Goal: Task Accomplishment & Management: Manage account settings

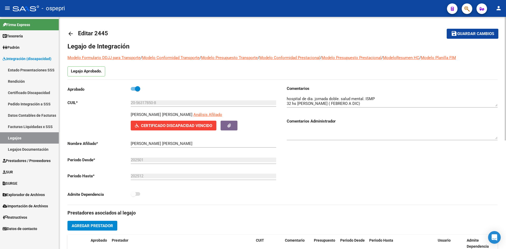
click at [176, 127] on span "Certificado Discapacidad Vencido" at bounding box center [176, 125] width 71 height 5
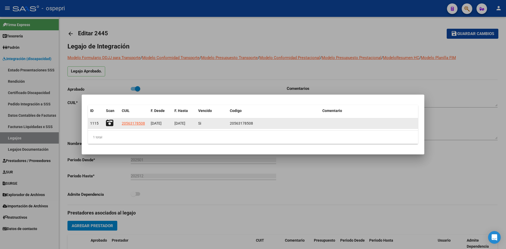
click at [109, 125] on icon at bounding box center [109, 122] width 7 height 7
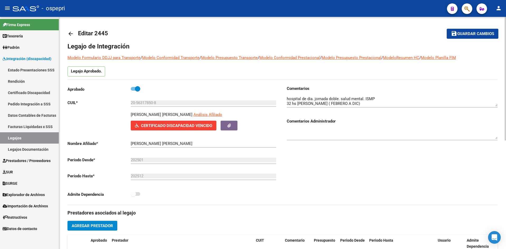
click at [71, 32] on mat-icon "arrow_back" at bounding box center [70, 34] width 6 height 6
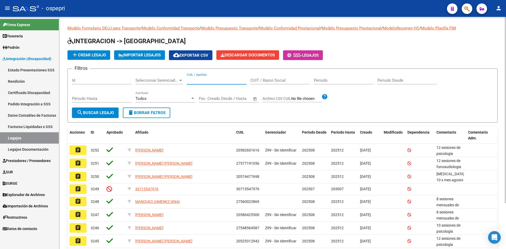
click at [210, 82] on input "CUIL / Apellido" at bounding box center [217, 80] width 60 height 5
type input "53015556"
click at [94, 114] on span "search Buscar Legajo" at bounding box center [95, 112] width 37 height 5
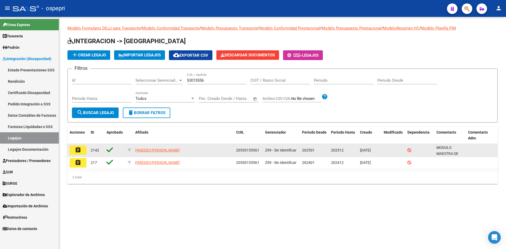
click at [81, 150] on mat-icon "assignment" at bounding box center [78, 150] width 6 height 6
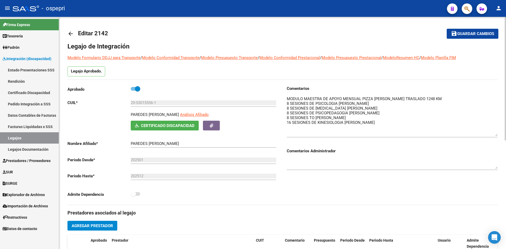
drag, startPoint x: 496, startPoint y: 105, endPoint x: 494, endPoint y: 135, distance: 29.9
click at [494, 135] on textarea at bounding box center [392, 116] width 211 height 40
click at [73, 34] on mat-icon "arrow_back" at bounding box center [70, 34] width 6 height 6
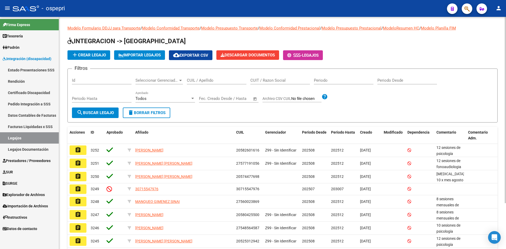
click at [203, 80] on input "CUIL / Apellido" at bounding box center [217, 80] width 60 height 5
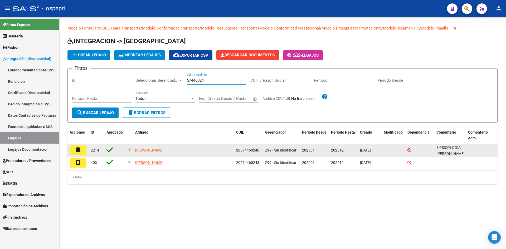
type input "57446024"
click at [79, 150] on mat-icon "assignment" at bounding box center [78, 150] width 6 height 6
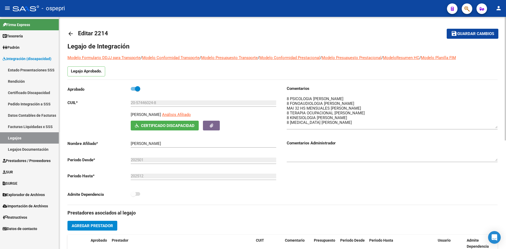
drag, startPoint x: 496, startPoint y: 106, endPoint x: 496, endPoint y: 128, distance: 21.9
click at [496, 128] on textarea at bounding box center [392, 112] width 211 height 32
click at [72, 34] on mat-icon "arrow_back" at bounding box center [70, 34] width 6 height 6
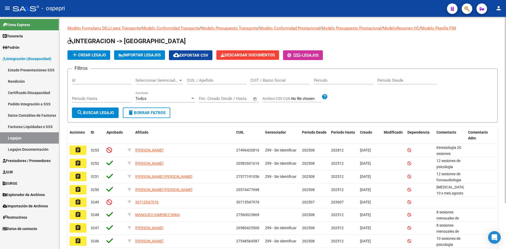
click at [198, 81] on input "CUIL / Apellido" at bounding box center [217, 80] width 60 height 5
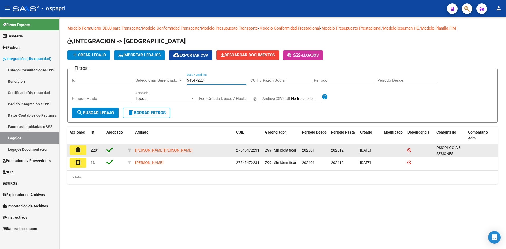
type input "54547223"
click at [77, 150] on mat-icon "assignment" at bounding box center [78, 150] width 6 height 6
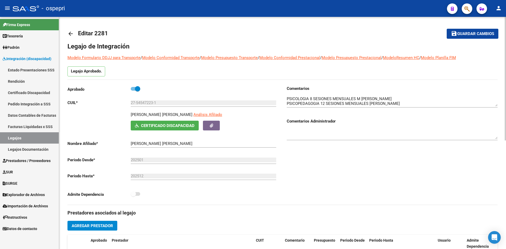
click at [71, 31] on mat-icon "arrow_back" at bounding box center [70, 34] width 6 height 6
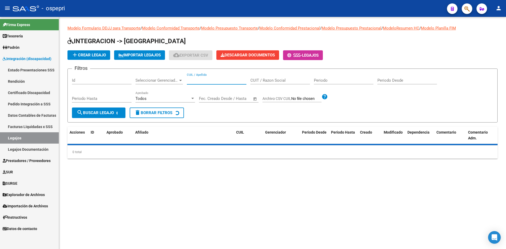
click at [193, 80] on input "CUIL / Apellido" at bounding box center [217, 80] width 60 height 5
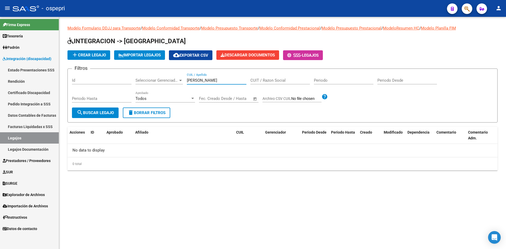
type input "LILLO"
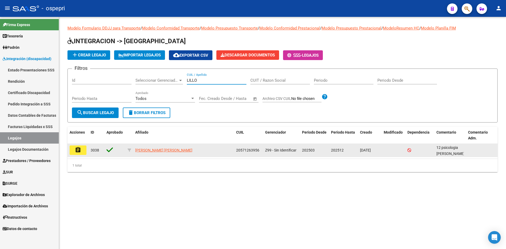
click at [80, 150] on mat-icon "assignment" at bounding box center [78, 150] width 6 height 6
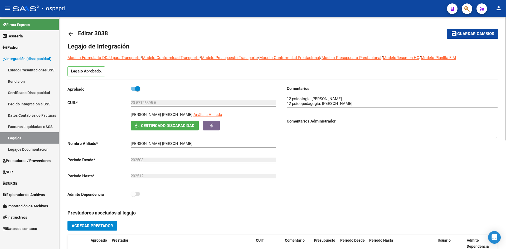
click at [70, 32] on mat-icon "arrow_back" at bounding box center [70, 34] width 6 height 6
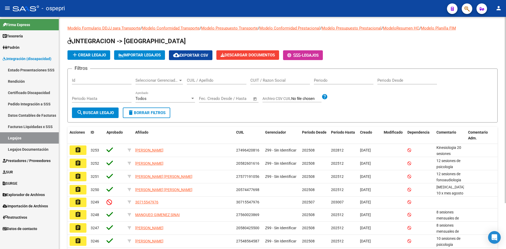
click at [200, 83] on div "CUIL / Apellido" at bounding box center [217, 78] width 60 height 11
type input "47471001"
click at [102, 114] on span "search Buscar Legajo" at bounding box center [95, 112] width 37 height 5
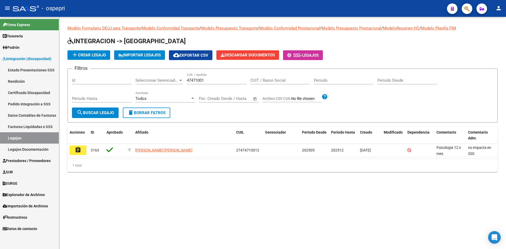
click at [77, 148] on mat-icon "assignment" at bounding box center [78, 150] width 6 height 6
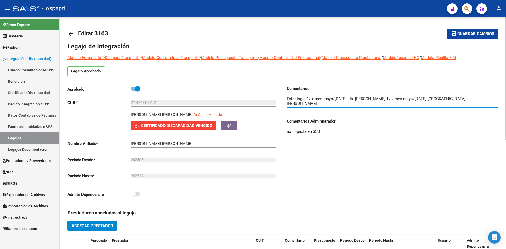
drag, startPoint x: 484, startPoint y: 106, endPoint x: 482, endPoint y: 114, distance: 8.3
click at [482, 114] on div "Comentarios Comentarios Administrador no impacta en SSS" at bounding box center [392, 116] width 211 height 60
drag, startPoint x: 132, startPoint y: 114, endPoint x: 155, endPoint y: 117, distance: 23.6
click at [155, 117] on p "[PERSON_NAME] [PERSON_NAME]" at bounding box center [162, 115] width 62 height 6
copy p "NAGY HUBER"
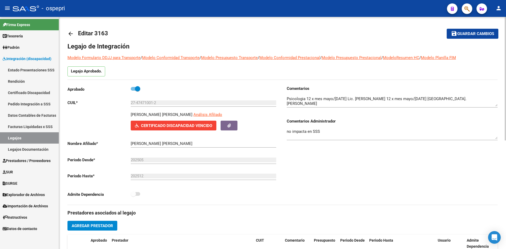
click at [167, 128] on button "Certificado Discapacidad Vencido" at bounding box center [174, 126] width 86 height 10
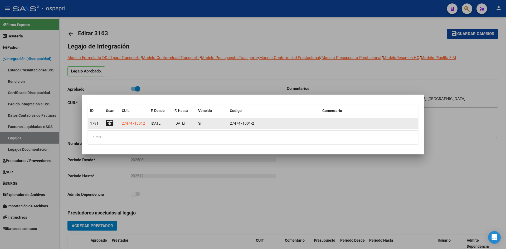
click at [108, 121] on icon at bounding box center [109, 122] width 7 height 7
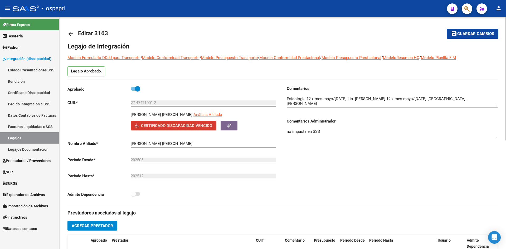
click at [354, 196] on div "Comentarios Comentarios Administrador no impacta en SSS" at bounding box center [390, 145] width 215 height 119
click at [71, 32] on mat-icon "arrow_back" at bounding box center [70, 34] width 6 height 6
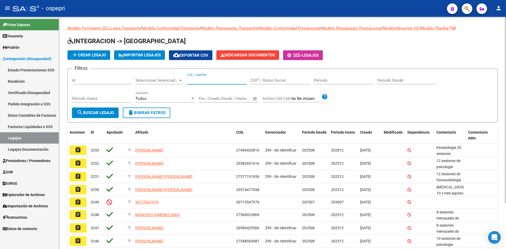
click at [195, 80] on input "CUIL / Apellido" at bounding box center [217, 80] width 60 height 5
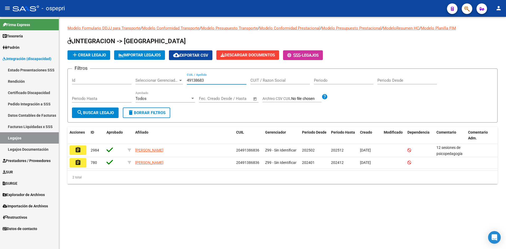
type input "49138683"
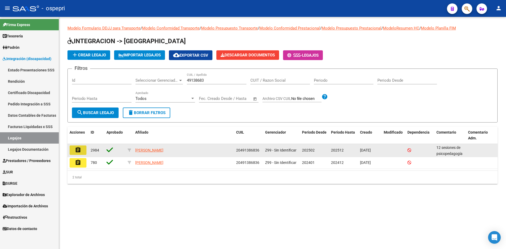
click at [76, 149] on mat-icon "assignment" at bounding box center [78, 150] width 6 height 6
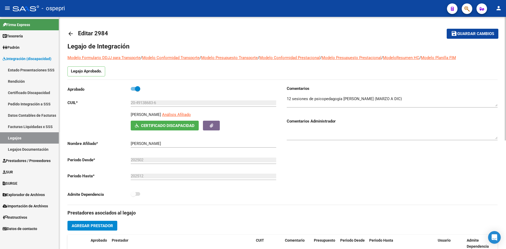
click at [69, 32] on mat-icon "arrow_back" at bounding box center [70, 34] width 6 height 6
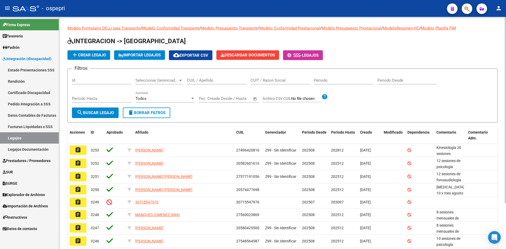
click at [200, 79] on input "CUIL / Apellido" at bounding box center [217, 80] width 60 height 5
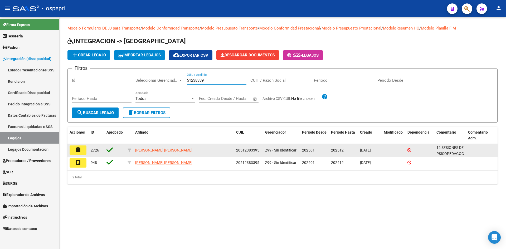
type input "51238339"
click at [77, 151] on mat-icon "assignment" at bounding box center [78, 150] width 6 height 6
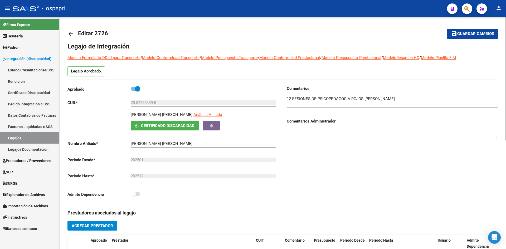
drag, startPoint x: 70, startPoint y: 35, endPoint x: 91, endPoint y: 22, distance: 24.6
click at [70, 35] on mat-icon "arrow_back" at bounding box center [70, 34] width 6 height 6
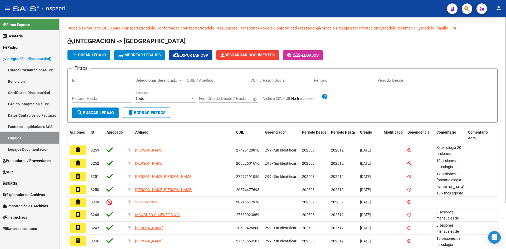
click at [208, 81] on input "CUIL / Apellido" at bounding box center [217, 80] width 60 height 5
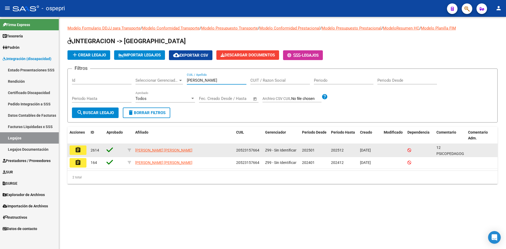
type input "PUCHETA"
click at [83, 152] on button "assignment" at bounding box center [78, 149] width 17 height 9
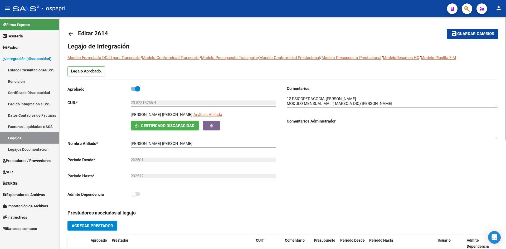
click at [71, 32] on mat-icon "arrow_back" at bounding box center [70, 34] width 6 height 6
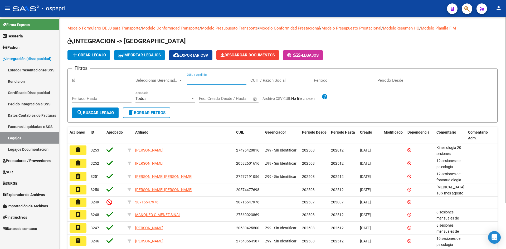
click at [193, 81] on input "CUIL / Apellido" at bounding box center [217, 80] width 60 height 5
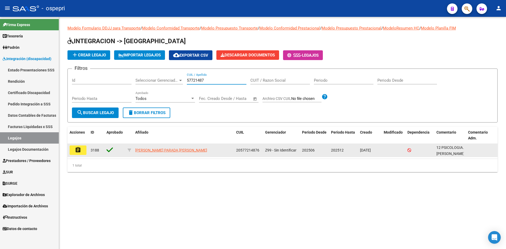
type input "57721487"
click at [78, 151] on mat-icon "assignment" at bounding box center [78, 150] width 6 height 6
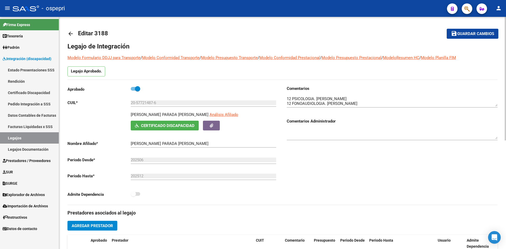
click at [71, 32] on mat-icon "arrow_back" at bounding box center [70, 34] width 6 height 6
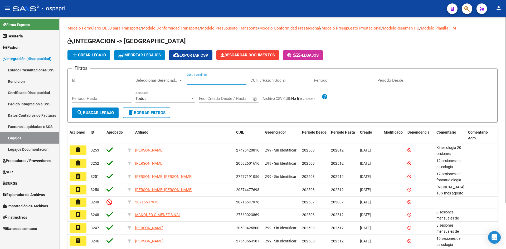
click at [208, 79] on input "CUIL / Apellido" at bounding box center [217, 80] width 60 height 5
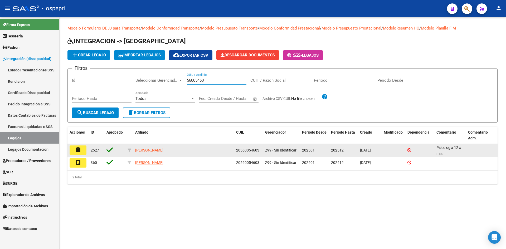
type input "56005460"
click at [78, 152] on mat-icon "assignment" at bounding box center [78, 150] width 6 height 6
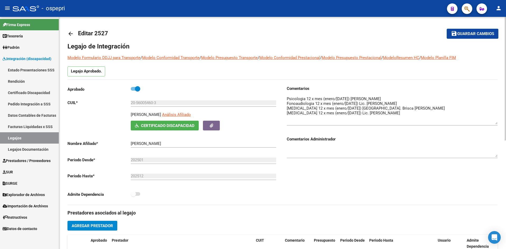
drag, startPoint x: 496, startPoint y: 105, endPoint x: 496, endPoint y: 123, distance: 17.9
click at [496, 123] on textarea at bounding box center [392, 110] width 211 height 28
click at [74, 32] on link "arrow_back" at bounding box center [72, 33] width 11 height 12
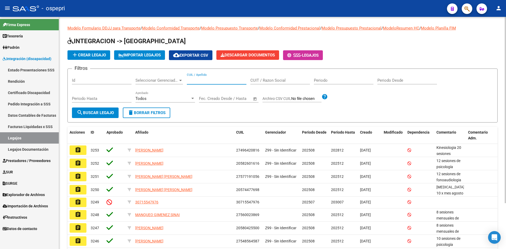
click at [202, 79] on input "CUIL / Apellido" at bounding box center [217, 80] width 60 height 5
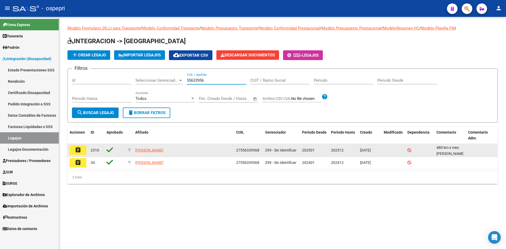
type input "55633956"
click at [80, 150] on mat-icon "assignment" at bounding box center [78, 150] width 6 height 6
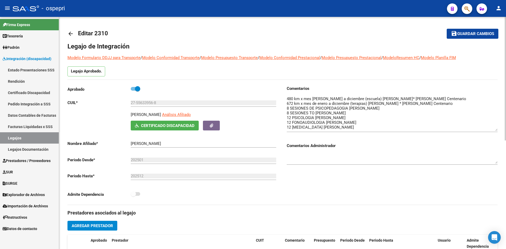
drag, startPoint x: 495, startPoint y: 103, endPoint x: 495, endPoint y: 128, distance: 24.5
click at [495, 128] on textarea at bounding box center [392, 113] width 211 height 35
click at [70, 33] on mat-icon "arrow_back" at bounding box center [70, 34] width 6 height 6
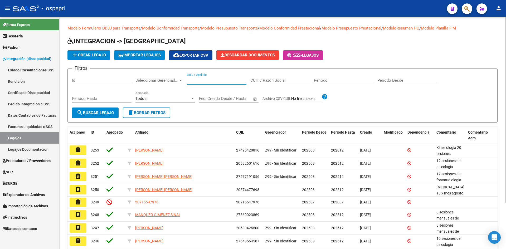
click at [217, 80] on input "CUIL / Apellido" at bounding box center [217, 80] width 60 height 5
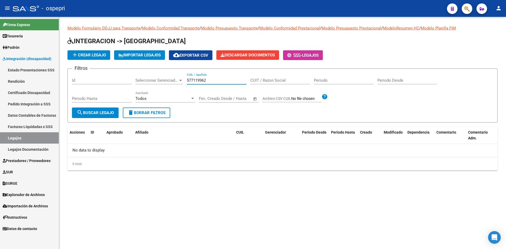
click at [196, 81] on input "577119962" at bounding box center [217, 80] width 60 height 5
click at [200, 82] on input "57719962" at bounding box center [217, 80] width 60 height 5
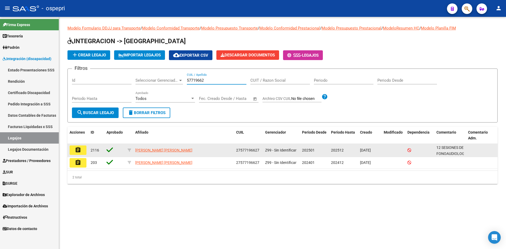
type input "57719662"
click at [74, 149] on button "assignment" at bounding box center [78, 149] width 17 height 9
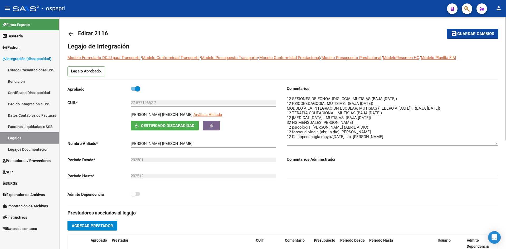
drag, startPoint x: 497, startPoint y: 105, endPoint x: 498, endPoint y: 143, distance: 38.2
click at [498, 143] on div "arrow_back Editar 2116 save Guardar cambios Legajo de Integración Modelo Formul…" at bounding box center [282, 235] width 447 height 436
click at [70, 33] on mat-icon "arrow_back" at bounding box center [70, 34] width 6 height 6
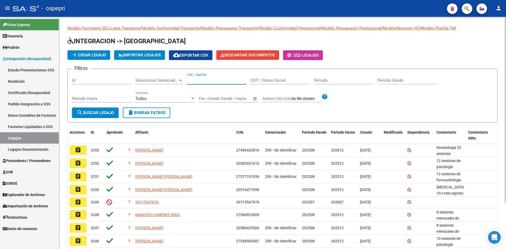
click at [205, 79] on input "CUIL / Apellido" at bounding box center [217, 80] width 60 height 5
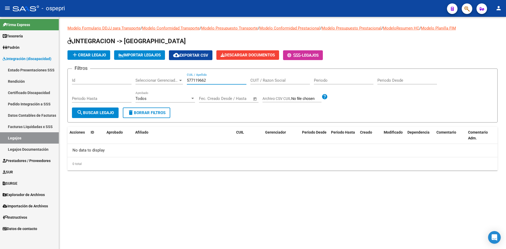
type input "577119662"
drag, startPoint x: 209, startPoint y: 79, endPoint x: 175, endPoint y: 89, distance: 35.1
click at [175, 89] on div "Filtros Id Seleccionar Gerenciador Seleccionar Gerenciador 577119662 CUIL / Ape…" at bounding box center [282, 90] width 421 height 35
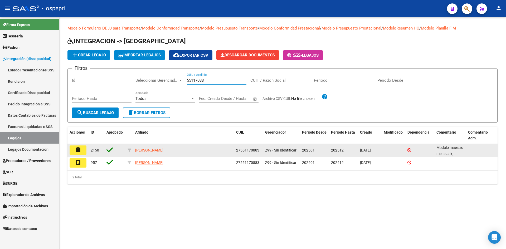
type input "55117088"
click at [80, 149] on mat-icon "assignment" at bounding box center [78, 150] width 6 height 6
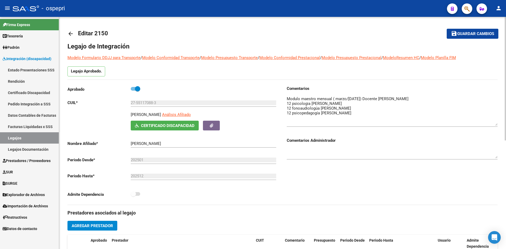
drag, startPoint x: 495, startPoint y: 104, endPoint x: 498, endPoint y: 120, distance: 17.2
click at [498, 121] on div "arrow_back Editar 2150 save Guardar cambios Legajo de Integración Modelo Formul…" at bounding box center [282, 235] width 447 height 436
click at [71, 32] on mat-icon "arrow_back" at bounding box center [70, 34] width 6 height 6
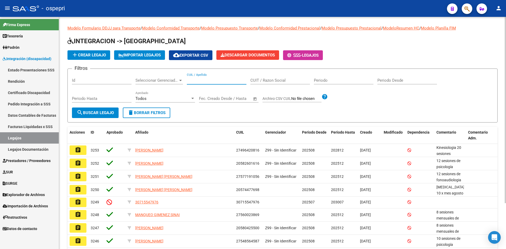
click at [213, 80] on input "CUIL / Apellido" at bounding box center [217, 80] width 60 height 5
type input "53562973"
click at [97, 109] on button "search Buscar Legajo" at bounding box center [95, 113] width 47 height 11
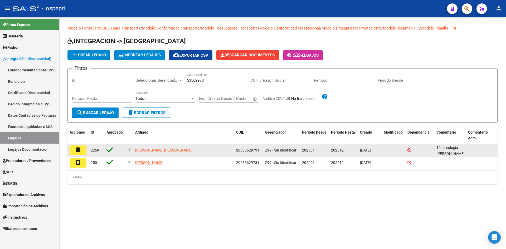
click at [80, 150] on mat-icon "assignment" at bounding box center [78, 150] width 6 height 6
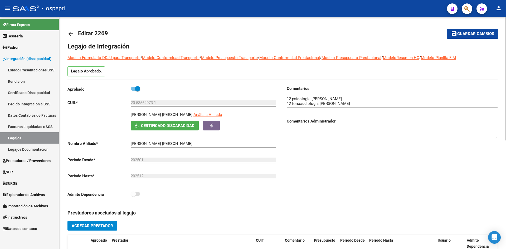
click at [70, 32] on mat-icon "arrow_back" at bounding box center [70, 34] width 6 height 6
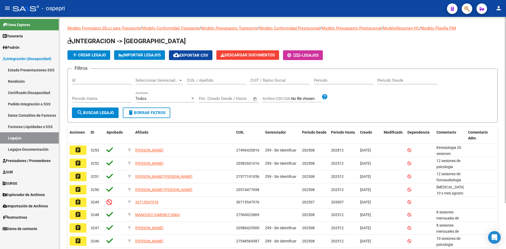
click at [199, 80] on input "CUIL / Apellido" at bounding box center [217, 80] width 60 height 5
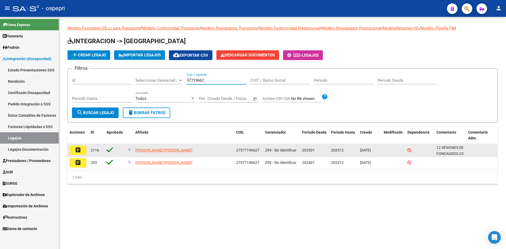
type input "57719662"
click at [78, 150] on mat-icon "assignment" at bounding box center [78, 150] width 6 height 6
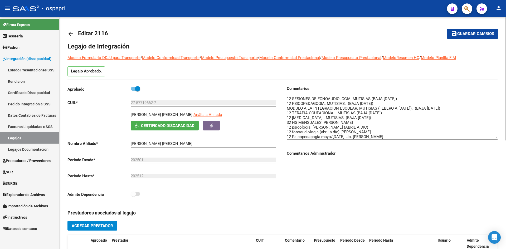
drag, startPoint x: 496, startPoint y: 105, endPoint x: 497, endPoint y: 138, distance: 32.2
click at [497, 138] on textarea at bounding box center [392, 117] width 211 height 43
click at [69, 34] on mat-icon "arrow_back" at bounding box center [70, 34] width 6 height 6
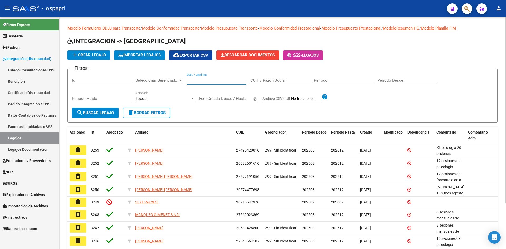
click at [206, 80] on input "CUIL / Apellido" at bounding box center [217, 80] width 60 height 5
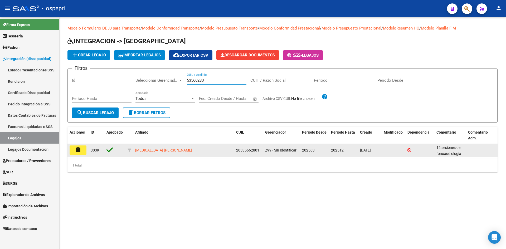
type input "53566280"
click at [79, 151] on mat-icon "assignment" at bounding box center [78, 150] width 6 height 6
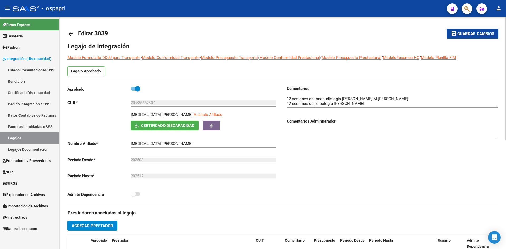
click at [69, 33] on mat-icon "arrow_back" at bounding box center [70, 34] width 6 height 6
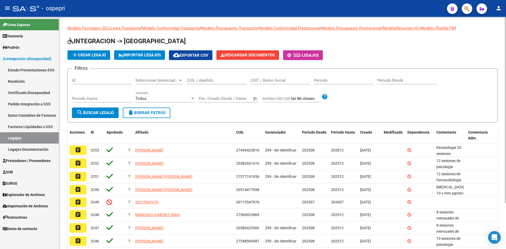
click at [202, 80] on input "CUIL / Apellido" at bounding box center [217, 80] width 60 height 5
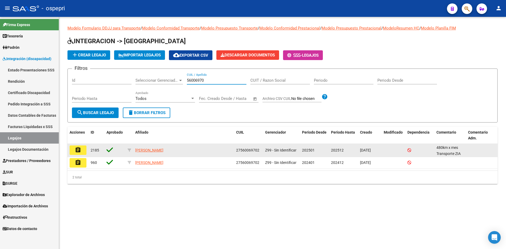
type input "56006970"
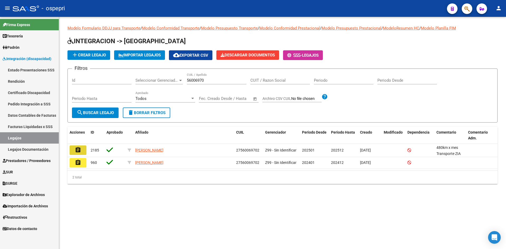
click at [76, 152] on mat-icon "assignment" at bounding box center [78, 150] width 6 height 6
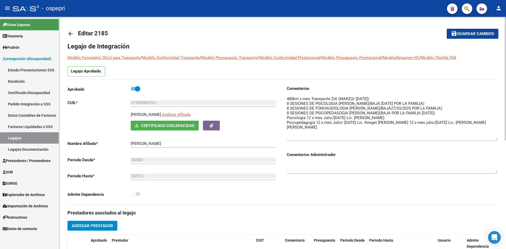
drag, startPoint x: 495, startPoint y: 106, endPoint x: 498, endPoint y: 138, distance: 32.5
click at [498, 138] on div "arrow_back Editar 2185 save Guardar cambios Legajo de Integración Modelo Formul…" at bounding box center [282, 235] width 447 height 436
click at [72, 34] on mat-icon "arrow_back" at bounding box center [70, 34] width 6 height 6
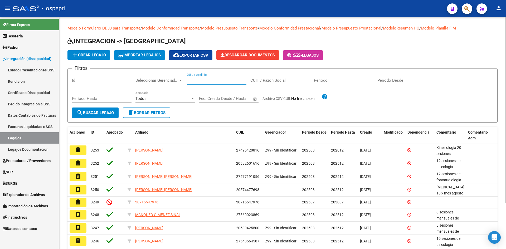
click at [215, 83] on input "CUIL / Apellido" at bounding box center [217, 80] width 60 height 5
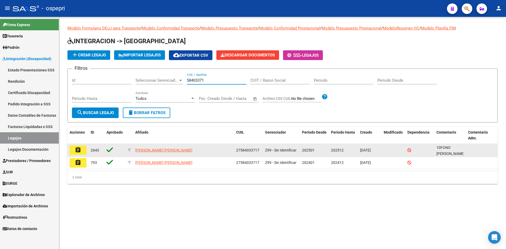
type input "58403371"
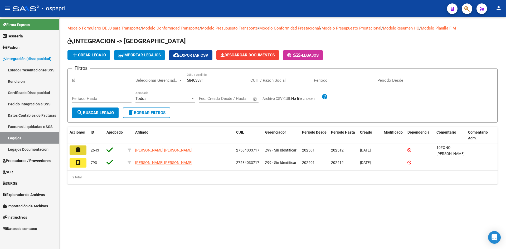
click at [82, 151] on button "assignment" at bounding box center [78, 149] width 17 height 9
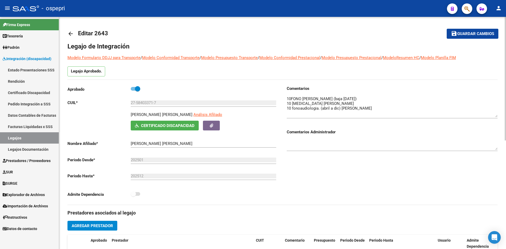
drag, startPoint x: 496, startPoint y: 106, endPoint x: 496, endPoint y: 116, distance: 10.8
click at [496, 116] on textarea at bounding box center [392, 106] width 211 height 21
click at [70, 32] on mat-icon "arrow_back" at bounding box center [70, 34] width 6 height 6
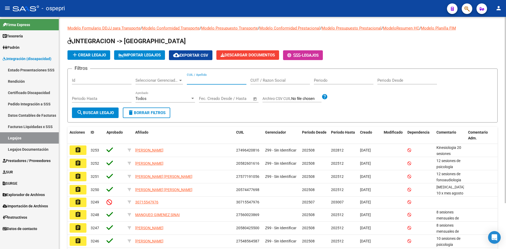
click at [203, 80] on input "CUIL / Apellido" at bounding box center [217, 80] width 60 height 5
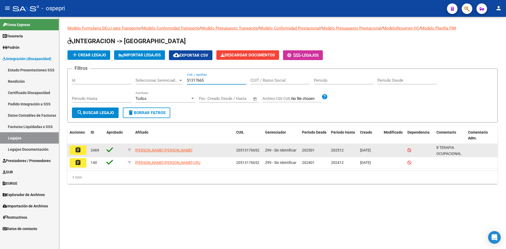
type input "51317665"
click at [81, 151] on button "assignment" at bounding box center [78, 149] width 17 height 9
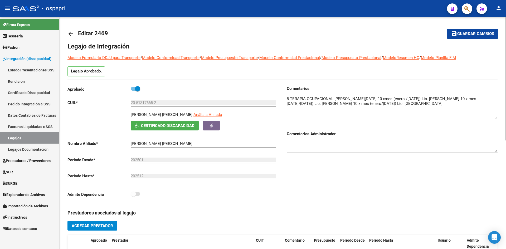
drag, startPoint x: 496, startPoint y: 105, endPoint x: 495, endPoint y: 118, distance: 12.7
click at [495, 118] on textarea at bounding box center [392, 107] width 211 height 23
click at [71, 35] on mat-icon "arrow_back" at bounding box center [70, 34] width 6 height 6
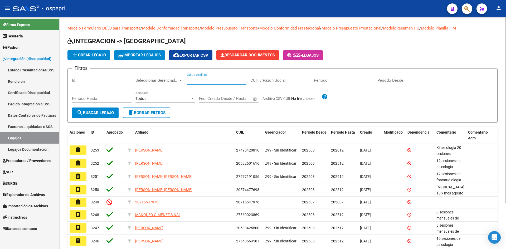
click at [196, 81] on input "CUIL / Apellido" at bounding box center [217, 80] width 60 height 5
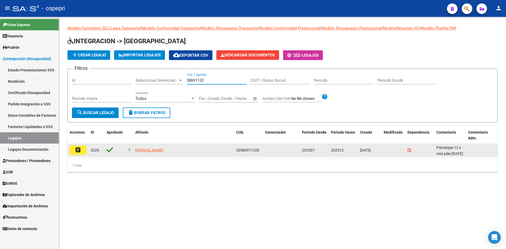
type input "58691132"
click at [79, 151] on mat-icon "assignment" at bounding box center [78, 150] width 6 height 6
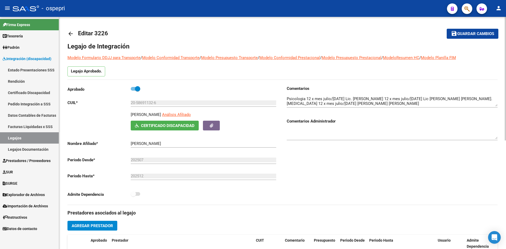
click at [71, 33] on mat-icon "arrow_back" at bounding box center [70, 34] width 6 height 6
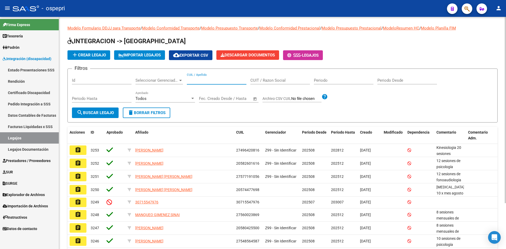
click at [198, 82] on input "CUIL / Apellido" at bounding box center [217, 80] width 60 height 5
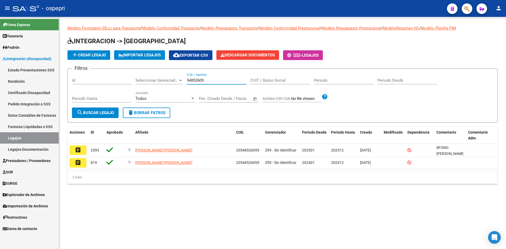
type input "54852609"
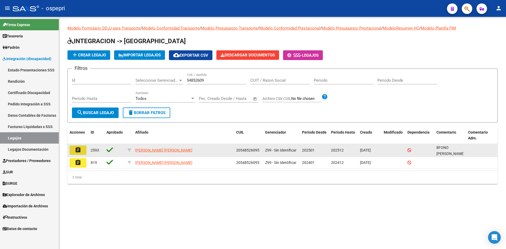
click at [78, 148] on mat-icon "assignment" at bounding box center [78, 150] width 6 height 6
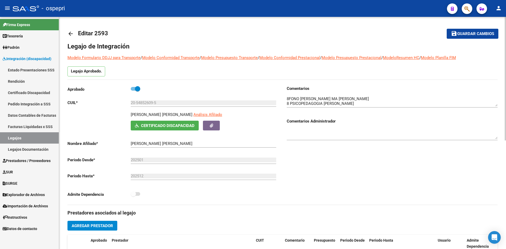
click at [71, 33] on mat-icon "arrow_back" at bounding box center [70, 34] width 6 height 6
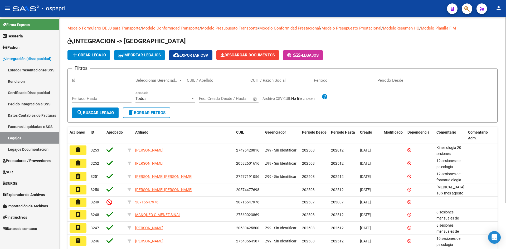
click at [206, 80] on input "CUIL / Apellido" at bounding box center [217, 80] width 60 height 5
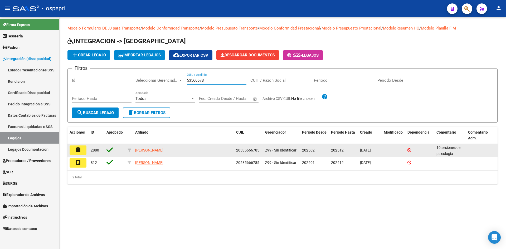
type input "53566678"
click at [79, 152] on mat-icon "assignment" at bounding box center [78, 150] width 6 height 6
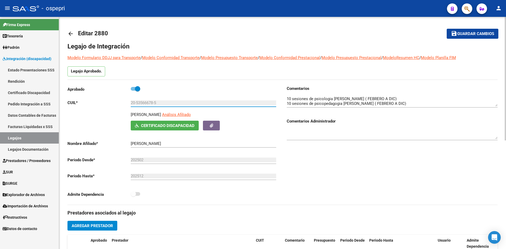
drag, startPoint x: 138, startPoint y: 103, endPoint x: 150, endPoint y: 108, distance: 12.8
click at [150, 108] on div "20-53566678-5 Ingresar CUIL" at bounding box center [203, 103] width 145 height 16
click at [151, 103] on input "20-53566678-5" at bounding box center [203, 102] width 145 height 5
drag, startPoint x: 136, startPoint y: 103, endPoint x: 152, endPoint y: 108, distance: 16.2
click at [152, 108] on div "20-53566678-5 Ingresar CUIL" at bounding box center [203, 103] width 145 height 16
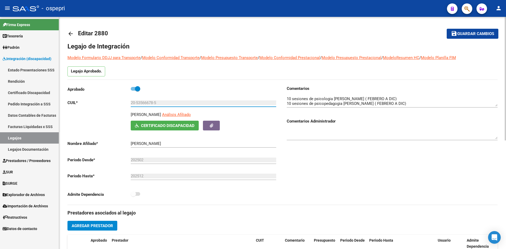
click at [152, 107] on div "20-53566678-5 Ingresar CUIL" at bounding box center [203, 103] width 145 height 16
drag, startPoint x: 137, startPoint y: 102, endPoint x: 153, endPoint y: 104, distance: 16.7
click at [153, 104] on input "20-53566678-5" at bounding box center [203, 102] width 145 height 5
click at [74, 31] on link "arrow_back" at bounding box center [72, 33] width 11 height 12
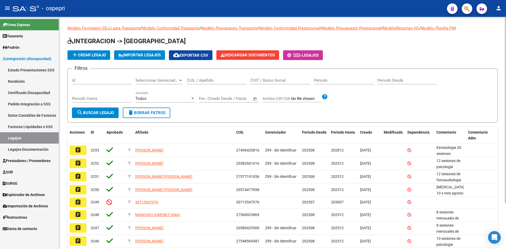
click at [198, 80] on input "CUIL / Apellido" at bounding box center [217, 80] width 60 height 5
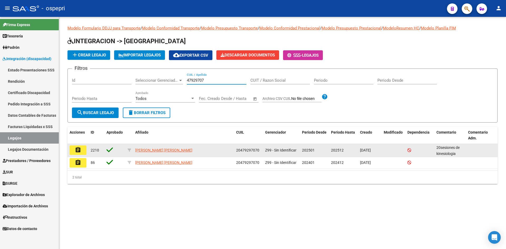
type input "47929707"
click at [78, 151] on mat-icon "assignment" at bounding box center [78, 150] width 6 height 6
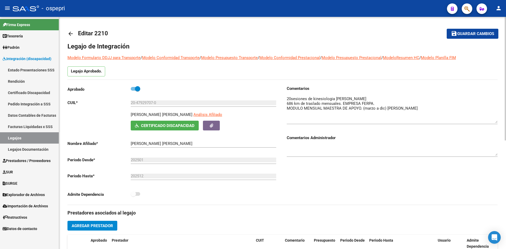
drag, startPoint x: 497, startPoint y: 105, endPoint x: 495, endPoint y: 121, distance: 16.4
click at [495, 121] on textarea at bounding box center [392, 109] width 211 height 27
drag, startPoint x: 137, startPoint y: 102, endPoint x: 154, endPoint y: 105, distance: 18.0
click at [154, 105] on div "20-47929707-0 Ingresar CUIL" at bounding box center [203, 100] width 145 height 11
click at [72, 36] on mat-icon "arrow_back" at bounding box center [70, 34] width 6 height 6
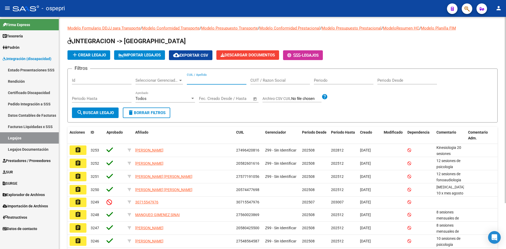
click at [215, 80] on input "CUIL / Apellido" at bounding box center [217, 80] width 60 height 5
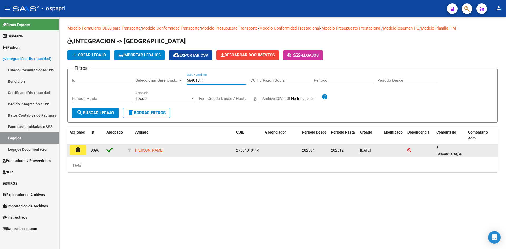
type input "58401811"
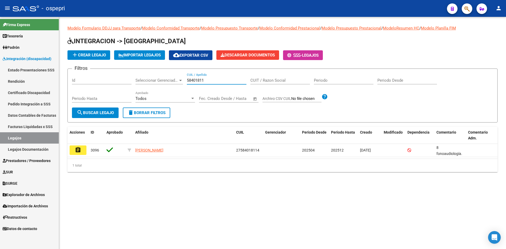
click at [81, 153] on button "assignment" at bounding box center [78, 149] width 17 height 9
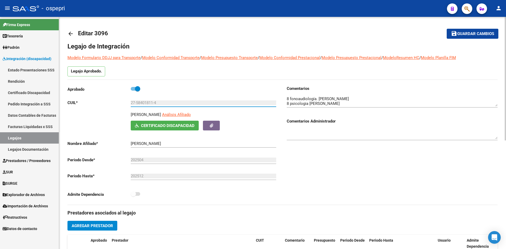
drag, startPoint x: 137, startPoint y: 103, endPoint x: 154, endPoint y: 107, distance: 17.7
click at [154, 107] on div "27-58401811-4 Ingresar CUIL" at bounding box center [203, 103] width 145 height 16
click at [72, 35] on mat-icon "arrow_back" at bounding box center [70, 34] width 6 height 6
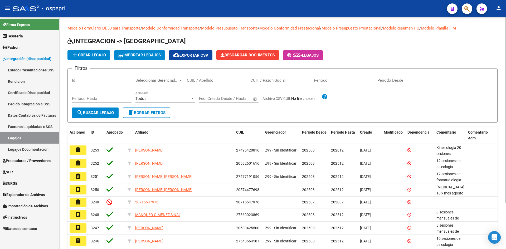
click at [201, 81] on input "CUIL / Apellido" at bounding box center [217, 80] width 60 height 5
type input "47849823"
click at [93, 113] on span "search Buscar Legajo" at bounding box center [95, 112] width 37 height 5
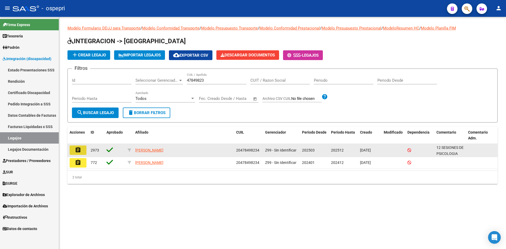
click at [76, 152] on mat-icon "assignment" at bounding box center [78, 150] width 6 height 6
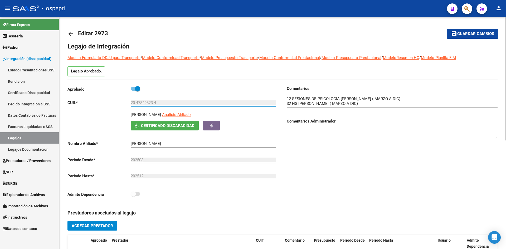
drag, startPoint x: 137, startPoint y: 104, endPoint x: 154, endPoint y: 105, distance: 16.7
click at [154, 105] on div "20-47849823-4 Ingresar CUIL" at bounding box center [203, 100] width 145 height 11
click at [71, 35] on mat-icon "arrow_back" at bounding box center [70, 34] width 6 height 6
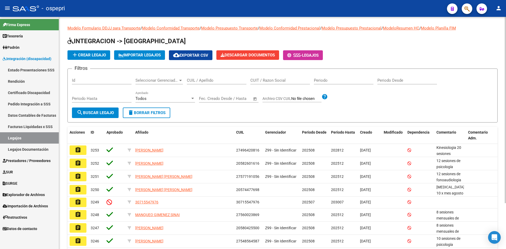
click at [196, 80] on input "CUIL / Apellido" at bounding box center [217, 80] width 60 height 5
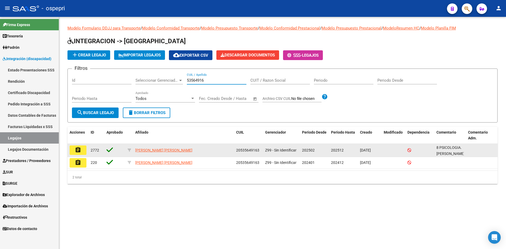
type input "53564916"
click at [77, 150] on mat-icon "assignment" at bounding box center [78, 150] width 6 height 6
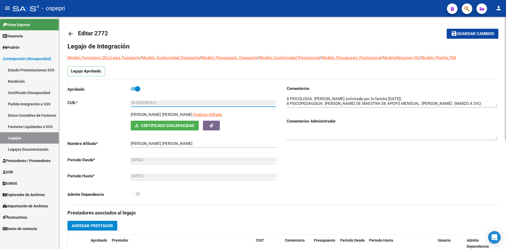
drag, startPoint x: 137, startPoint y: 103, endPoint x: 154, endPoint y: 106, distance: 17.1
click at [154, 106] on div "20-53564916-3 Ingresar CUIL" at bounding box center [203, 100] width 145 height 11
click at [70, 33] on mat-icon "arrow_back" at bounding box center [70, 34] width 6 height 6
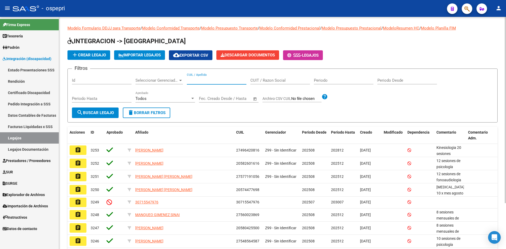
click at [204, 80] on input "CUIL / Apellido" at bounding box center [217, 80] width 60 height 5
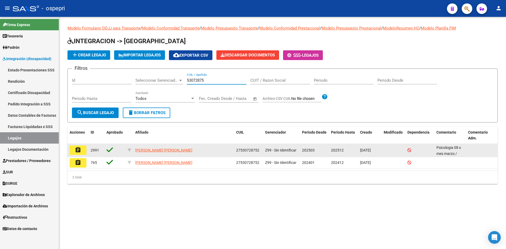
type input "53072875"
click at [77, 153] on button "assignment" at bounding box center [78, 149] width 17 height 9
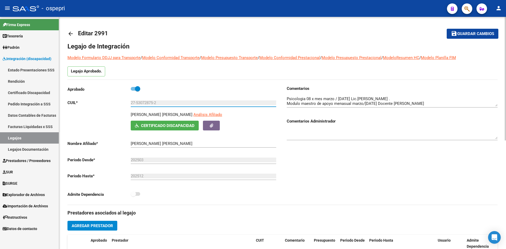
drag, startPoint x: 136, startPoint y: 104, endPoint x: 153, endPoint y: 107, distance: 17.9
click at [153, 107] on div "27-53072875-2 Ingresar CUIL" at bounding box center [203, 103] width 145 height 16
click at [70, 33] on mat-icon "arrow_back" at bounding box center [70, 34] width 6 height 6
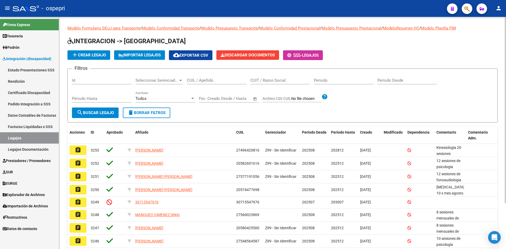
click at [202, 80] on input "CUIL / Apellido" at bounding box center [217, 80] width 60 height 5
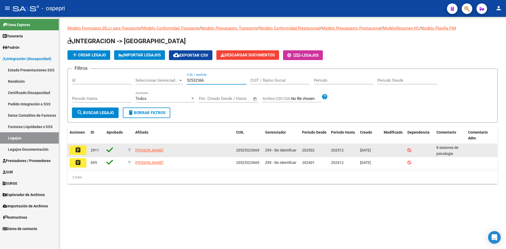
type input "52532366"
click at [75, 152] on button "assignment" at bounding box center [78, 149] width 17 height 9
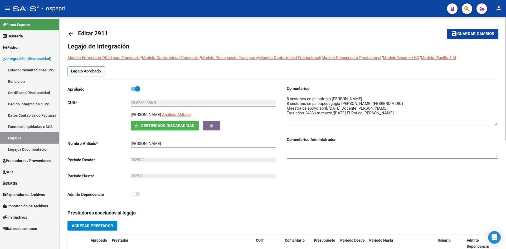
drag, startPoint x: 495, startPoint y: 105, endPoint x: 498, endPoint y: 124, distance: 18.7
click at [498, 124] on div "arrow_back Editar 2911 save Guardar cambios Legajo de Integración Modelo Formul…" at bounding box center [282, 235] width 447 height 436
drag, startPoint x: 137, startPoint y: 104, endPoint x: 153, endPoint y: 105, distance: 16.6
click at [153, 105] on input "20-52532366-9" at bounding box center [203, 102] width 145 height 5
click at [72, 31] on mat-icon "arrow_back" at bounding box center [70, 34] width 6 height 6
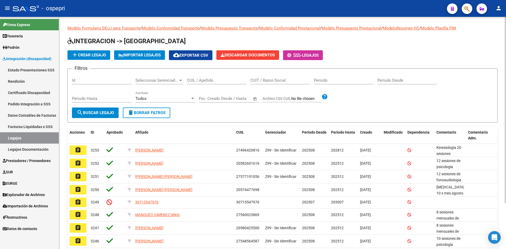
click at [210, 82] on input "CUIL / Apellido" at bounding box center [217, 80] width 60 height 5
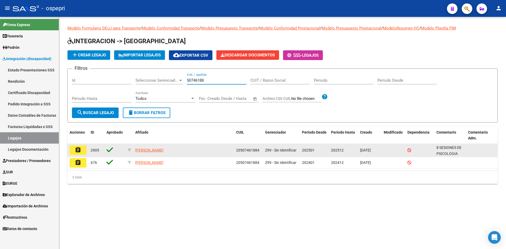
type input "50746188"
click at [76, 149] on mat-icon "assignment" at bounding box center [78, 150] width 6 height 6
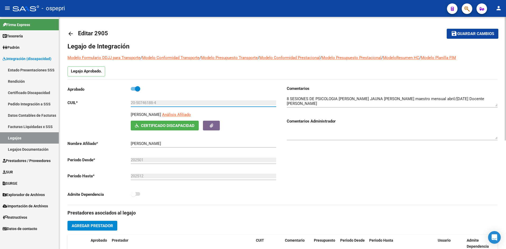
drag, startPoint x: 136, startPoint y: 104, endPoint x: 155, endPoint y: 106, distance: 19.2
click at [155, 106] on div "20-50746188-4 Ingresar CUIL" at bounding box center [203, 100] width 145 height 11
click at [165, 103] on input "20-50746188-4" at bounding box center [203, 102] width 145 height 5
drag, startPoint x: 137, startPoint y: 103, endPoint x: 154, endPoint y: 105, distance: 17.6
click at [154, 105] on div "20-50746188-4 Ingresar CUIL" at bounding box center [203, 100] width 145 height 11
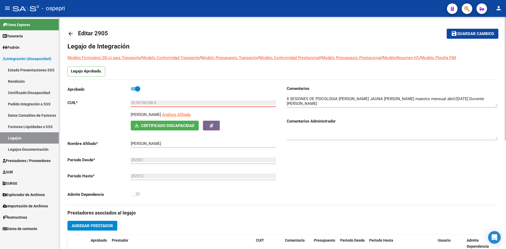
click at [71, 37] on mat-icon "arrow_back" at bounding box center [70, 34] width 6 height 6
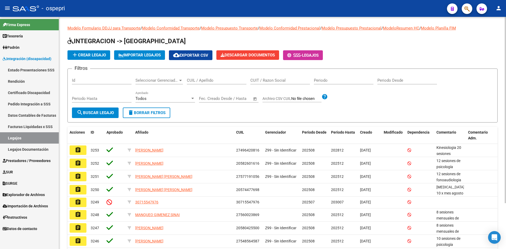
click at [196, 79] on input "CUIL / Apellido" at bounding box center [217, 80] width 60 height 5
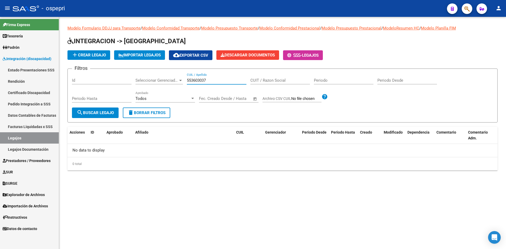
type input "553603037"
drag, startPoint x: 211, startPoint y: 81, endPoint x: 167, endPoint y: 90, distance: 44.9
click at [167, 90] on div "Filtros Id Seleccionar Gerenciador Seleccionar Gerenciador 553603037 CUIL / Ape…" at bounding box center [282, 90] width 421 height 35
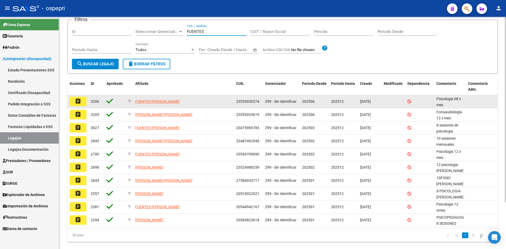
scroll to position [53, 0]
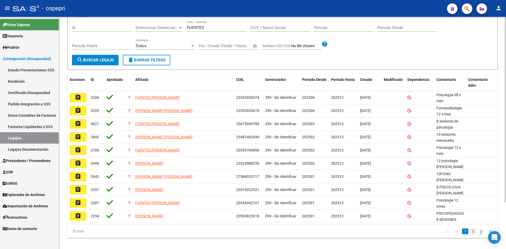
click at [470, 232] on link "2" at bounding box center [473, 231] width 6 height 6
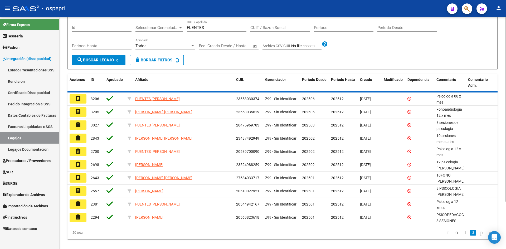
scroll to position [47, 0]
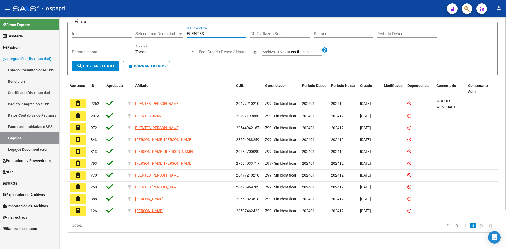
click at [214, 31] on input "FUENTES" at bounding box center [217, 33] width 60 height 5
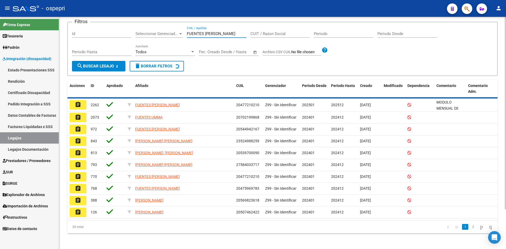
scroll to position [0, 0]
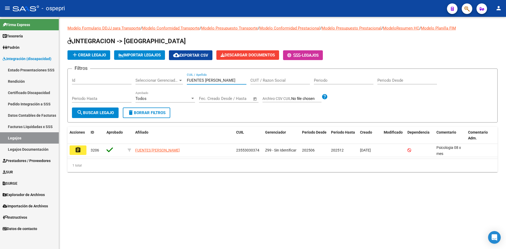
type input "FUENTES GARRO"
drag, startPoint x: 217, startPoint y: 80, endPoint x: 179, endPoint y: 86, distance: 38.4
click at [179, 86] on div "Filtros Id Seleccionar Gerenciador Seleccionar Gerenciador FUENTES GARRO CUIL /…" at bounding box center [282, 90] width 421 height 35
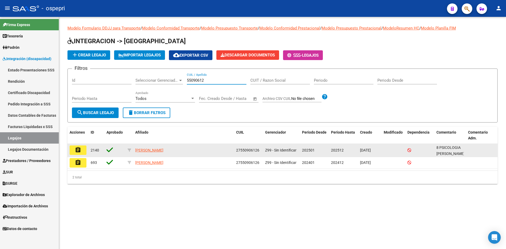
type input "55090612"
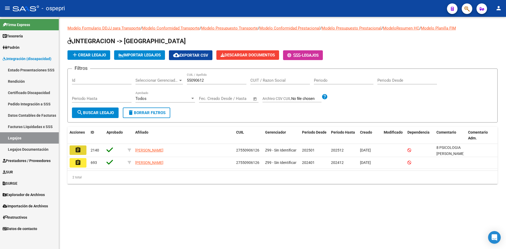
click at [81, 152] on button "assignment" at bounding box center [78, 149] width 17 height 9
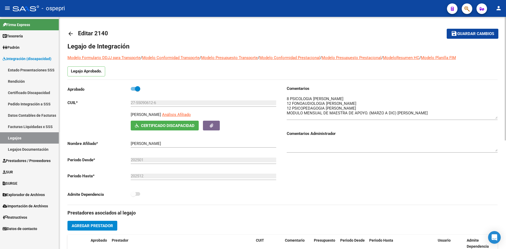
drag, startPoint x: 496, startPoint y: 104, endPoint x: 497, endPoint y: 117, distance: 12.7
click at [497, 117] on textarea at bounding box center [392, 107] width 211 height 23
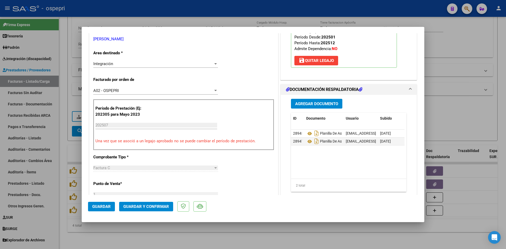
scroll to position [105, 0]
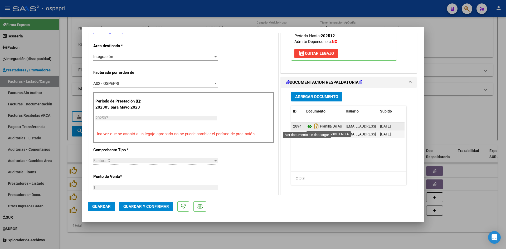
click at [307, 126] on icon at bounding box center [309, 126] width 7 height 6
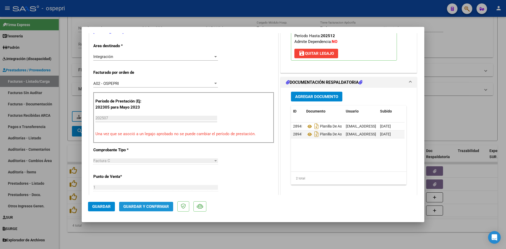
click at [160, 205] on span "Guardar y Confirmar" at bounding box center [146, 206] width 46 height 5
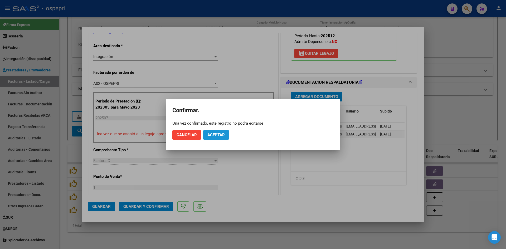
click at [217, 137] on span "Aceptar" at bounding box center [215, 135] width 17 height 5
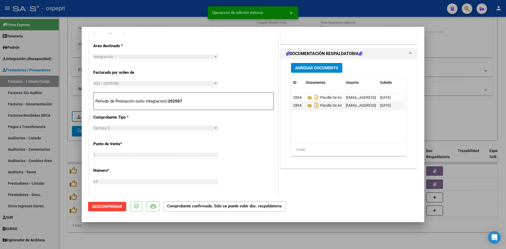
type input "$ 0,00"
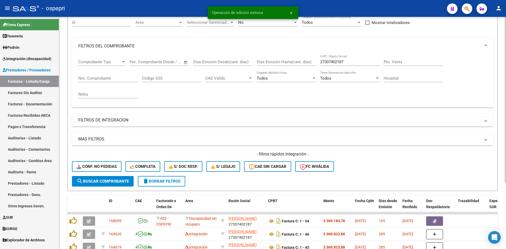
scroll to position [40, 0]
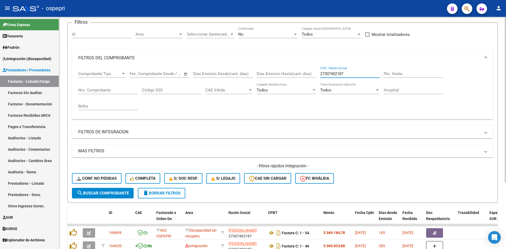
drag, startPoint x: 349, startPoint y: 75, endPoint x: 317, endPoint y: 77, distance: 31.9
click at [317, 77] on div "Comprobante Tipo Comprobante Tipo Start date – End date Fec. Comprobante Desde …" at bounding box center [282, 90] width 409 height 49
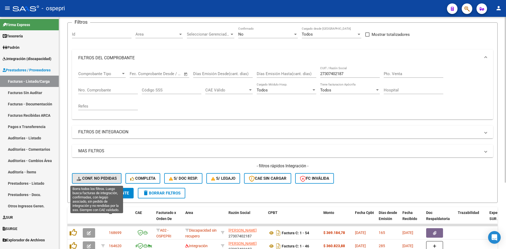
click at [103, 177] on span "Conf. no pedidas" at bounding box center [97, 178] width 40 height 5
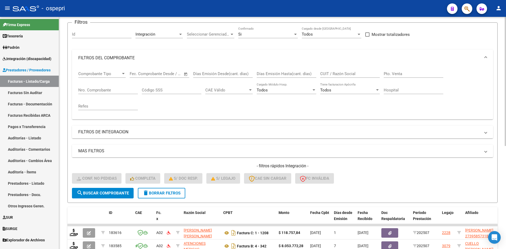
click at [330, 74] on input "CUIT / Razón Social" at bounding box center [350, 73] width 60 height 5
paste input "27307402187"
type input "27307402187"
click at [118, 195] on span "search Buscar Comprobante" at bounding box center [103, 193] width 52 height 5
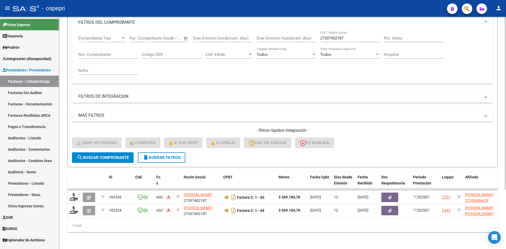
scroll to position [80, 0]
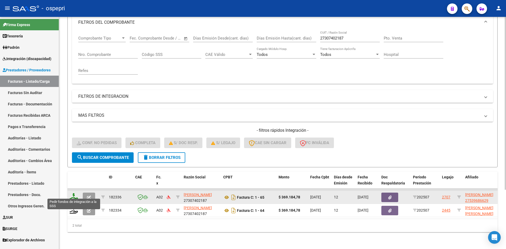
click at [74, 193] on icon at bounding box center [74, 196] width 8 height 7
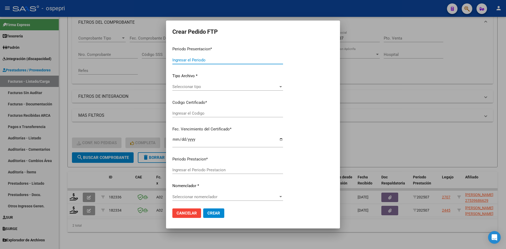
type input "202507"
type input "$ 369.184,78"
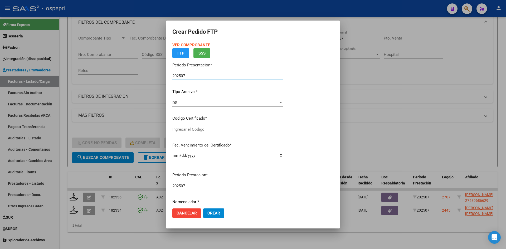
type input "2753968662-9"
type input "[DATE]"
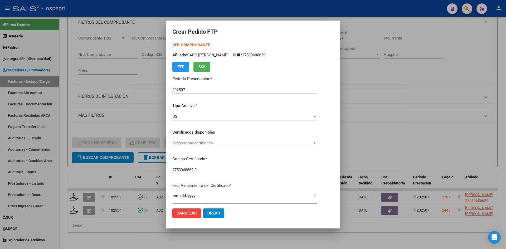
click at [208, 146] on div "Seleccionar certificado Seleccionar certificado" at bounding box center [244, 143] width 145 height 8
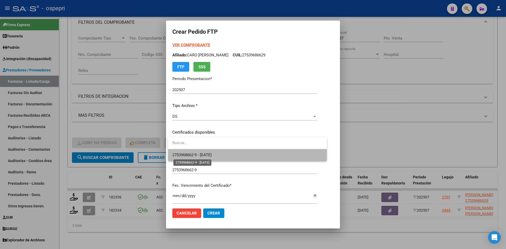
click at [208, 155] on span "2753968662-9 - [DATE]" at bounding box center [191, 155] width 39 height 5
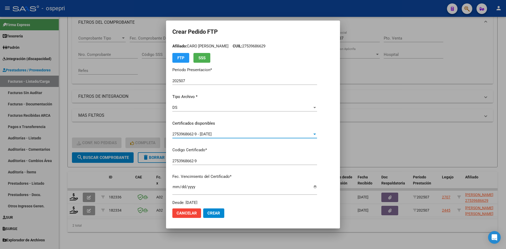
scroll to position [105, 0]
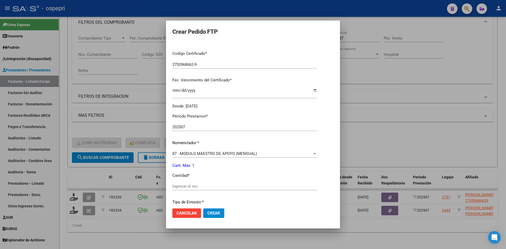
click at [200, 185] on input "Ingresar el nro" at bounding box center [244, 186] width 145 height 5
type input "1"
click at [218, 215] on span "Crear" at bounding box center [213, 213] width 13 height 5
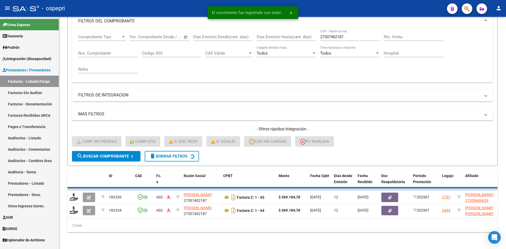
scroll to position [66, 0]
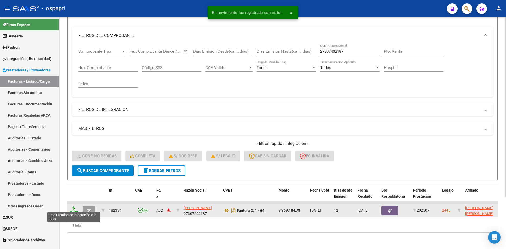
click at [74, 207] on icon at bounding box center [74, 209] width 8 height 7
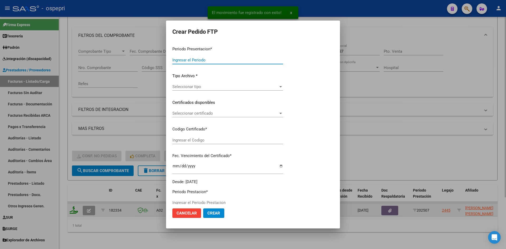
type input "202507"
type input "$ 369.184,78"
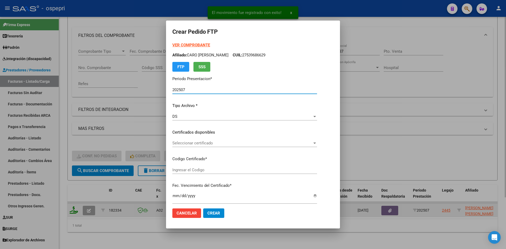
type input "20563178508"
type input "[DATE]"
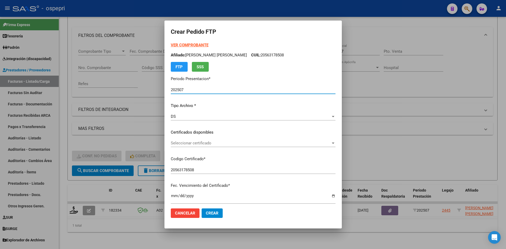
click at [222, 145] on span "Seleccionar certificado" at bounding box center [251, 143] width 160 height 5
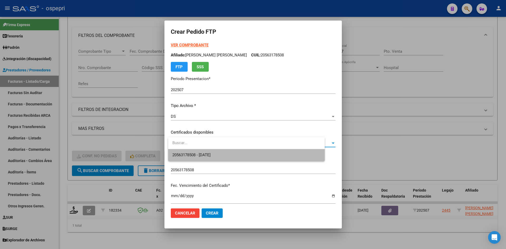
click at [222, 155] on span "20563178508 - [DATE]" at bounding box center [246, 155] width 148 height 12
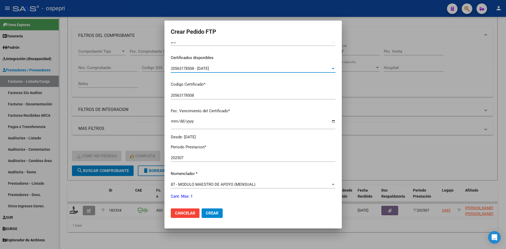
scroll to position [105, 0]
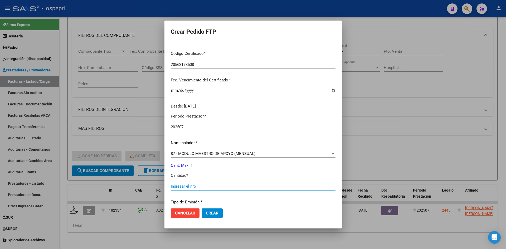
click at [199, 187] on input "Ingresar el nro" at bounding box center [253, 186] width 165 height 5
type input "1"
click at [211, 213] on span "Crear" at bounding box center [212, 213] width 13 height 5
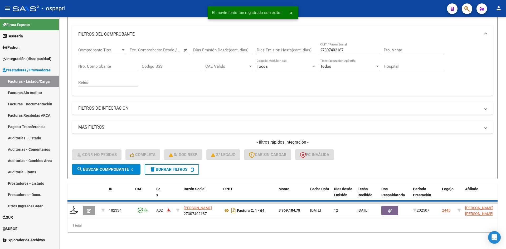
scroll to position [59, 0]
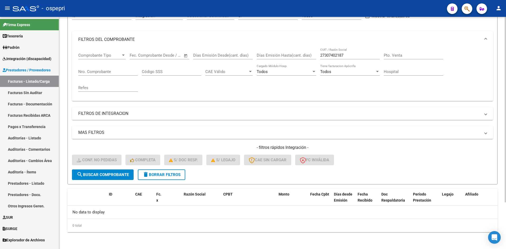
click at [154, 174] on span "delete Borrar Filtros" at bounding box center [162, 174] width 38 height 5
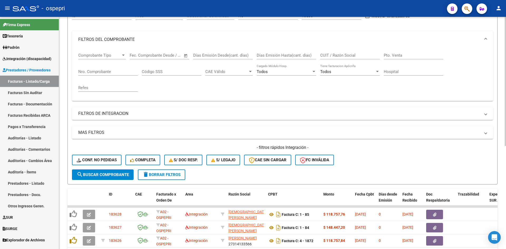
click at [344, 58] on div "CUIT / Razón Social" at bounding box center [350, 53] width 60 height 11
paste input "27347914555"
type input "27347914555"
click at [101, 172] on span "search Buscar Comprobante" at bounding box center [103, 174] width 52 height 5
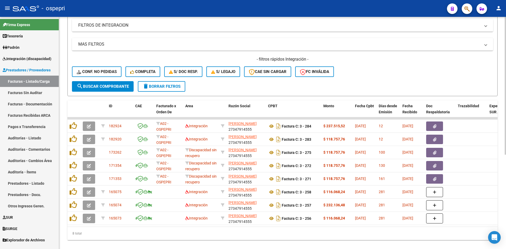
scroll to position [159, 0]
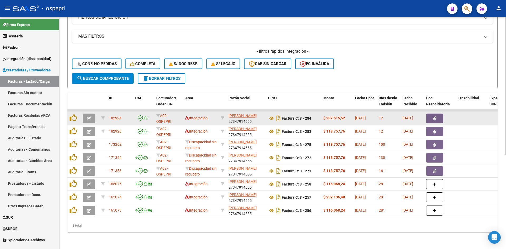
click at [82, 116] on datatable-body-cell at bounding box center [90, 118] width 18 height 13
click at [85, 114] on button "button" at bounding box center [89, 118] width 12 height 9
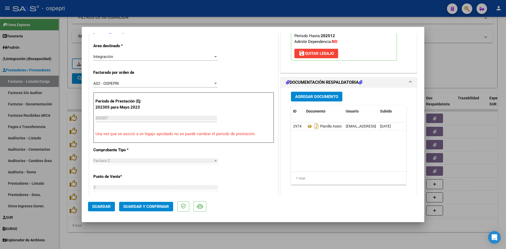
scroll to position [0, 0]
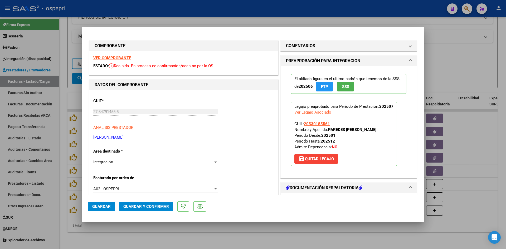
click at [121, 58] on strong "VER COMPROBANTE" at bounding box center [112, 58] width 38 height 5
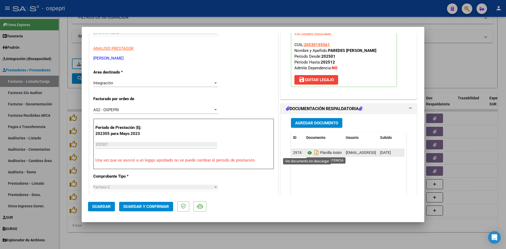
click at [307, 152] on icon at bounding box center [309, 153] width 7 height 6
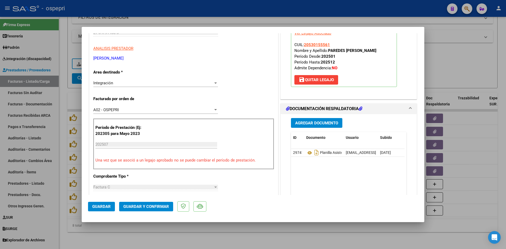
click at [163, 208] on span "Guardar y Confirmar" at bounding box center [146, 206] width 46 height 5
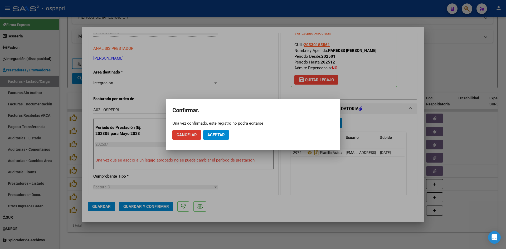
click at [216, 135] on span "Aceptar" at bounding box center [215, 135] width 17 height 5
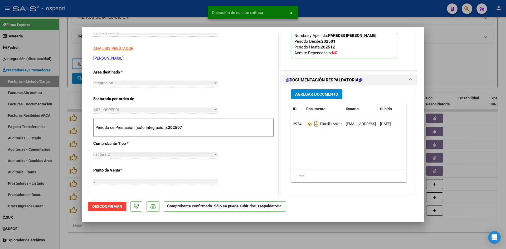
type input "$ 0,00"
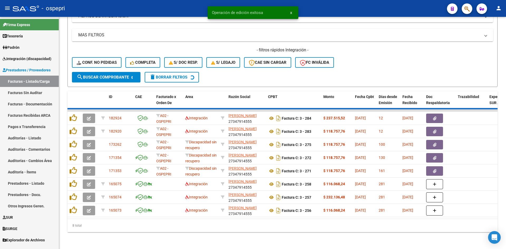
scroll to position [145, 0]
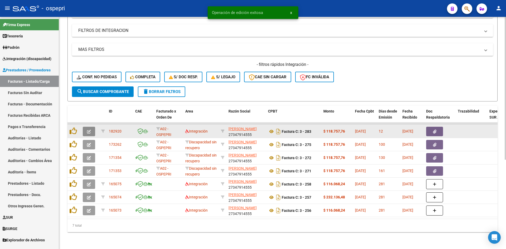
click at [84, 127] on button "button" at bounding box center [89, 131] width 12 height 9
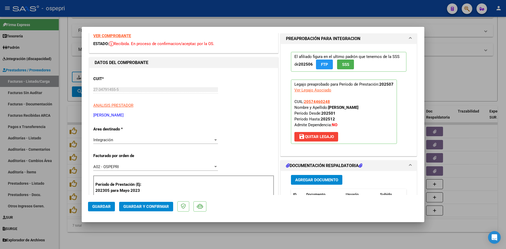
scroll to position [0, 0]
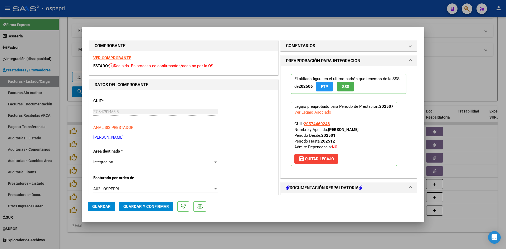
click at [118, 59] on strong "VER COMPROBANTE" at bounding box center [112, 58] width 38 height 5
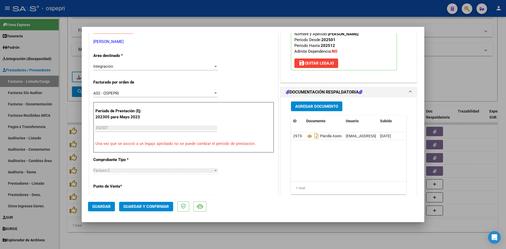
scroll to position [105, 0]
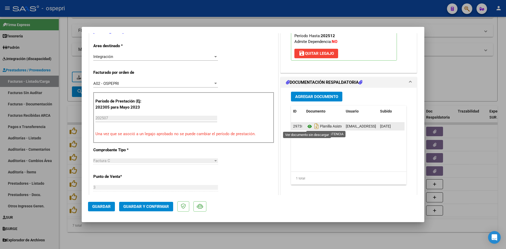
click at [307, 126] on icon at bounding box center [309, 126] width 7 height 6
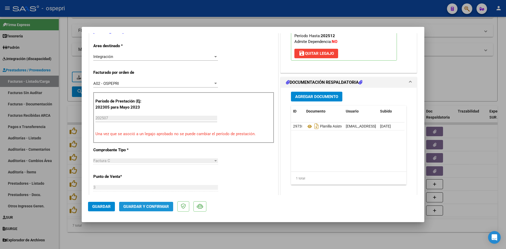
click at [151, 205] on span "Guardar y Confirmar" at bounding box center [146, 206] width 46 height 5
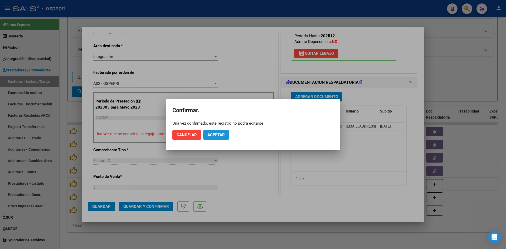
click at [218, 131] on button "Aceptar" at bounding box center [216, 134] width 26 height 9
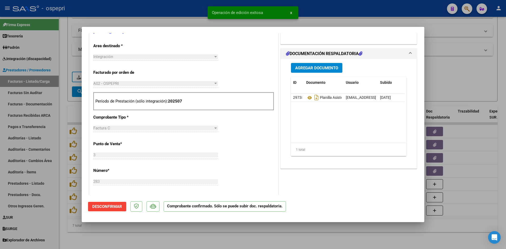
type input "$ 0,00"
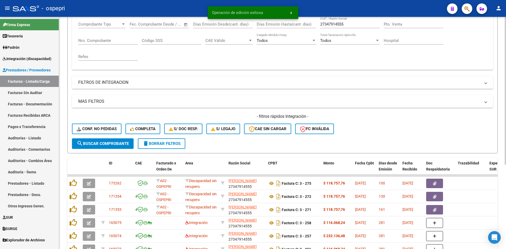
scroll to position [0, 0]
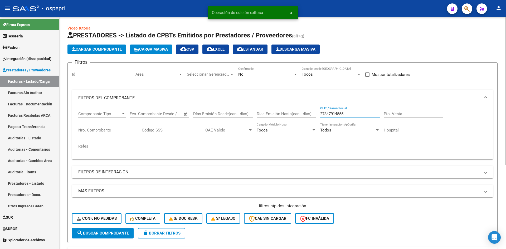
drag, startPoint x: 349, startPoint y: 114, endPoint x: 312, endPoint y: 123, distance: 37.9
click at [312, 123] on div "Comprobante Tipo Comprobante Tipo Start date – End date Fec. Comprobante Desde …" at bounding box center [282, 130] width 409 height 49
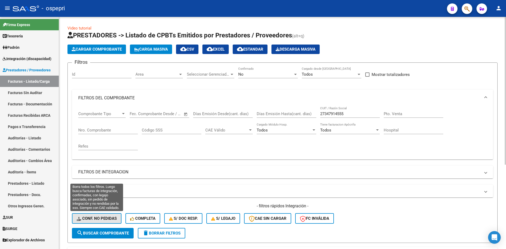
click at [110, 219] on span "Conf. no pedidas" at bounding box center [97, 218] width 40 height 5
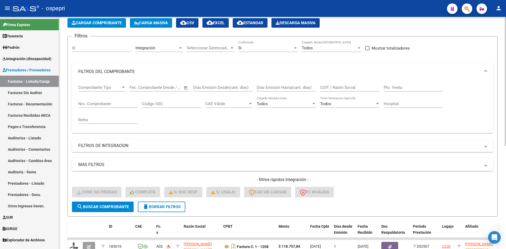
scroll to position [53, 0]
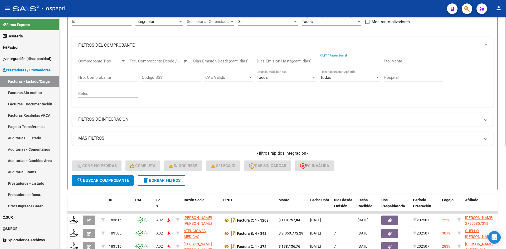
click at [329, 62] on input "CUIT / Razón Social" at bounding box center [350, 61] width 60 height 5
paste input "27347914555"
type input "27347914555"
click at [117, 177] on button "search Buscar Comprobante" at bounding box center [103, 180] width 62 height 11
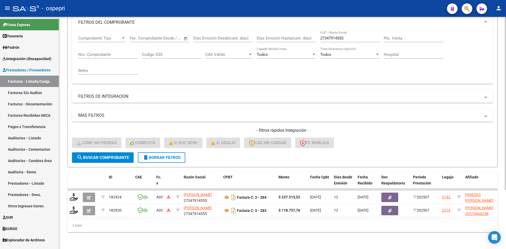
scroll to position [80, 0]
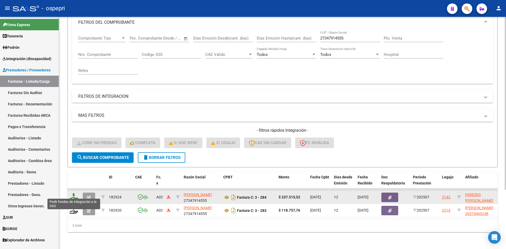
click at [72, 194] on icon at bounding box center [74, 196] width 8 height 7
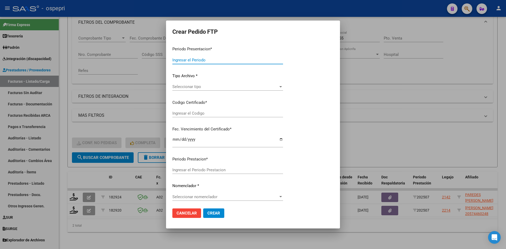
type input "202507"
type input "$ 237.515,52"
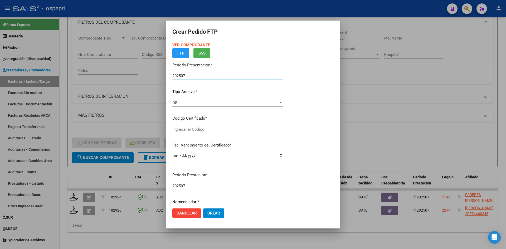
type input "20530155561"
type input "[DATE]"
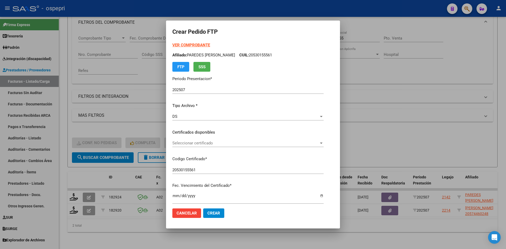
click at [225, 146] on div "Seleccionar certificado Seleccionar certificado" at bounding box center [247, 143] width 151 height 8
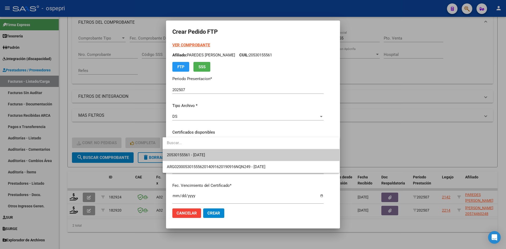
click at [229, 157] on span "20530155561 - [DATE]" at bounding box center [251, 155] width 168 height 12
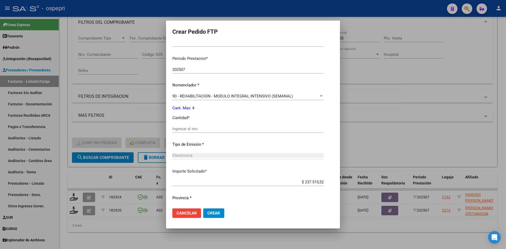
scroll to position [171, 0]
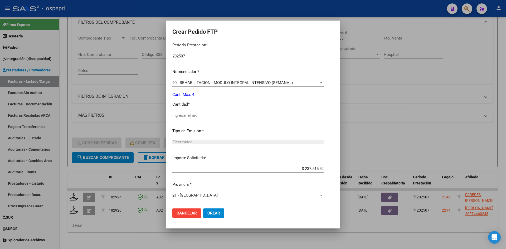
click at [198, 117] on input "Ingresar el nro" at bounding box center [247, 115] width 151 height 5
type input "4"
click at [209, 212] on span "Crear" at bounding box center [213, 213] width 13 height 5
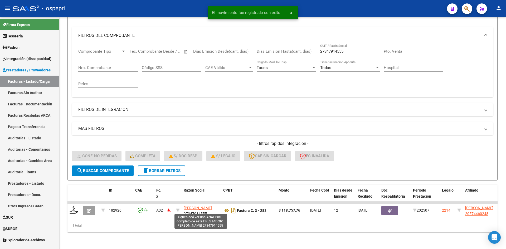
scroll to position [66, 0]
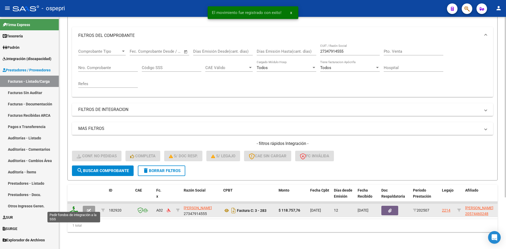
click at [72, 206] on icon at bounding box center [74, 209] width 8 height 7
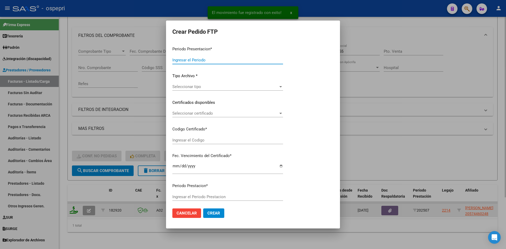
type input "202507"
type input "$ 118.757,76"
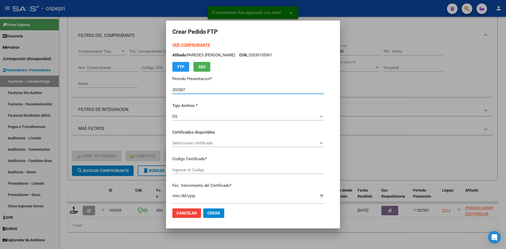
type input "20574460248"
type input "[DATE]"
click at [199, 145] on span "Seleccionar certificado" at bounding box center [236, 143] width 129 height 5
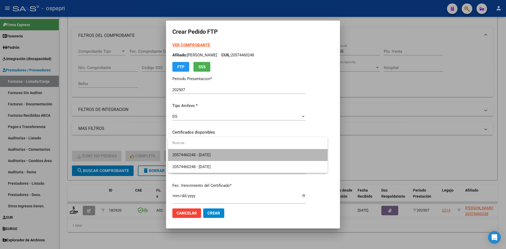
click at [204, 152] on span "20574460248 - [DATE]" at bounding box center [247, 155] width 151 height 12
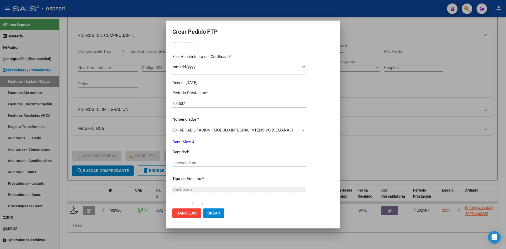
scroll to position [132, 0]
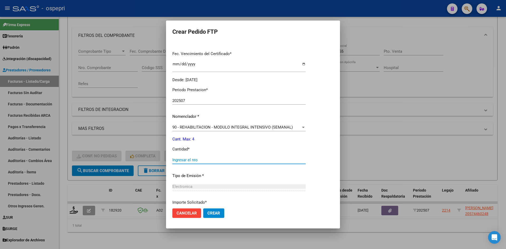
click at [196, 159] on input "Ingresar el nro" at bounding box center [238, 160] width 133 height 5
type input "4"
click at [210, 215] on span "Crear" at bounding box center [213, 213] width 13 height 5
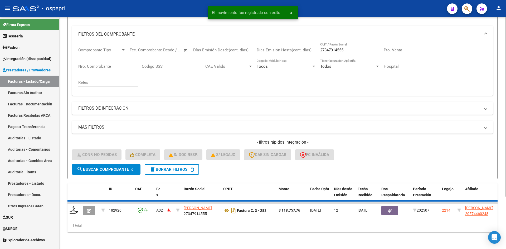
scroll to position [59, 0]
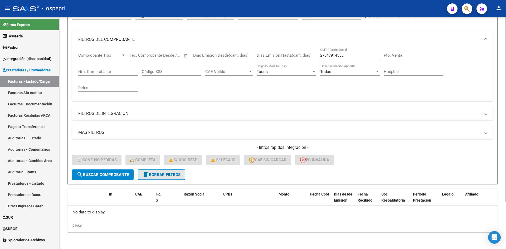
click at [171, 177] on button "delete Borrar Filtros" at bounding box center [161, 174] width 47 height 11
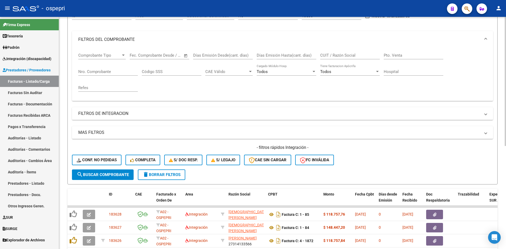
click at [331, 55] on input "CUIT / Razón Social" at bounding box center [350, 55] width 60 height 5
paste input "23356142284"
type input "23356142284"
click at [119, 176] on span "search Buscar Comprobante" at bounding box center [103, 174] width 52 height 5
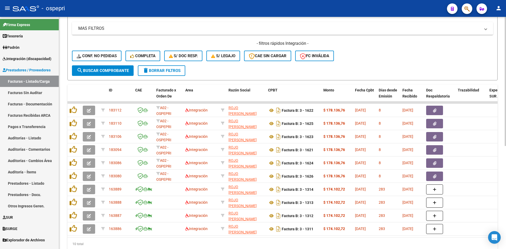
scroll to position [164, 0]
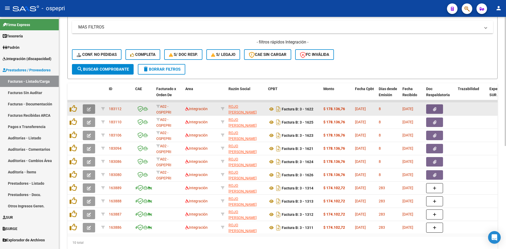
click at [88, 107] on span "button" at bounding box center [89, 109] width 4 height 5
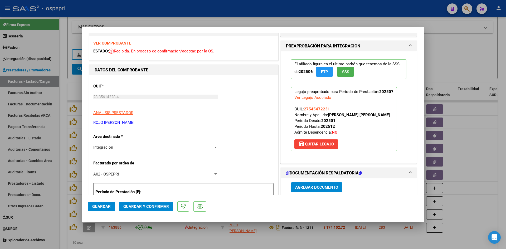
scroll to position [0, 0]
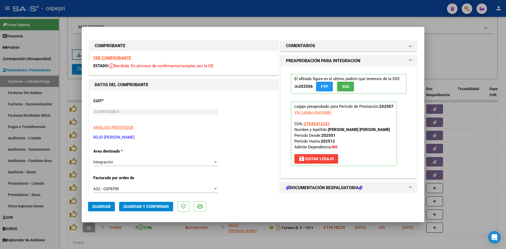
click at [125, 59] on strong "VER COMPROBANTE" at bounding box center [112, 58] width 38 height 5
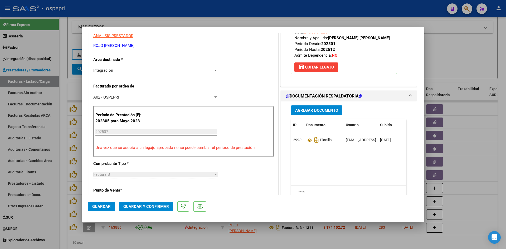
scroll to position [105, 0]
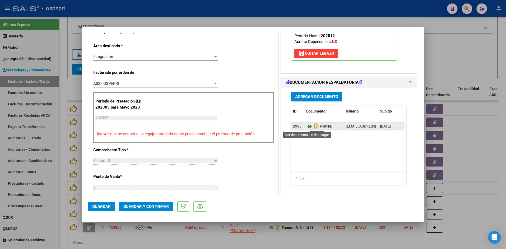
click at [308, 125] on icon at bounding box center [309, 126] width 7 height 6
click at [161, 211] on button "Guardar y Confirmar" at bounding box center [146, 206] width 54 height 9
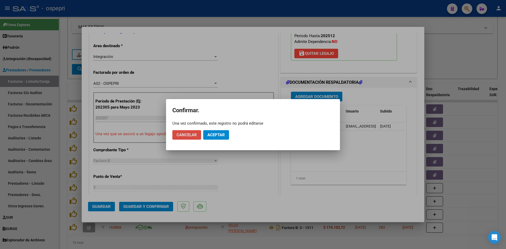
click at [196, 133] on span "Cancelar" at bounding box center [187, 135] width 20 height 5
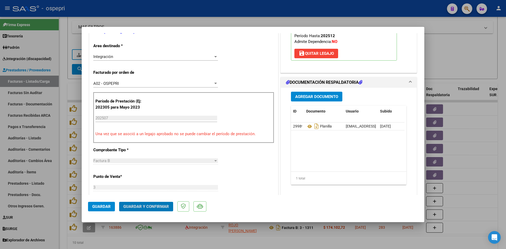
scroll to position [0, 0]
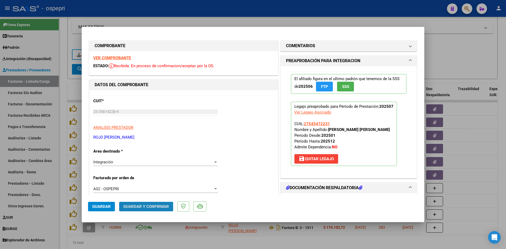
click at [158, 210] on button "Guardar y Confirmar" at bounding box center [146, 206] width 54 height 9
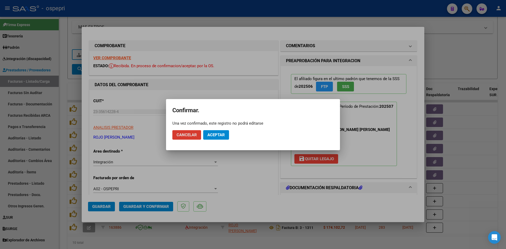
click at [216, 138] on button "Aceptar" at bounding box center [216, 134] width 26 height 9
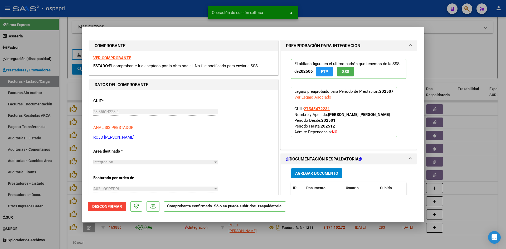
type input "$ 0,00"
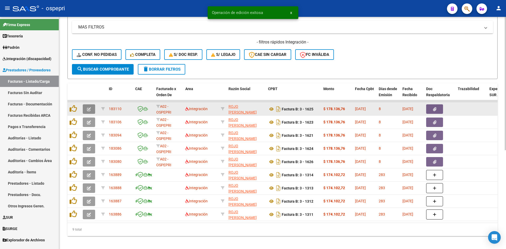
click at [88, 109] on icon "button" at bounding box center [89, 109] width 4 height 4
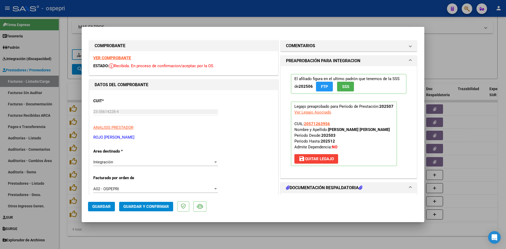
click at [126, 58] on strong "VER COMPROBANTE" at bounding box center [112, 58] width 38 height 5
click at [125, 57] on strong "VER COMPROBANTE" at bounding box center [112, 58] width 38 height 5
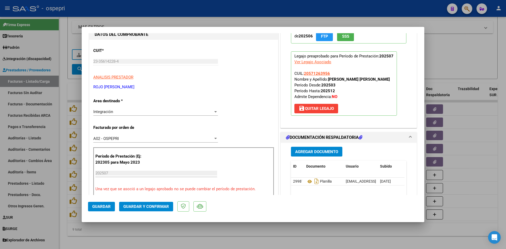
scroll to position [53, 0]
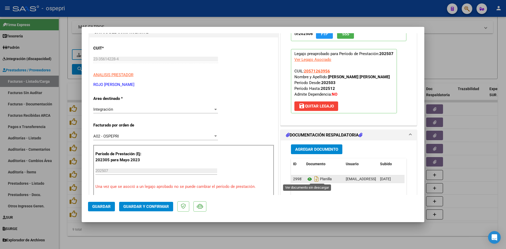
click at [307, 179] on icon at bounding box center [309, 179] width 7 height 6
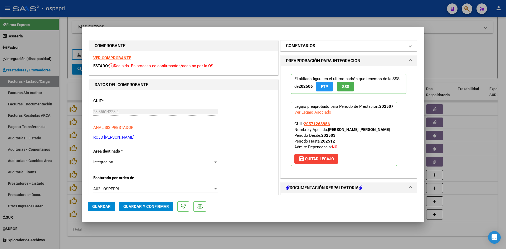
click at [387, 46] on mat-panel-title "COMENTARIOS" at bounding box center [345, 46] width 119 height 6
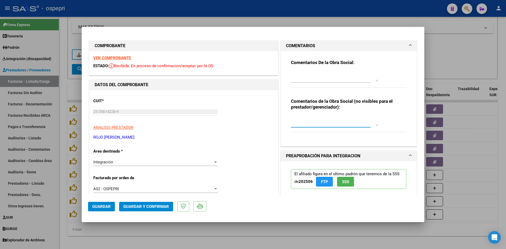
click at [297, 116] on textarea at bounding box center [334, 121] width 87 height 11
type textarea "PENDIENTE NOTA DE CREDITO POR EL TOTAL - FALTA NUMERO DE DNI"
click at [295, 71] on textarea at bounding box center [334, 76] width 87 height 11
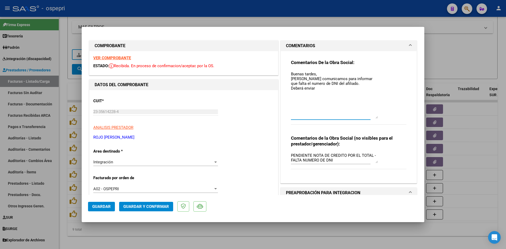
drag, startPoint x: 374, startPoint y: 81, endPoint x: 372, endPoint y: 115, distance: 34.3
click at [372, 116] on textarea "Buenas tardes, [PERSON_NAME] comunicamos para informar que falta el numero de D…" at bounding box center [334, 94] width 87 height 47
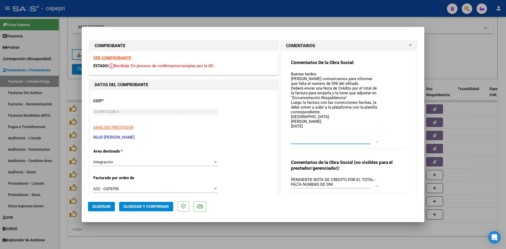
drag, startPoint x: 374, startPoint y: 115, endPoint x: 376, endPoint y: 141, distance: 26.2
click at [376, 141] on textarea "Buenas tardes, [PERSON_NAME] comunicamos para informar que falta el numero de D…" at bounding box center [334, 107] width 87 height 72
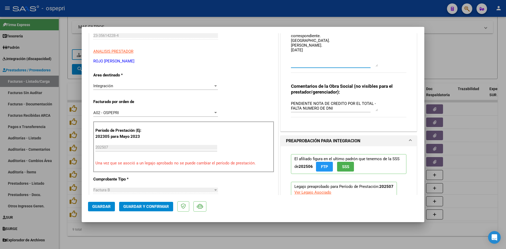
scroll to position [79, 0]
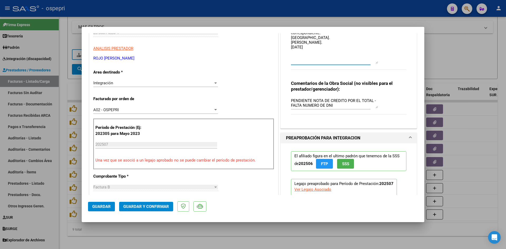
type textarea "Buenas tardes, [PERSON_NAME] comunicamos para informar que falta el numero de D…"
click at [200, 81] on div "Integración" at bounding box center [153, 83] width 120 height 5
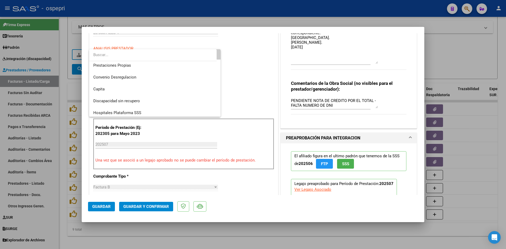
scroll to position [51, 0]
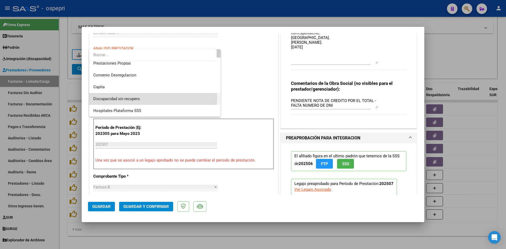
click at [150, 97] on span "Discapacidad sin recupero" at bounding box center [154, 99] width 123 height 12
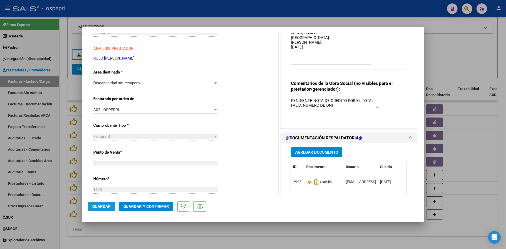
click at [102, 206] on span "Guardar" at bounding box center [101, 206] width 18 height 5
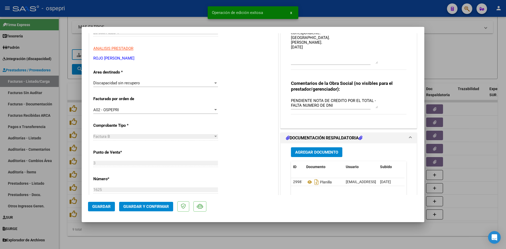
type input "$ 0,00"
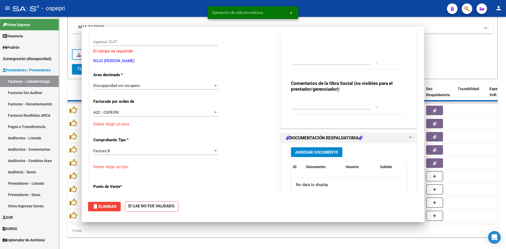
scroll to position [88, 0]
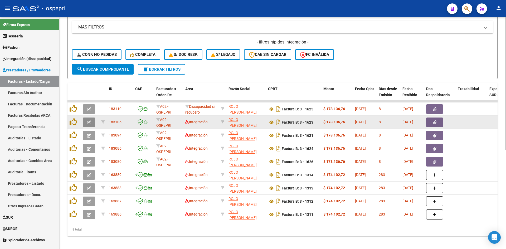
click at [92, 123] on button "button" at bounding box center [89, 122] width 12 height 9
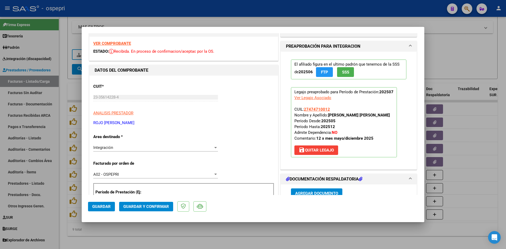
scroll to position [0, 0]
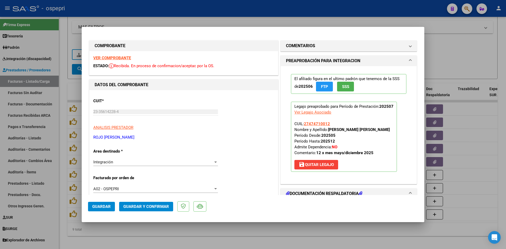
click at [118, 58] on strong "VER COMPROBANTE" at bounding box center [112, 58] width 38 height 5
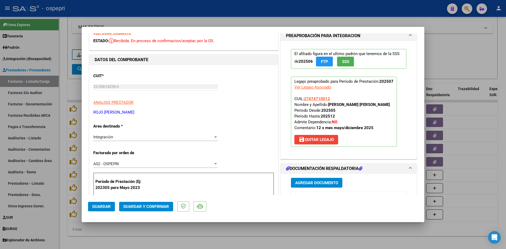
scroll to position [79, 0]
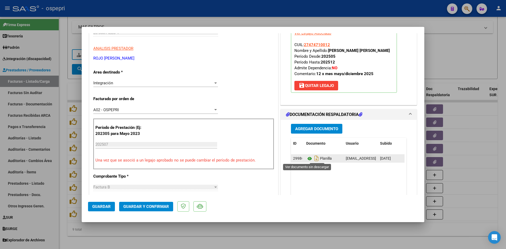
click at [309, 158] on icon at bounding box center [309, 158] width 7 height 6
click at [308, 158] on icon at bounding box center [309, 158] width 7 height 6
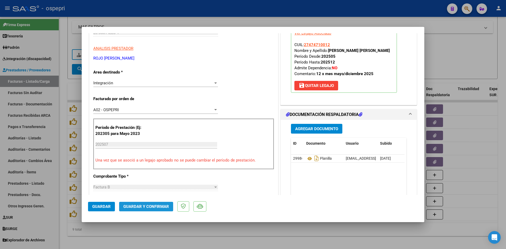
click at [157, 205] on span "Guardar y Confirmar" at bounding box center [146, 206] width 46 height 5
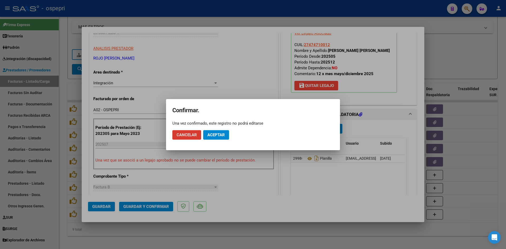
click at [213, 133] on span "Aceptar" at bounding box center [215, 135] width 17 height 5
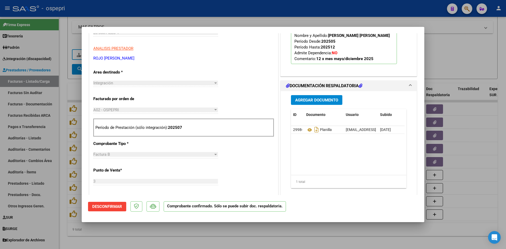
type input "$ 0,00"
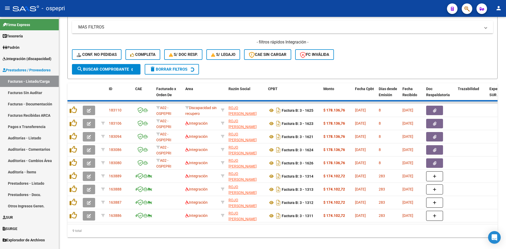
scroll to position [159, 0]
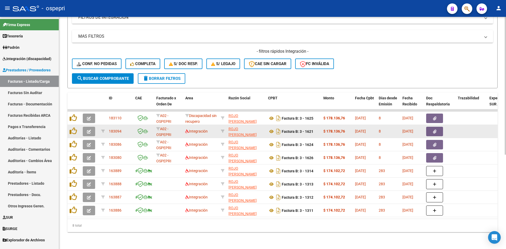
click at [89, 130] on icon "button" at bounding box center [89, 132] width 4 height 4
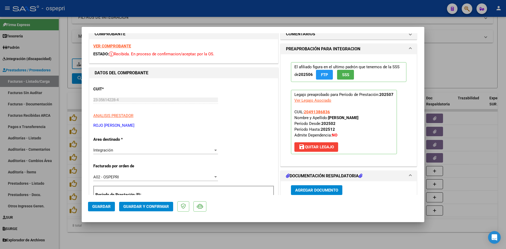
scroll to position [0, 0]
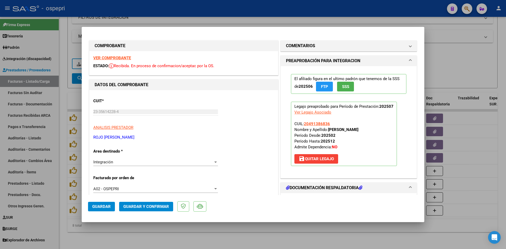
click at [121, 58] on strong "VER COMPROBANTE" at bounding box center [112, 58] width 38 height 5
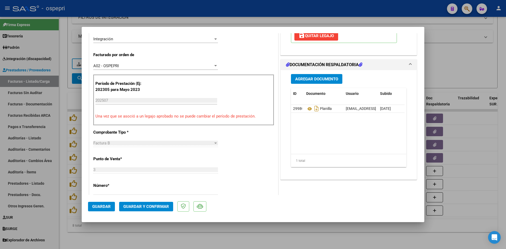
scroll to position [132, 0]
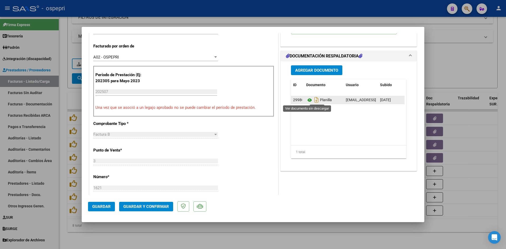
click at [308, 100] on icon at bounding box center [309, 100] width 7 height 6
click at [168, 207] on span "Guardar y Confirmar" at bounding box center [146, 206] width 46 height 5
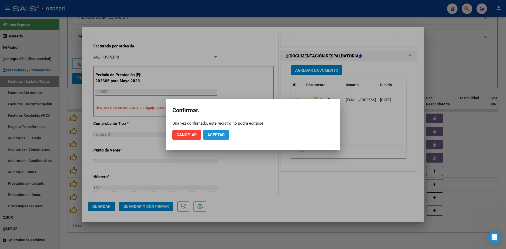
click at [219, 135] on span "Aceptar" at bounding box center [215, 135] width 17 height 5
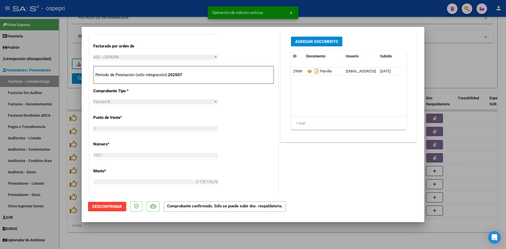
type input "$ 0,00"
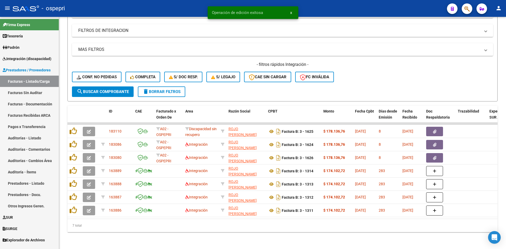
scroll to position [145, 0]
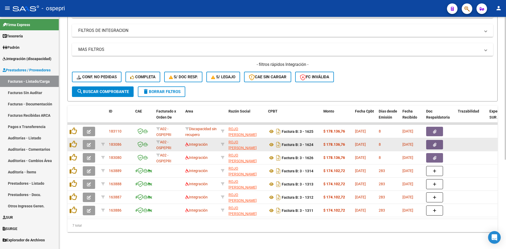
click at [91, 140] on button "button" at bounding box center [89, 144] width 12 height 9
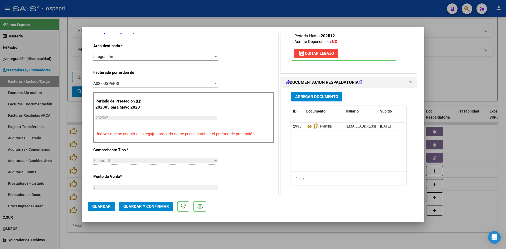
scroll to position [0, 0]
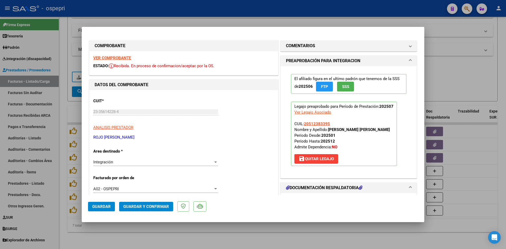
click at [127, 59] on strong "VER COMPROBANTE" at bounding box center [112, 58] width 38 height 5
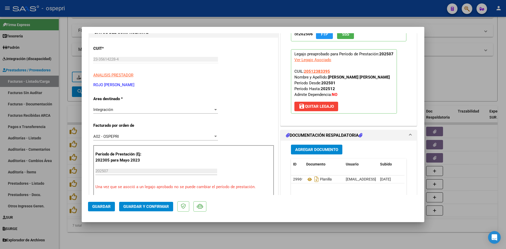
scroll to position [53, 0]
click at [307, 178] on icon at bounding box center [309, 179] width 7 height 6
click at [159, 207] on span "Guardar y Confirmar" at bounding box center [146, 206] width 46 height 5
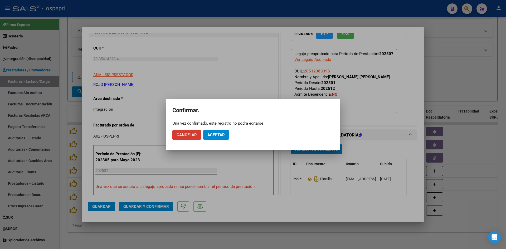
click at [222, 133] on span "Aceptar" at bounding box center [215, 135] width 17 height 5
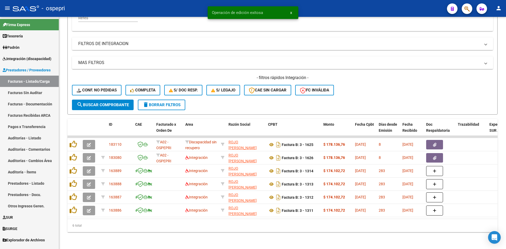
scroll to position [132, 0]
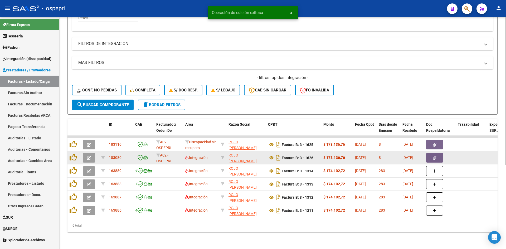
click at [86, 153] on button "button" at bounding box center [89, 157] width 12 height 9
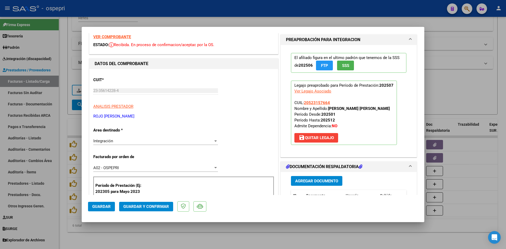
scroll to position [0, 0]
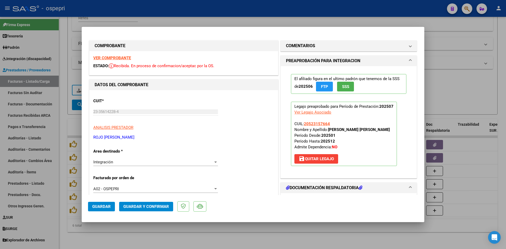
click at [126, 57] on strong "VER COMPROBANTE" at bounding box center [112, 58] width 38 height 5
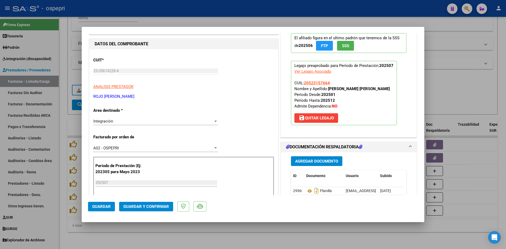
scroll to position [79, 0]
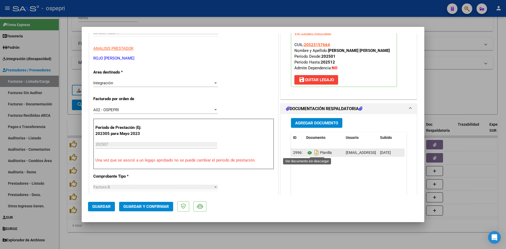
click at [307, 152] on icon at bounding box center [309, 153] width 7 height 6
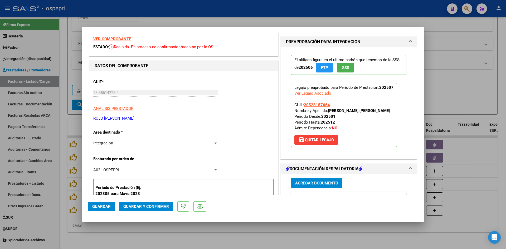
scroll to position [0, 0]
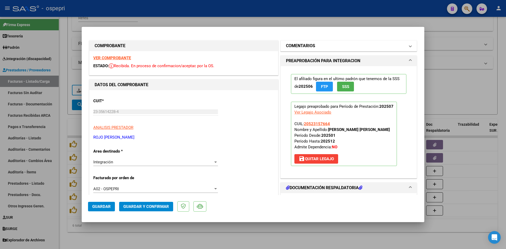
click at [316, 45] on mat-panel-title "COMENTARIOS" at bounding box center [345, 46] width 119 height 6
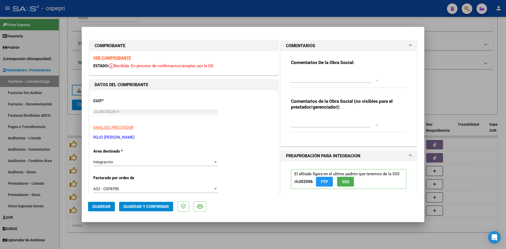
click at [304, 119] on textarea at bounding box center [334, 121] width 87 height 11
type textarea "PENDIENTE NOTA DE CREDITO POR EL TOTAL - NO TIENE NUMERO DE DNI"
click at [162, 163] on div "Integración" at bounding box center [153, 162] width 120 height 5
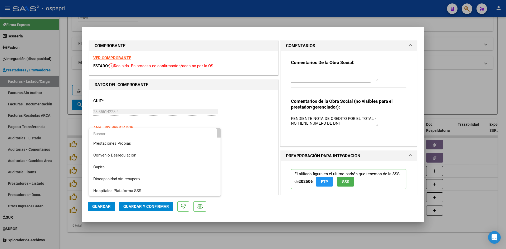
scroll to position [51, 0]
click at [130, 176] on span "Discapacidad sin recupero" at bounding box center [116, 178] width 47 height 5
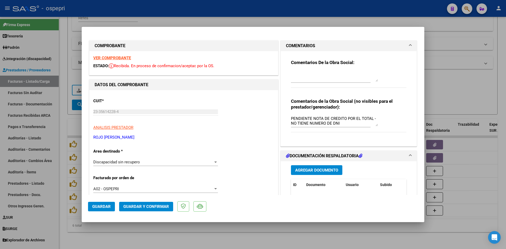
click at [305, 70] on div "Comentarios De la Obra Social:" at bounding box center [348, 77] width 115 height 34
click at [296, 70] on div at bounding box center [334, 76] width 87 height 13
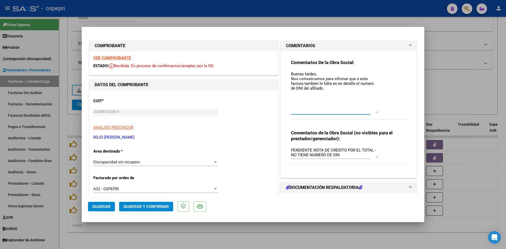
drag, startPoint x: 373, startPoint y: 80, endPoint x: 376, endPoint y: 112, distance: 31.7
click at [376, 112] on div "Comentarios De la Obra Social: Buenas tardes, [PERSON_NAME] comunicamos para in…" at bounding box center [348, 93] width 115 height 66
click at [352, 82] on textarea "Buenas tardes, [PERSON_NAME] comunicamos para informar que a esta factura tambi…" at bounding box center [334, 92] width 87 height 42
click at [330, 85] on textarea "Buenas tardes, [PERSON_NAME] comunicamos para informar que a esta factura tambi…" at bounding box center [334, 92] width 87 height 42
click at [327, 90] on textarea "Buenas tardes, [PERSON_NAME] comunicamos para informar que a esta factura tambi…" at bounding box center [334, 92] width 87 height 42
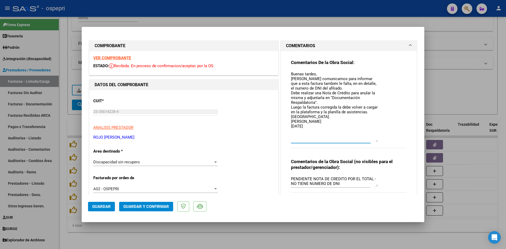
drag, startPoint x: 374, startPoint y: 128, endPoint x: 378, endPoint y: 138, distance: 11.1
click at [375, 140] on textarea "Buenas tardes, [PERSON_NAME] comunicamos para informar que a esta factura tambi…" at bounding box center [334, 106] width 87 height 71
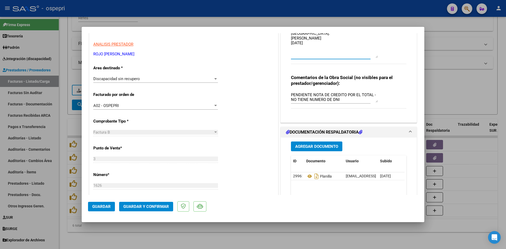
scroll to position [26, 0]
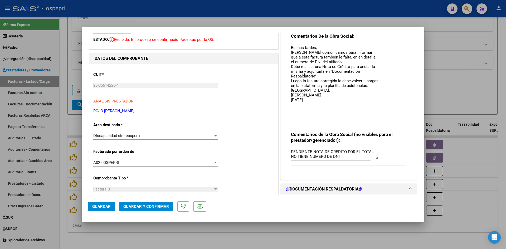
type textarea "Buenas tardes, [PERSON_NAME] comunicamos para informar que a esta factura tambi…"
click at [108, 204] on span "Guardar" at bounding box center [101, 206] width 18 height 5
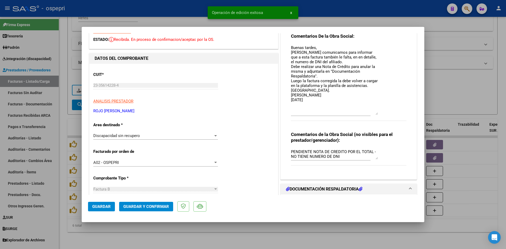
type input "$ 0,00"
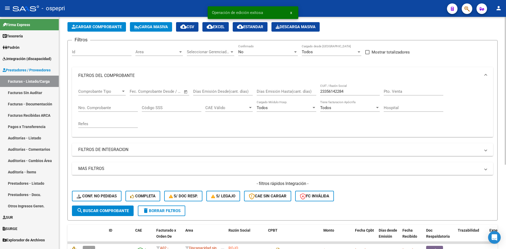
scroll to position [0, 0]
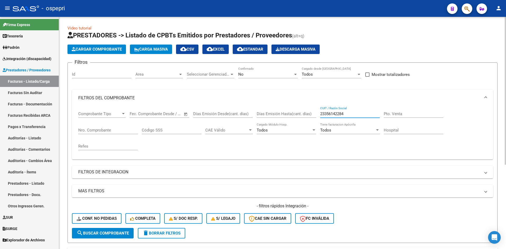
drag, startPoint x: 351, startPoint y: 113, endPoint x: 313, endPoint y: 124, distance: 39.7
click at [313, 124] on div "Comprobante Tipo Comprobante Tipo Start date – End date Fec. Comprobante Desde …" at bounding box center [282, 130] width 409 height 49
click at [107, 216] on button "Conf. no pedidas" at bounding box center [97, 218] width 50 height 11
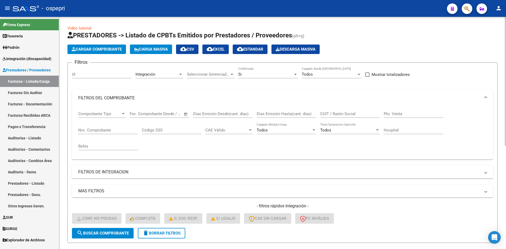
click at [337, 116] on input "CUIT / Razón Social" at bounding box center [350, 113] width 60 height 5
paste input "23356142284"
type input "23356142284"
click at [102, 232] on span "search Buscar Comprobante" at bounding box center [103, 233] width 52 height 5
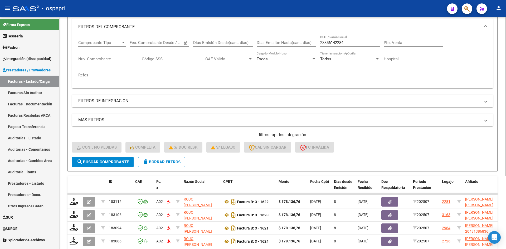
scroll to position [105, 0]
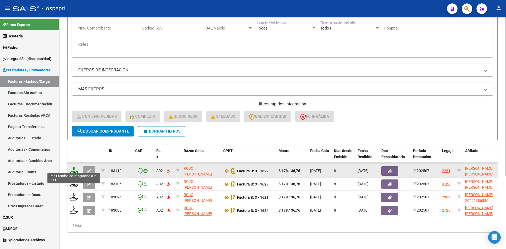
click at [72, 168] on icon at bounding box center [74, 170] width 8 height 7
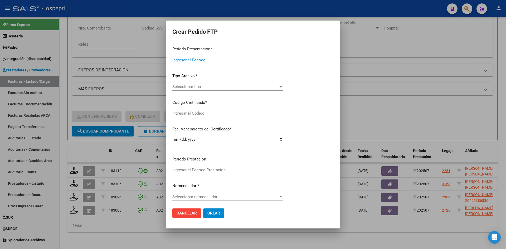
type input "202507"
type input "$ 178.136,76"
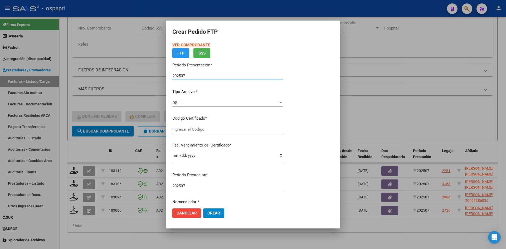
type input "2754547223-1"
type input "[DATE]"
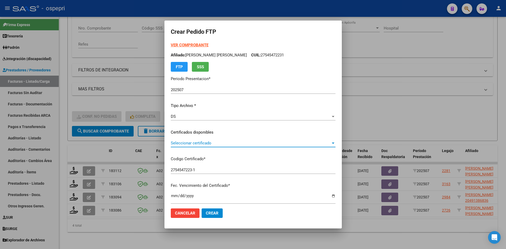
click at [202, 142] on span "Seleccionar certificado" at bounding box center [251, 143] width 160 height 5
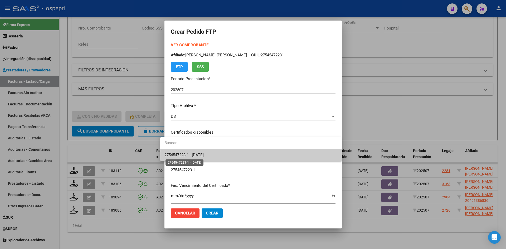
click at [204, 153] on span "2754547223-1 - [DATE]" at bounding box center [183, 155] width 39 height 5
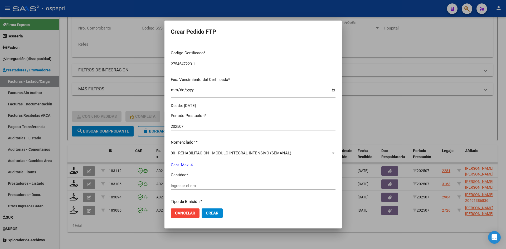
scroll to position [132, 0]
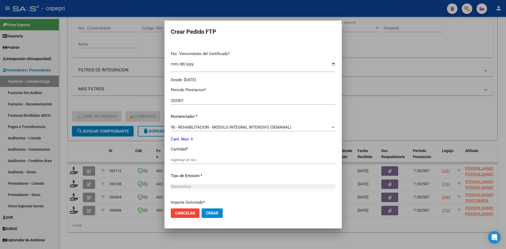
click at [176, 160] on input "Ingresar el nro" at bounding box center [253, 160] width 165 height 5
type input "4"
click at [206, 215] on span "Crear" at bounding box center [212, 213] width 13 height 5
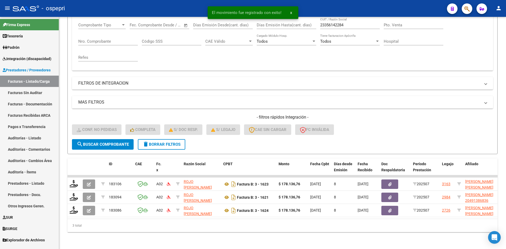
scroll to position [93, 0]
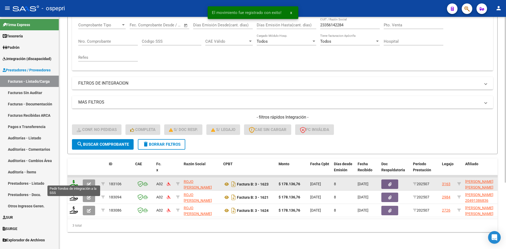
click at [73, 180] on icon at bounding box center [74, 183] width 8 height 7
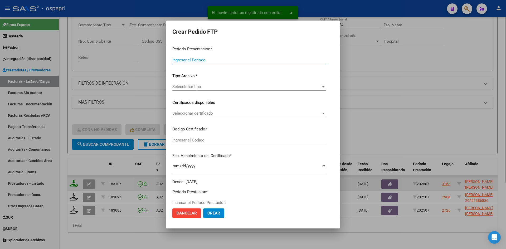
type input "202507"
type input "$ 178.136,76"
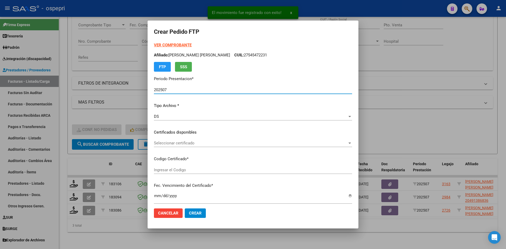
type input "2747471001-2"
type input "[DATE]"
click at [194, 146] on div "Seleccionar certificado Seleccionar certificado" at bounding box center [253, 143] width 198 height 8
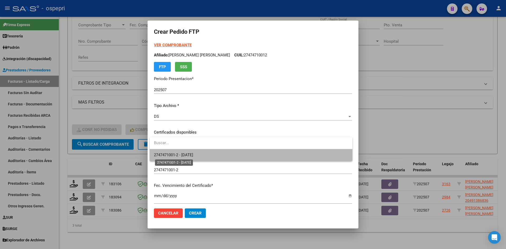
click at [193, 153] on span "2747471001-2 - [DATE]" at bounding box center [173, 155] width 39 height 5
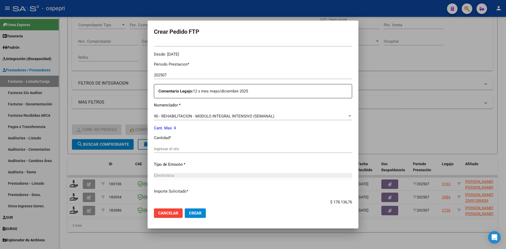
scroll to position [158, 0]
click at [179, 146] on input "Ingresar el nro" at bounding box center [253, 148] width 198 height 5
type input "4"
click at [193, 213] on span "Crear" at bounding box center [195, 213] width 13 height 5
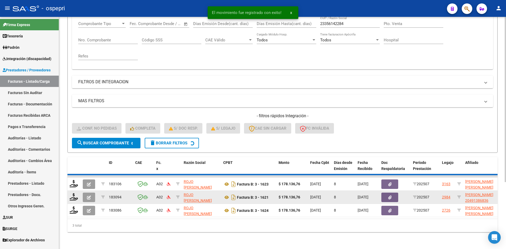
scroll to position [80, 0]
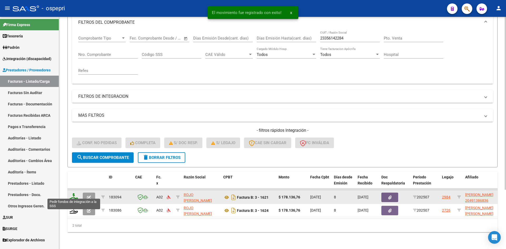
click at [73, 193] on icon at bounding box center [74, 196] width 8 height 7
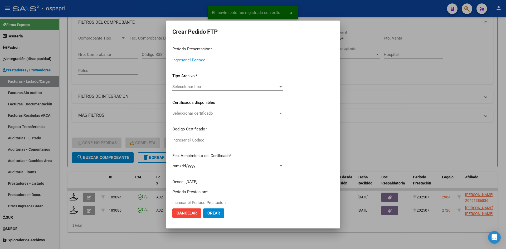
type input "202507"
type input "$ 178.136,76"
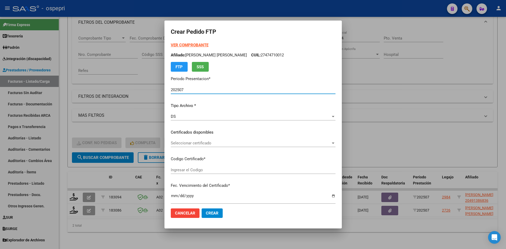
type input "2049138683-6"
type input "[DATE]"
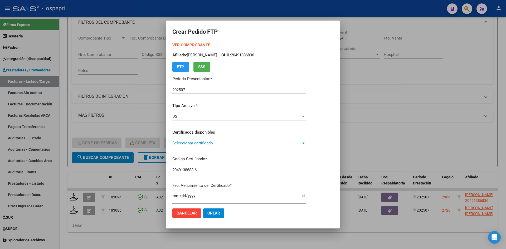
click at [224, 143] on span "Seleccionar certificado" at bounding box center [236, 143] width 129 height 5
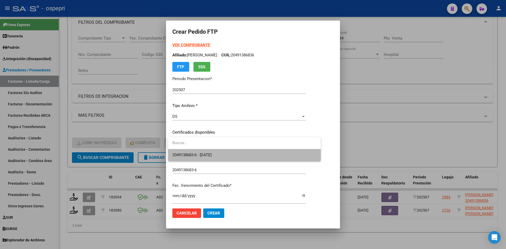
click at [226, 153] on span "2049138683-6 - [DATE]" at bounding box center [244, 155] width 144 height 12
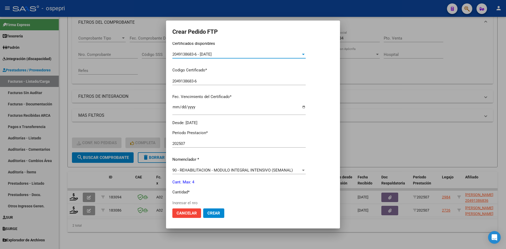
scroll to position [105, 0]
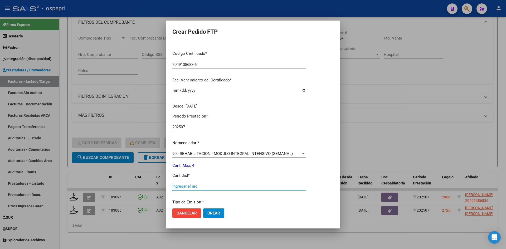
click at [188, 184] on input "Ingresar el nro" at bounding box center [238, 186] width 133 height 5
type input "4"
click at [214, 213] on span "Crear" at bounding box center [213, 213] width 13 height 5
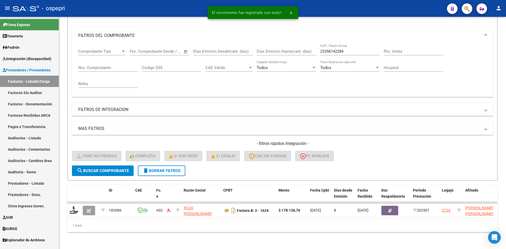
scroll to position [66, 0]
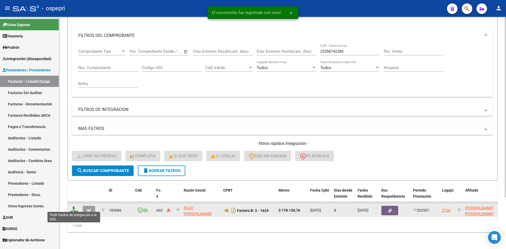
click at [74, 208] on icon at bounding box center [74, 209] width 8 height 7
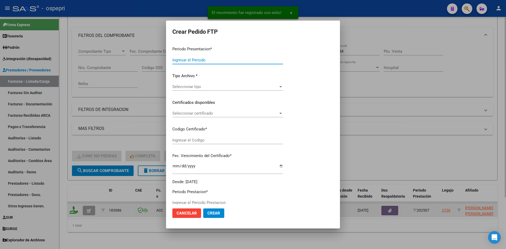
type input "202507"
type input "$ 178.136,76"
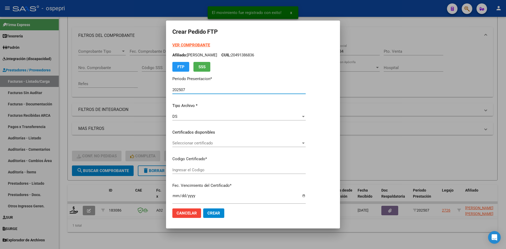
type input "2051238339-5"
type input "[DATE]"
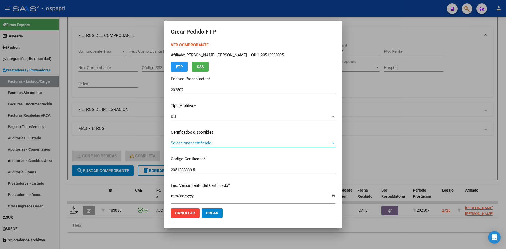
click at [200, 144] on span "Seleccionar certificado" at bounding box center [251, 143] width 160 height 5
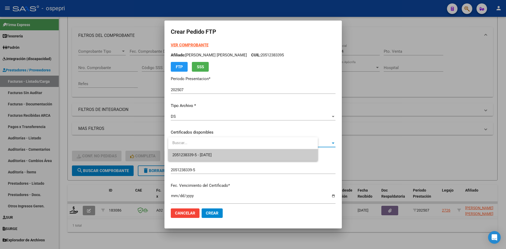
click at [208, 153] on span "2051238339-5 - [DATE]" at bounding box center [191, 155] width 39 height 5
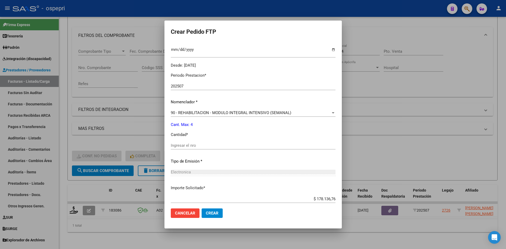
scroll to position [158, 0]
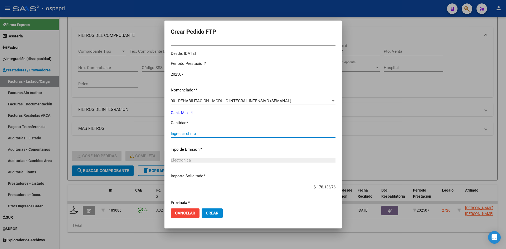
click at [202, 135] on input "Ingresar el nro" at bounding box center [253, 133] width 165 height 5
type input "4"
click at [211, 212] on span "Crear" at bounding box center [212, 213] width 13 height 5
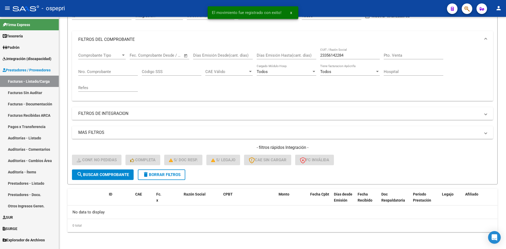
scroll to position [59, 0]
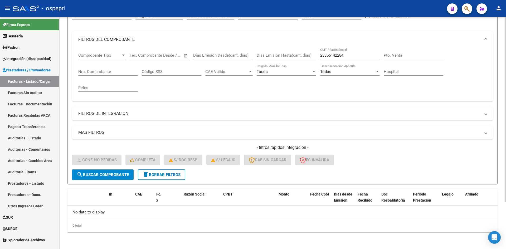
click at [171, 172] on button "delete Borrar Filtros" at bounding box center [161, 174] width 47 height 11
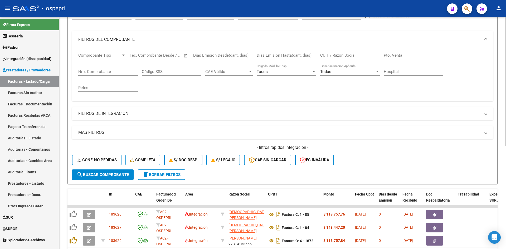
click at [338, 56] on input "CUIT / Razón Social" at bounding box center [350, 55] width 60 height 5
paste input "27263571954"
type input "27263571954"
click at [114, 174] on span "search Buscar Comprobante" at bounding box center [103, 174] width 52 height 5
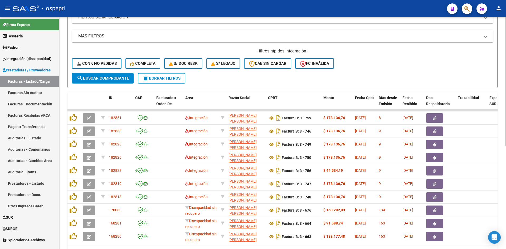
scroll to position [164, 0]
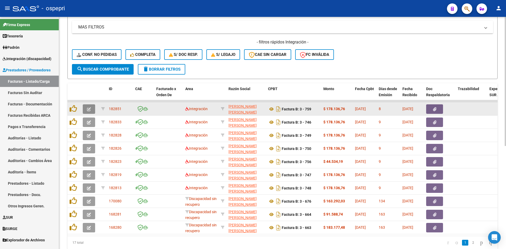
click at [88, 107] on icon "button" at bounding box center [89, 109] width 4 height 4
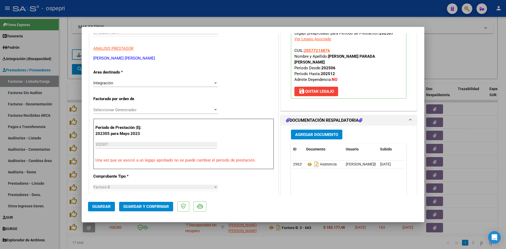
scroll to position [0, 0]
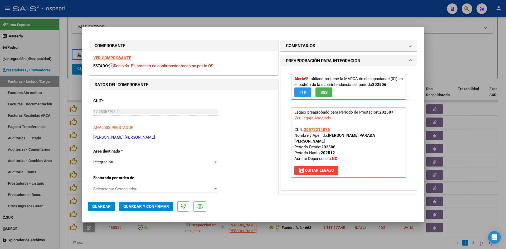
click at [106, 57] on strong "VER COMPROBANTE" at bounding box center [112, 58] width 38 height 5
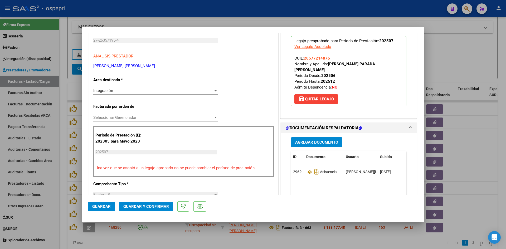
scroll to position [158, 0]
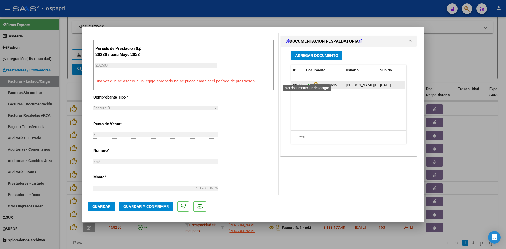
click at [308, 82] on icon at bounding box center [309, 85] width 7 height 6
click at [162, 208] on span "Guardar y Confirmar" at bounding box center [146, 206] width 46 height 5
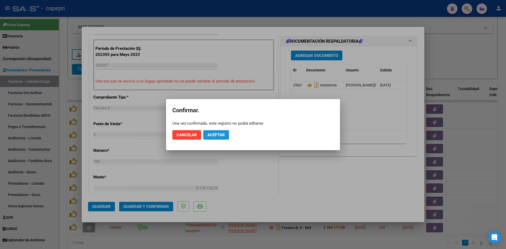
click at [210, 133] on span "Aceptar" at bounding box center [215, 135] width 17 height 5
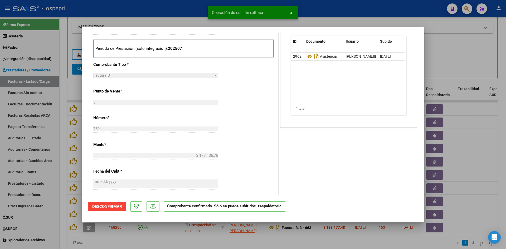
type input "$ 0,00"
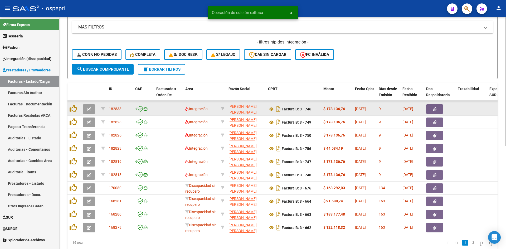
click at [93, 110] on button "button" at bounding box center [89, 108] width 12 height 9
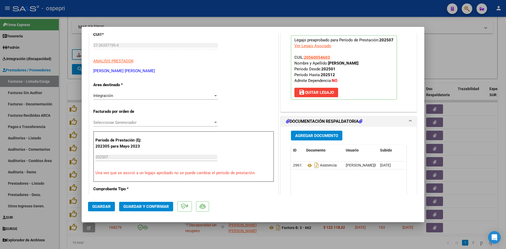
scroll to position [0, 0]
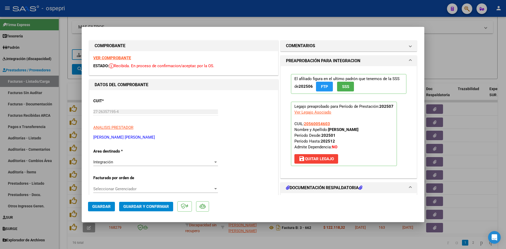
click at [127, 57] on strong "VER COMPROBANTE" at bounding box center [112, 58] width 38 height 5
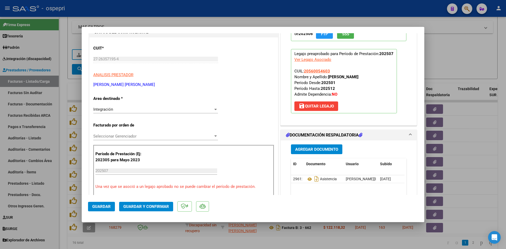
scroll to position [79, 0]
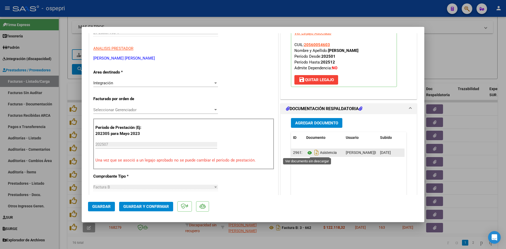
click at [307, 154] on icon at bounding box center [309, 153] width 7 height 6
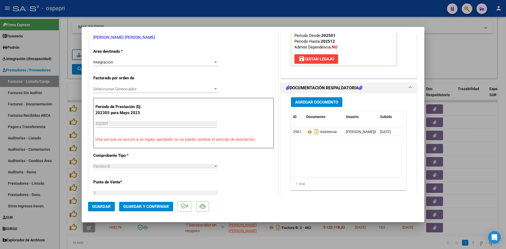
scroll to position [105, 0]
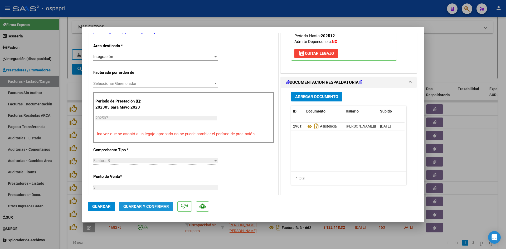
click at [139, 205] on span "Guardar y Confirmar" at bounding box center [146, 206] width 46 height 5
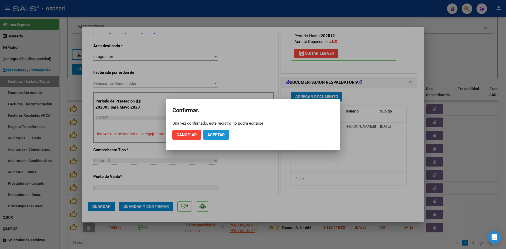
click at [222, 134] on span "Aceptar" at bounding box center [215, 135] width 17 height 5
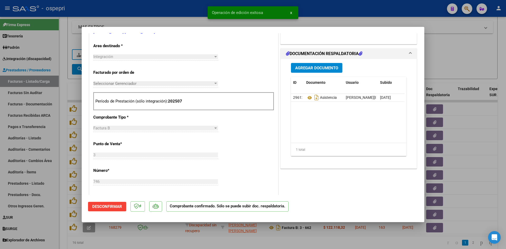
type input "$ 0,00"
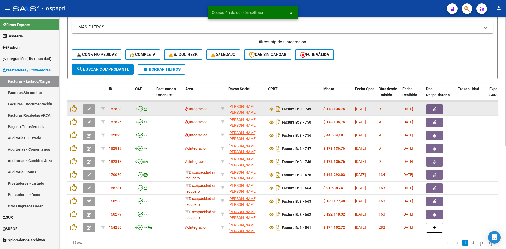
click at [88, 109] on icon "button" at bounding box center [89, 109] width 4 height 4
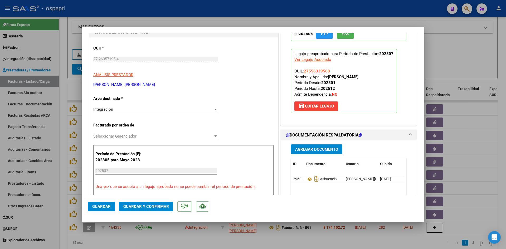
scroll to position [0, 0]
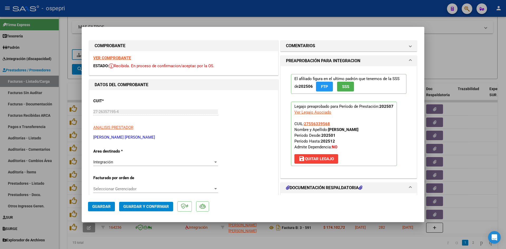
click at [128, 59] on strong "VER COMPROBANTE" at bounding box center [112, 58] width 38 height 5
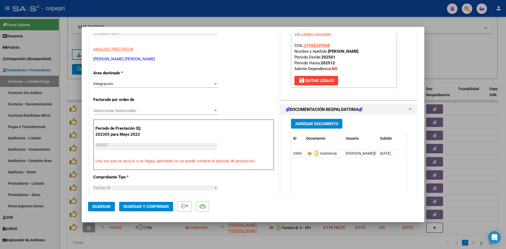
scroll to position [79, 0]
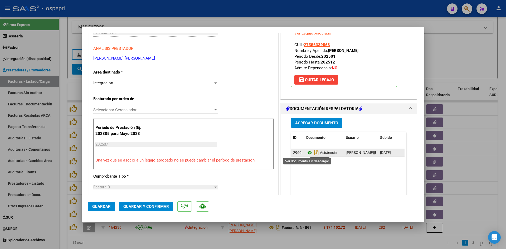
click at [306, 153] on icon at bounding box center [309, 153] width 7 height 6
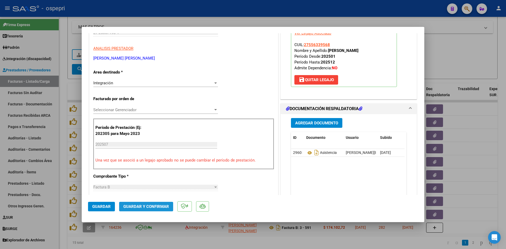
click at [144, 207] on span "Guardar y Confirmar" at bounding box center [146, 206] width 46 height 5
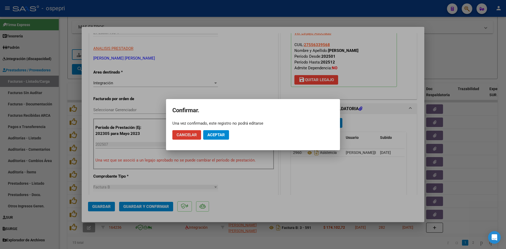
click at [224, 133] on span "Aceptar" at bounding box center [215, 135] width 17 height 5
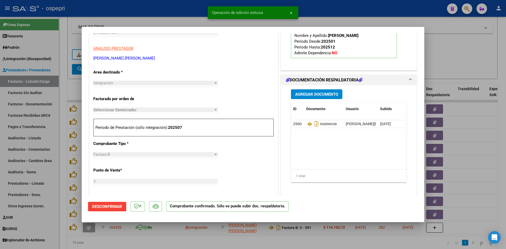
type input "$ 0,00"
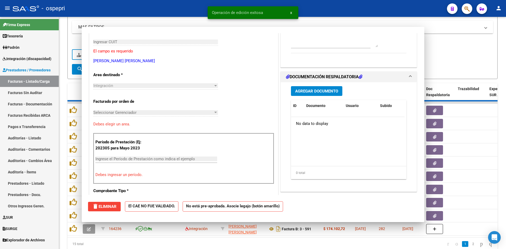
scroll to position [88, 0]
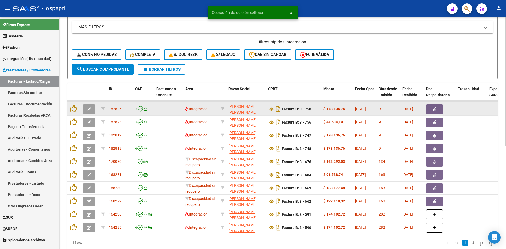
click at [90, 111] on icon "button" at bounding box center [89, 109] width 4 height 4
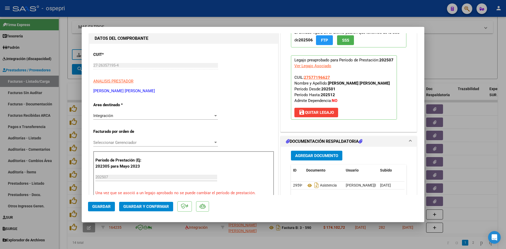
scroll to position [0, 0]
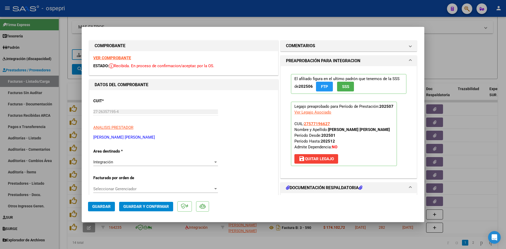
click at [121, 59] on strong "VER COMPROBANTE" at bounding box center [112, 58] width 38 height 5
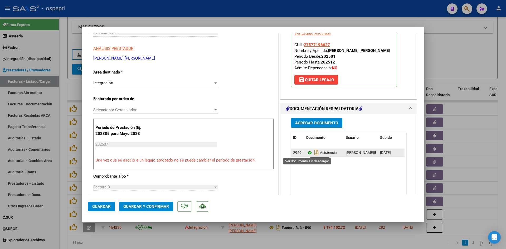
click at [309, 152] on icon at bounding box center [309, 153] width 7 height 6
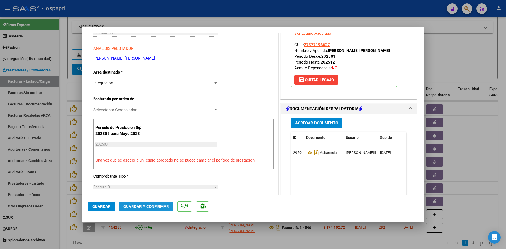
click at [155, 208] on span "Guardar y Confirmar" at bounding box center [146, 206] width 46 height 5
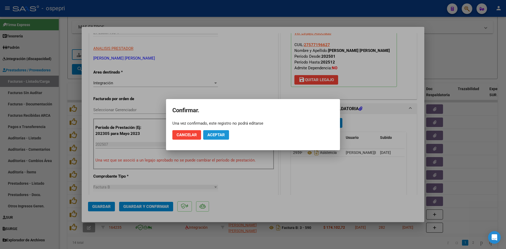
click at [219, 136] on span "Aceptar" at bounding box center [215, 135] width 17 height 5
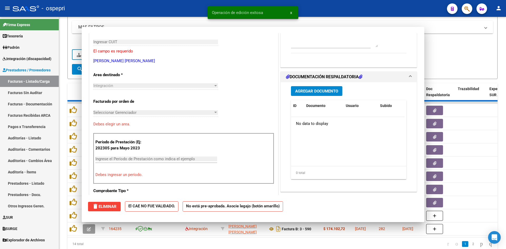
scroll to position [0, 0]
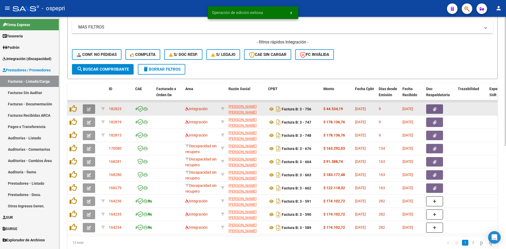
click at [91, 108] on button "button" at bounding box center [89, 108] width 12 height 9
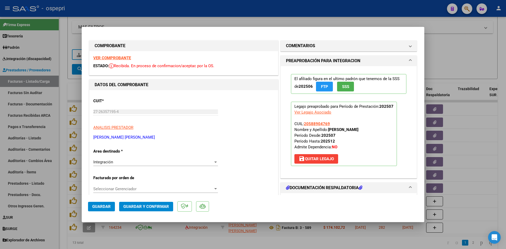
click at [116, 56] on strong "VER COMPROBANTE" at bounding box center [112, 58] width 38 height 5
click at [117, 58] on strong "VER COMPROBANTE" at bounding box center [112, 58] width 38 height 5
type input "$ 0,00"
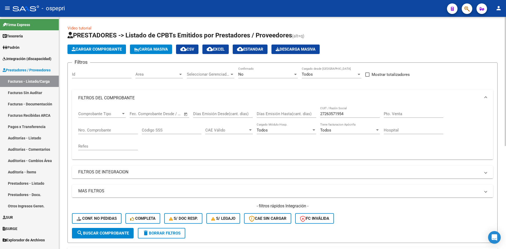
click at [348, 111] on div "27263571954 CUIT / Razón Social" at bounding box center [350, 111] width 60 height 11
drag, startPoint x: 347, startPoint y: 114, endPoint x: 314, endPoint y: 126, distance: 35.3
click at [314, 126] on div "Comprobante Tipo Comprobante Tipo Start date – End date Fec. Comprobante Desde …" at bounding box center [282, 130] width 409 height 49
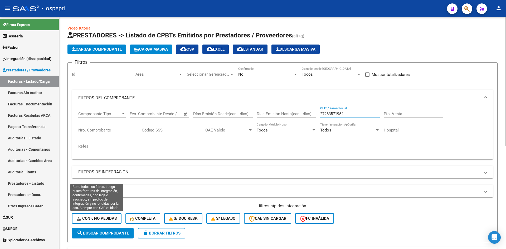
click at [104, 218] on span "Conf. no pedidas" at bounding box center [97, 218] width 40 height 5
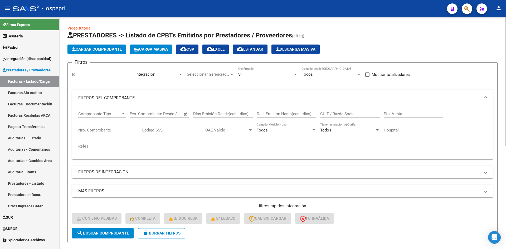
click at [326, 117] on div "CUIT / Razón Social" at bounding box center [350, 111] width 60 height 11
paste input "27263571954"
type input "27263571954"
click at [119, 232] on span "search Buscar Comprobante" at bounding box center [103, 233] width 52 height 5
drag, startPoint x: 338, startPoint y: 119, endPoint x: 310, endPoint y: 121, distance: 28.0
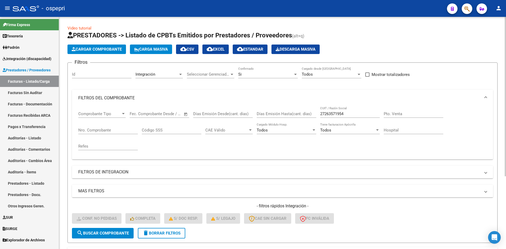
click at [299, 126] on div "Comprobante Tipo Comprobante Tipo Start date – End date Fec. Comprobante Desde …" at bounding box center [282, 130] width 409 height 49
click at [349, 113] on input "27263571954" at bounding box center [350, 113] width 60 height 5
drag, startPoint x: 349, startPoint y: 113, endPoint x: 314, endPoint y: 118, distance: 35.1
click at [314, 118] on div "Comprobante Tipo Comprobante Tipo Start date – End date Fec. Comprobante Desde …" at bounding box center [282, 130] width 409 height 49
click at [160, 235] on span "delete Borrar Filtros" at bounding box center [162, 233] width 38 height 5
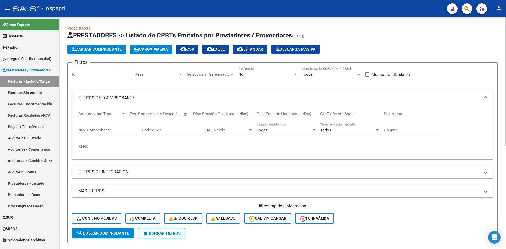
click at [325, 115] on input "CUIT / Razón Social" at bounding box center [350, 113] width 60 height 5
paste input "27263571954"
type input "27263571954"
click at [130, 231] on button "search Buscar Comprobante" at bounding box center [103, 233] width 62 height 11
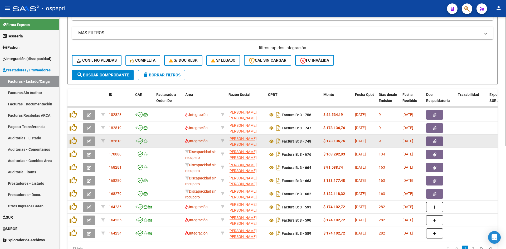
click at [88, 143] on icon "button" at bounding box center [89, 141] width 4 height 4
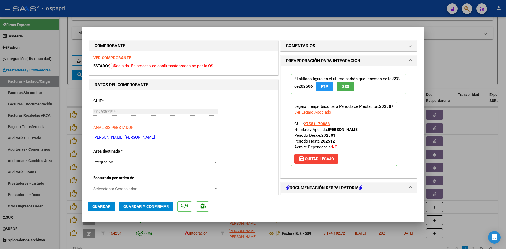
click at [123, 58] on strong "VER COMPROBANTE" at bounding box center [112, 58] width 38 height 5
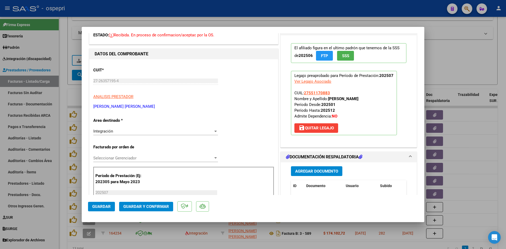
scroll to position [53, 0]
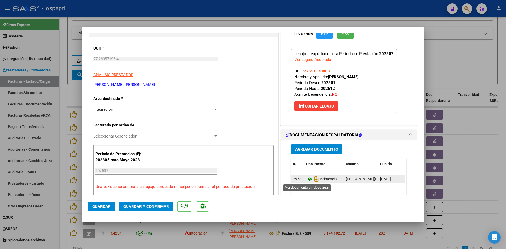
click at [308, 177] on icon at bounding box center [309, 179] width 7 height 6
click at [155, 205] on span "Guardar y Confirmar" at bounding box center [146, 206] width 46 height 5
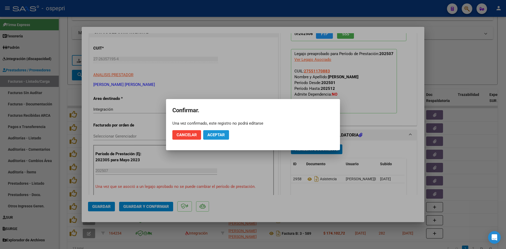
click at [222, 131] on button "Aceptar" at bounding box center [216, 134] width 26 height 9
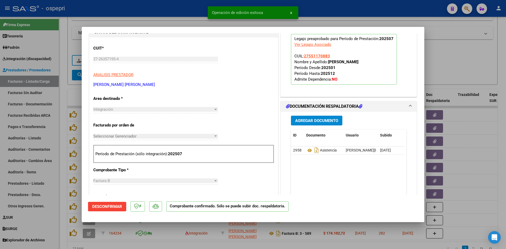
type input "$ 0,00"
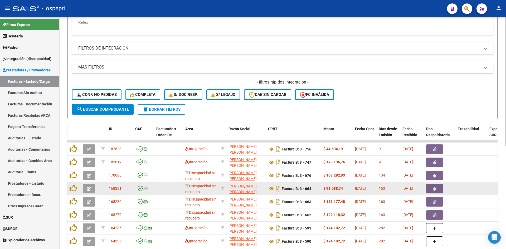
scroll to position [132, 0]
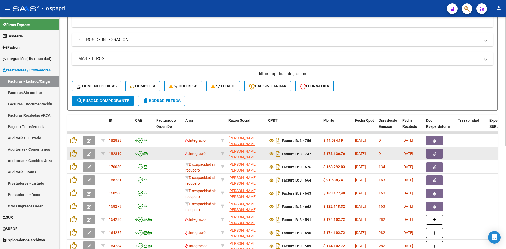
click at [91, 155] on icon "button" at bounding box center [89, 154] width 4 height 4
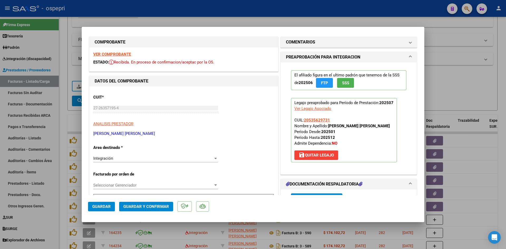
scroll to position [0, 0]
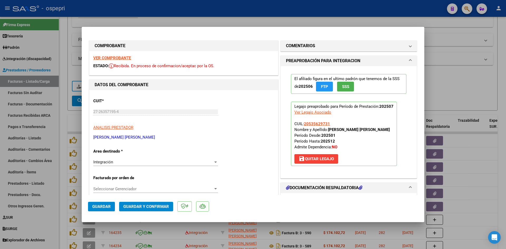
click at [124, 59] on strong "VER COMPROBANTE" at bounding box center [112, 58] width 38 height 5
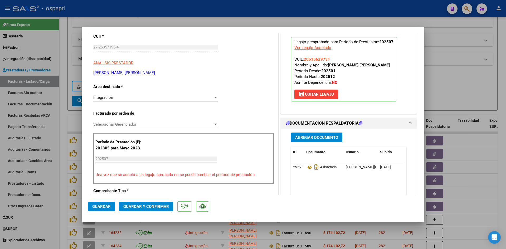
scroll to position [79, 0]
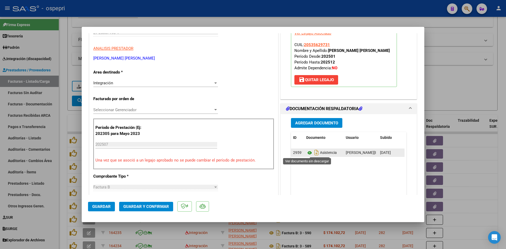
click at [306, 153] on icon at bounding box center [309, 153] width 7 height 6
click at [161, 205] on span "Guardar y Confirmar" at bounding box center [146, 206] width 46 height 5
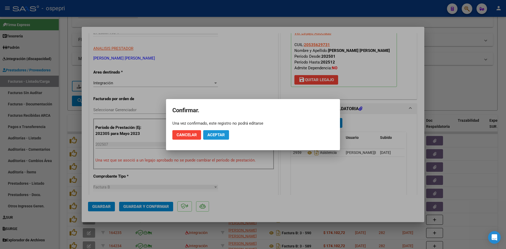
click at [213, 135] on span "Aceptar" at bounding box center [215, 135] width 17 height 5
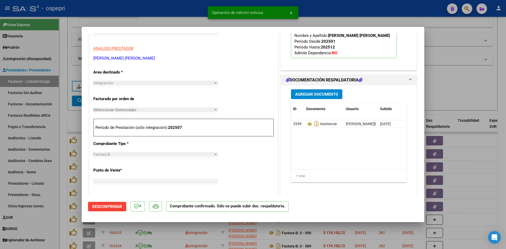
scroll to position [0, 0]
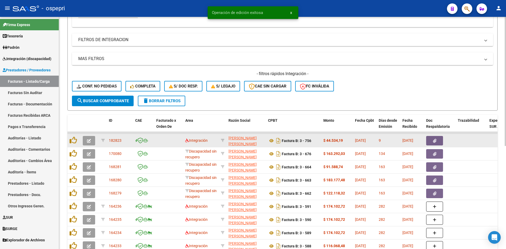
click at [86, 144] on button "button" at bounding box center [89, 140] width 12 height 9
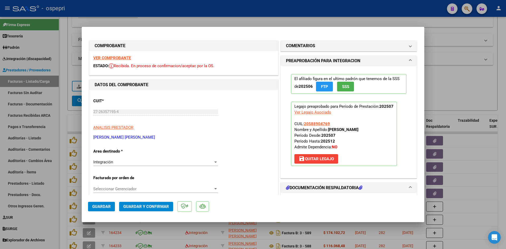
click at [123, 56] on strong "VER COMPROBANTE" at bounding box center [112, 58] width 38 height 5
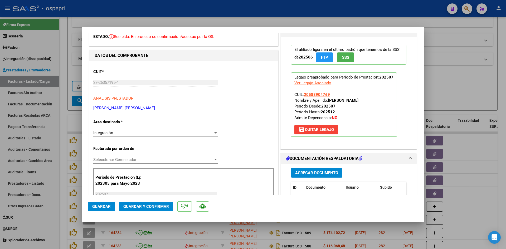
scroll to position [53, 0]
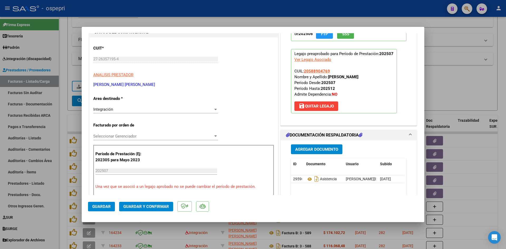
type input "$ 0,00"
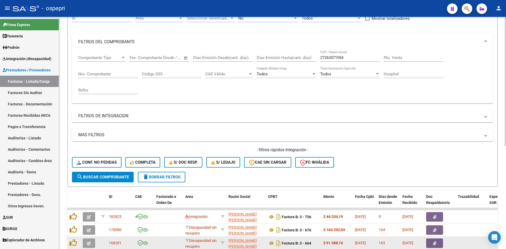
scroll to position [53, 0]
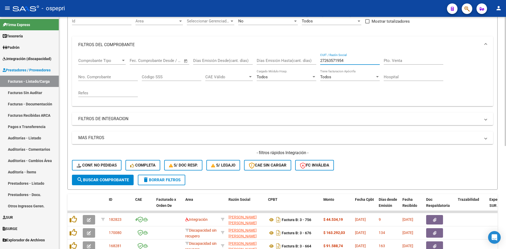
drag, startPoint x: 351, startPoint y: 60, endPoint x: 308, endPoint y: 64, distance: 43.7
click at [308, 64] on div "Comprobante Tipo Comprobante Tipo Start date – End date Fec. Comprobante Desde …" at bounding box center [282, 77] width 409 height 49
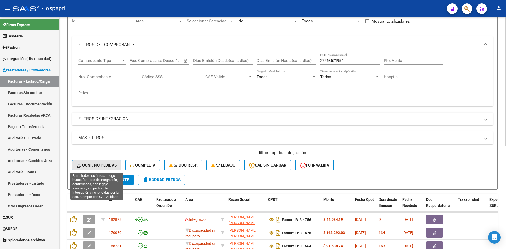
click at [108, 165] on span "Conf. no pedidas" at bounding box center [97, 165] width 40 height 5
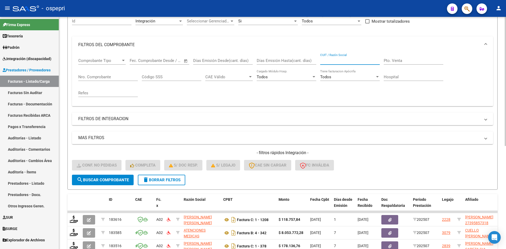
click at [332, 61] on input "CUIT / Razón Social" at bounding box center [350, 60] width 60 height 5
paste input "27263571954"
type input "27263571954"
click at [124, 179] on span "search Buscar Comprobante" at bounding box center [103, 180] width 52 height 5
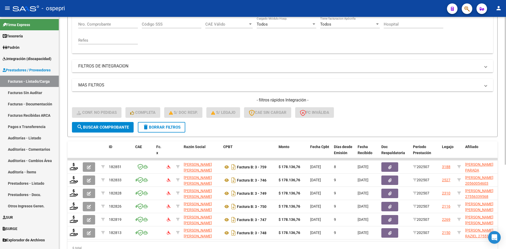
scroll to position [132, 0]
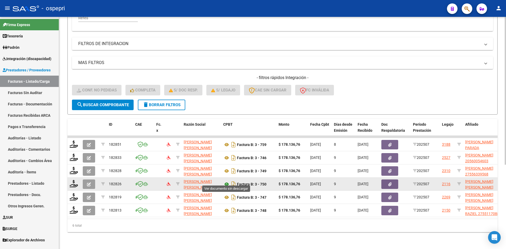
click at [227, 181] on icon at bounding box center [226, 184] width 7 height 6
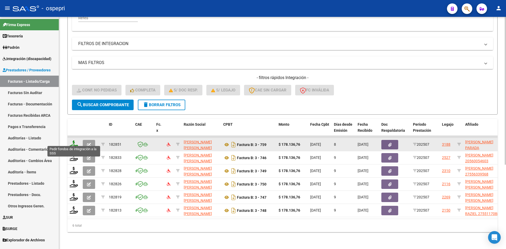
click at [74, 142] on icon at bounding box center [74, 143] width 8 height 7
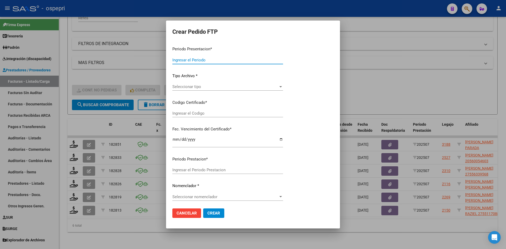
type input "202507"
type input "$ 178.136,76"
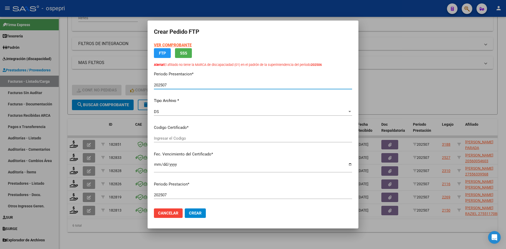
type input "20577214876"
type input "[DATE]"
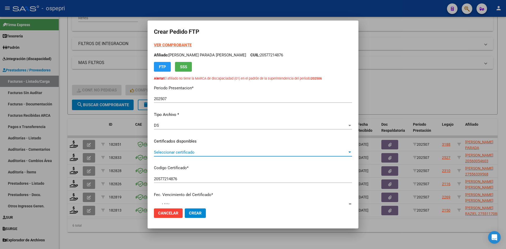
click at [205, 154] on span "Seleccionar certificado" at bounding box center [250, 152] width 193 height 5
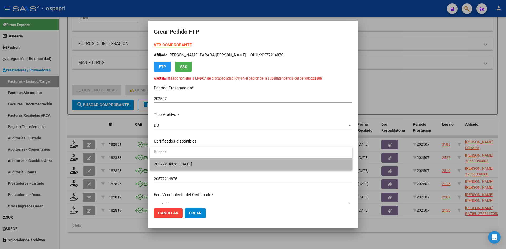
drag, startPoint x: 205, startPoint y: 163, endPoint x: 209, endPoint y: 162, distance: 3.9
click at [206, 164] on span "20577214876 - [DATE]" at bounding box center [251, 164] width 194 height 12
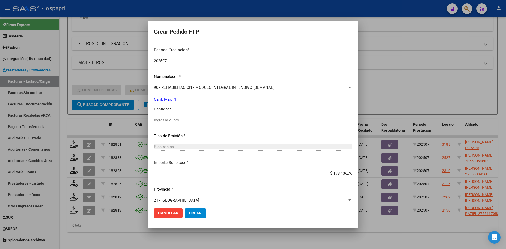
scroll to position [179, 0]
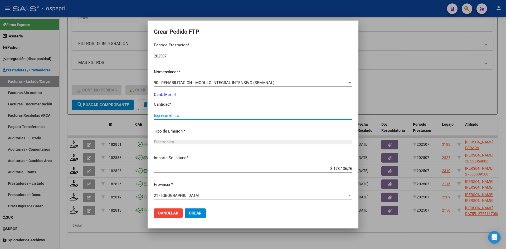
click at [181, 116] on input "Ingresar el nro" at bounding box center [253, 115] width 198 height 5
type input "4"
click at [195, 215] on span "Crear" at bounding box center [195, 213] width 13 height 5
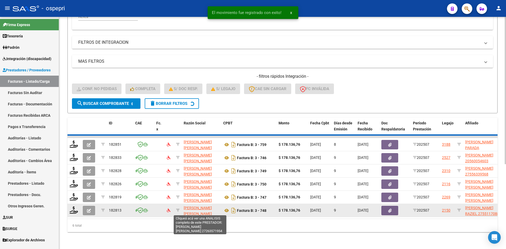
scroll to position [119, 0]
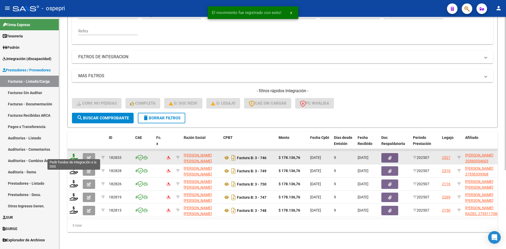
click at [73, 154] on icon at bounding box center [74, 157] width 8 height 7
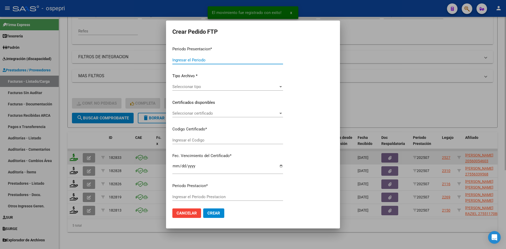
type input "202507"
type input "$ 178.136,76"
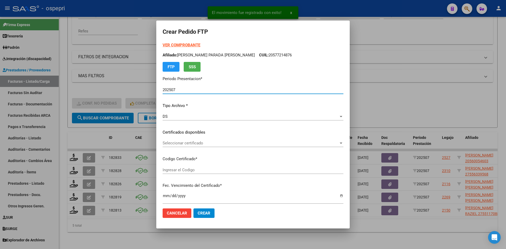
type input "2056005460-3"
type input "[DATE]"
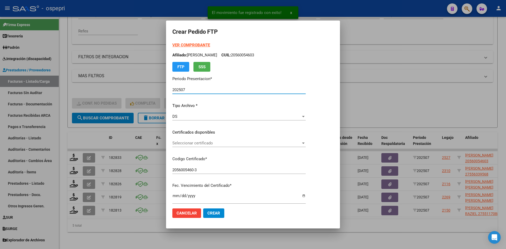
click at [202, 143] on span "Seleccionar certificado" at bounding box center [236, 143] width 129 height 5
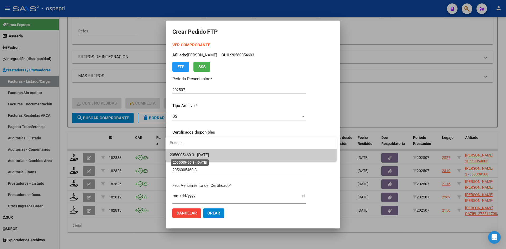
click at [209, 154] on span "2056005460-3 - [DATE]" at bounding box center [189, 155] width 39 height 5
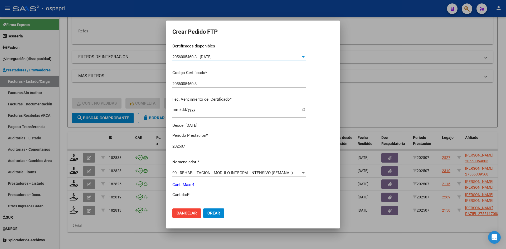
scroll to position [105, 0]
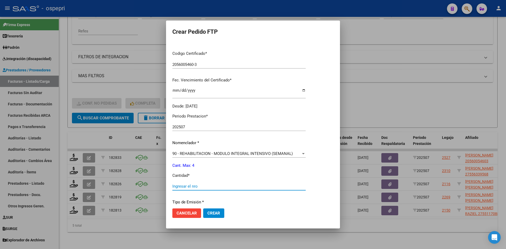
click at [187, 188] on input "Ingresar el nro" at bounding box center [238, 186] width 133 height 5
type input "4"
click at [216, 212] on span "Crear" at bounding box center [213, 213] width 13 height 5
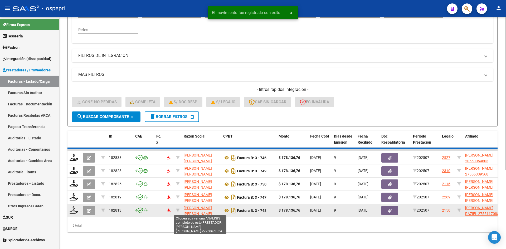
scroll to position [106, 0]
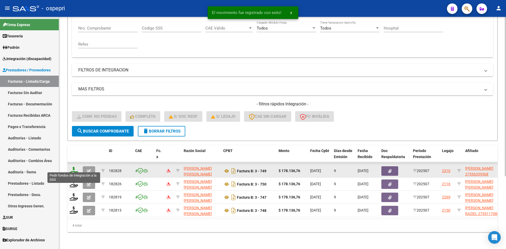
click at [72, 167] on icon at bounding box center [74, 170] width 8 height 7
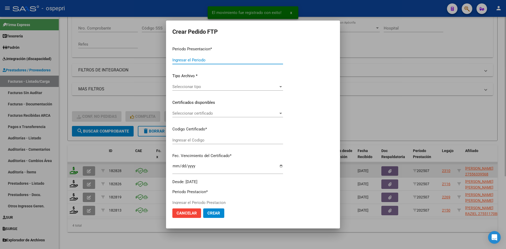
type input "202507"
type input "$ 178.136,76"
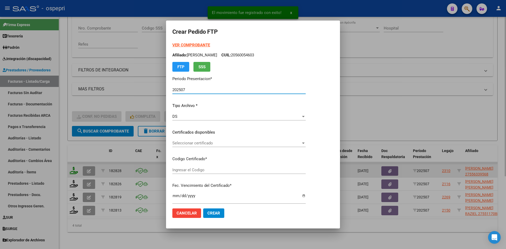
type input "2755633956-8"
type input "[DATE]"
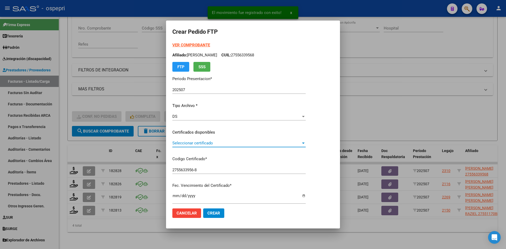
click at [224, 145] on span "Seleccionar certificado" at bounding box center [236, 143] width 129 height 5
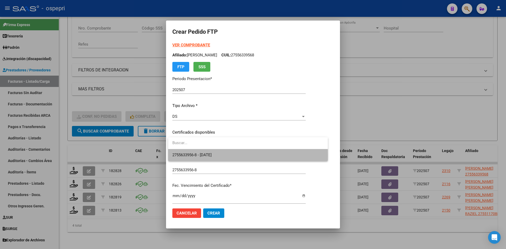
click at [224, 156] on span "2755633956-8 - [DATE]" at bounding box center [247, 155] width 151 height 12
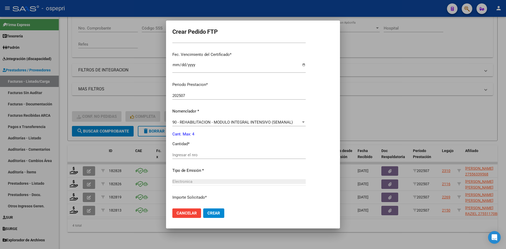
scroll to position [132, 0]
click at [188, 155] on input "Ingresar el nro" at bounding box center [238, 154] width 133 height 5
type input "4"
click at [216, 214] on span "Crear" at bounding box center [213, 213] width 13 height 5
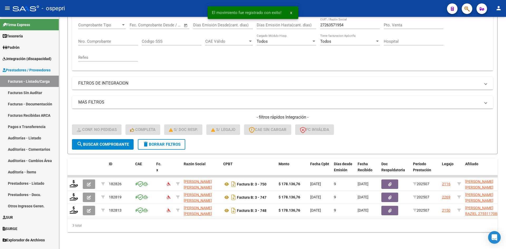
scroll to position [93, 0]
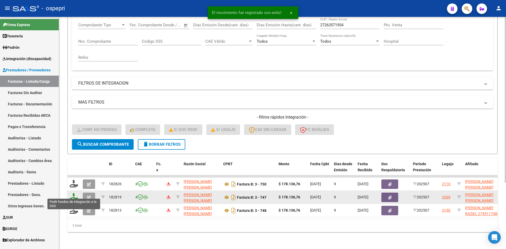
click at [74, 193] on icon at bounding box center [74, 196] width 8 height 7
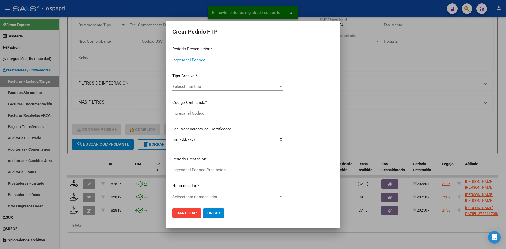
type input "202507"
type input "$ 178.136,76"
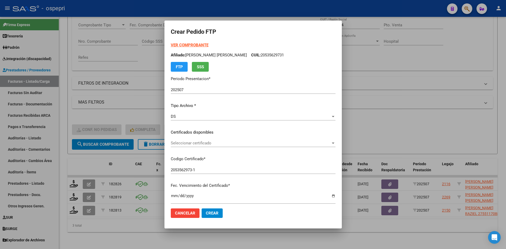
click at [207, 147] on div "Seleccionar certificado Seleccionar certificado" at bounding box center [253, 143] width 165 height 8
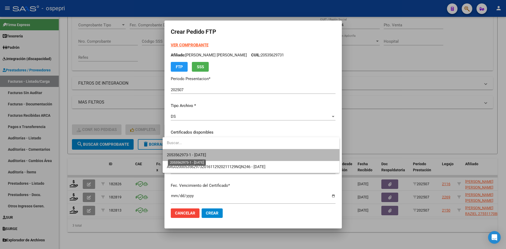
click at [206, 156] on span "2053562973-1 - [DATE]" at bounding box center [186, 155] width 39 height 5
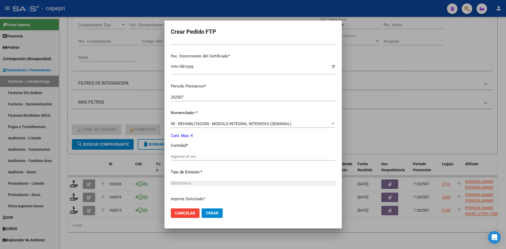
scroll to position [132, 0]
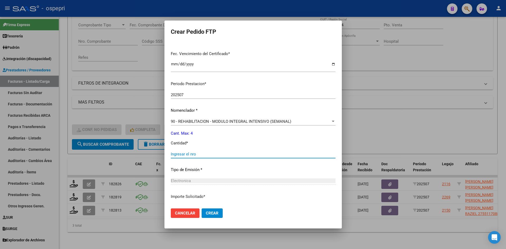
click at [188, 155] on input "Ingresar el nro" at bounding box center [253, 154] width 165 height 5
click at [210, 215] on span "Crear" at bounding box center [212, 213] width 13 height 5
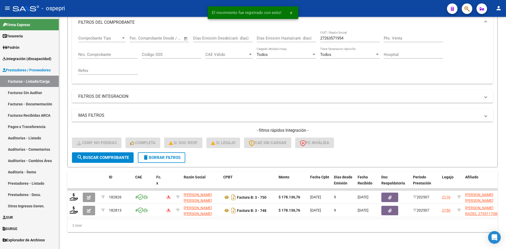
scroll to position [80, 0]
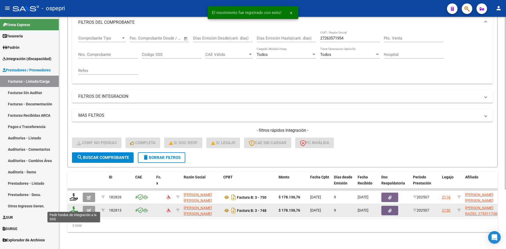
click at [71, 206] on icon at bounding box center [74, 209] width 8 height 7
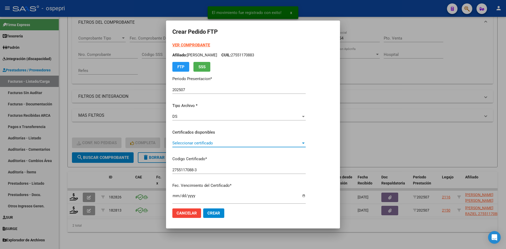
click at [219, 145] on span "Seleccionar certificado" at bounding box center [236, 143] width 129 height 5
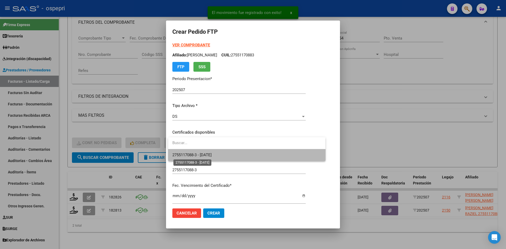
click at [212, 155] on span "2755117088-3 - [DATE]" at bounding box center [191, 155] width 39 height 5
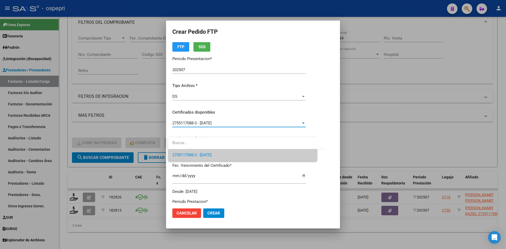
scroll to position [105, 0]
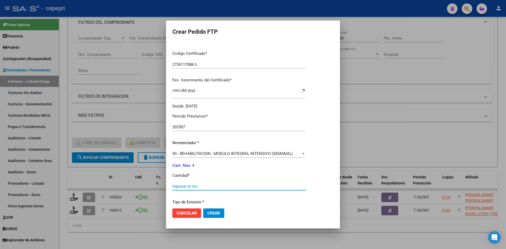
click at [196, 186] on input "Ingresar el nro" at bounding box center [238, 186] width 133 height 5
click at [216, 215] on span "Crear" at bounding box center [213, 213] width 13 height 5
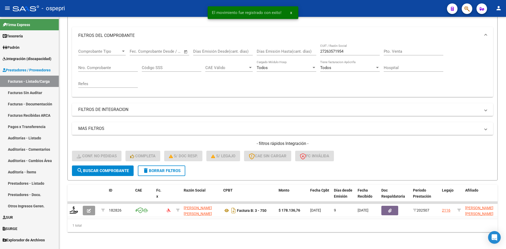
scroll to position [66, 0]
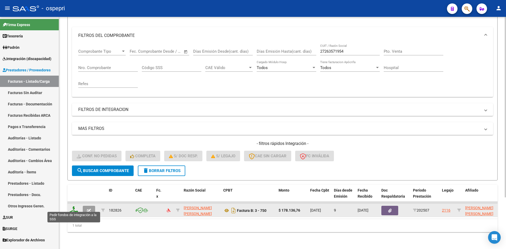
click at [74, 207] on icon at bounding box center [74, 209] width 8 height 7
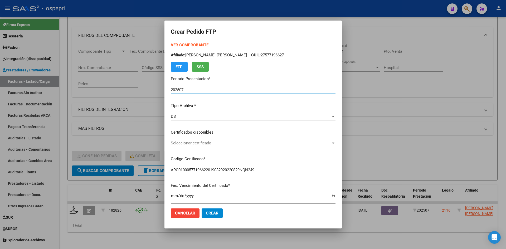
click at [210, 144] on span "Seleccionar certificado" at bounding box center [251, 143] width 160 height 5
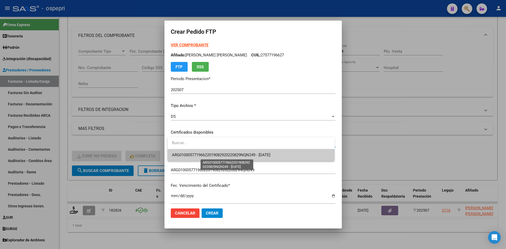
click at [213, 153] on span "ARG01000577196622019082920220829NQN249 - [DATE]" at bounding box center [221, 155] width 99 height 5
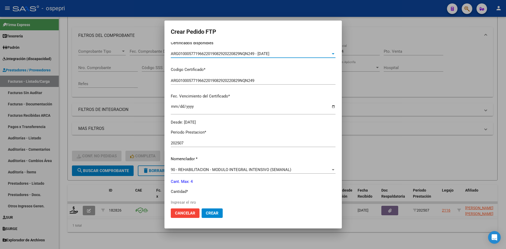
scroll to position [105, 0]
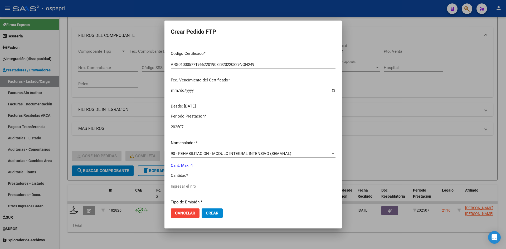
click at [187, 185] on input "Ingresar el nro" at bounding box center [253, 186] width 165 height 5
click at [215, 216] on button "Crear" at bounding box center [212, 212] width 21 height 9
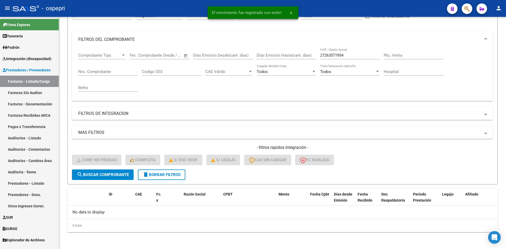
scroll to position [59, 0]
click at [176, 172] on button "delete Borrar Filtros" at bounding box center [161, 174] width 47 height 11
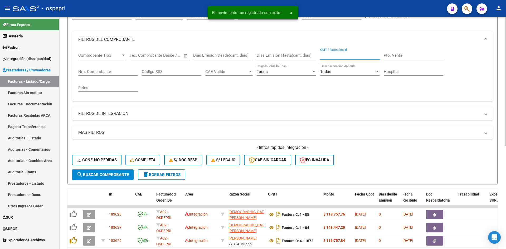
click at [330, 56] on input "CUIT / Razón Social" at bounding box center [350, 55] width 60 height 5
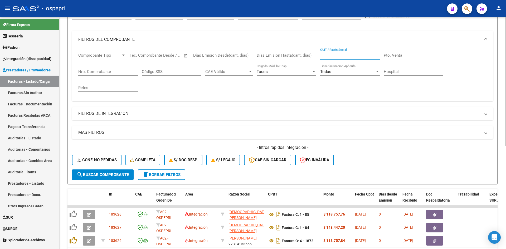
paste input "27263571954"
click at [107, 176] on span "search Buscar Comprobante" at bounding box center [103, 174] width 52 height 5
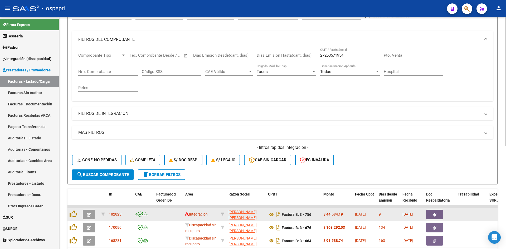
click at [91, 213] on button "button" at bounding box center [89, 214] width 12 height 9
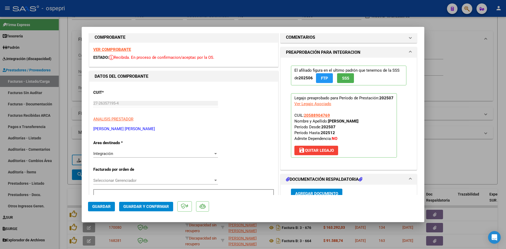
scroll to position [0, 0]
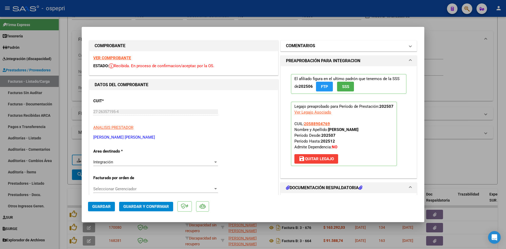
click at [363, 49] on mat-panel-title "COMENTARIOS" at bounding box center [345, 46] width 119 height 6
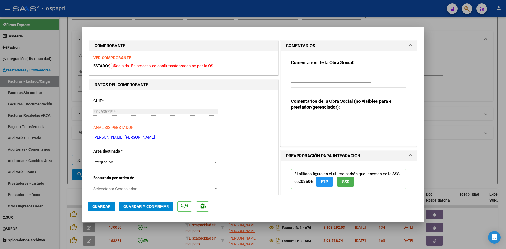
click at [299, 114] on div "Comentarios de la Obra Social (no visibles para el prestador/gerenciador):" at bounding box center [348, 118] width 115 height 40
click at [297, 118] on textarea at bounding box center [334, 121] width 87 height 11
click at [305, 72] on textarea at bounding box center [334, 76] width 87 height 11
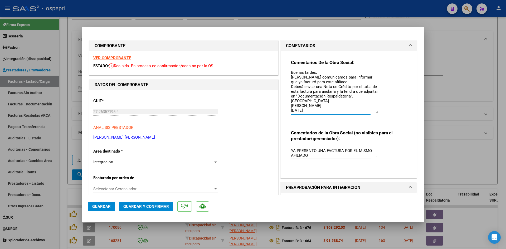
scroll to position [0, 0]
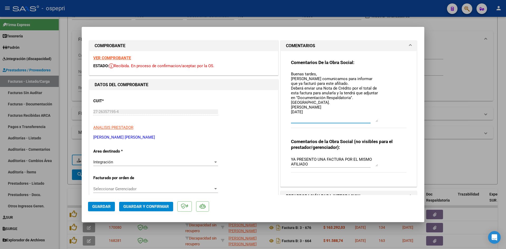
drag, startPoint x: 375, startPoint y: 80, endPoint x: 372, endPoint y: 121, distance: 40.4
click at [372, 121] on textarea "Buenas tardes, [PERSON_NAME] comunicamos para informar que ya facturó para este…" at bounding box center [334, 96] width 87 height 51
drag, startPoint x: 372, startPoint y: 78, endPoint x: 378, endPoint y: 87, distance: 10.5
click at [373, 79] on textarea "Buenas tardes, [PERSON_NAME] comunicamos para informar que ya facturó para este…" at bounding box center [334, 96] width 87 height 51
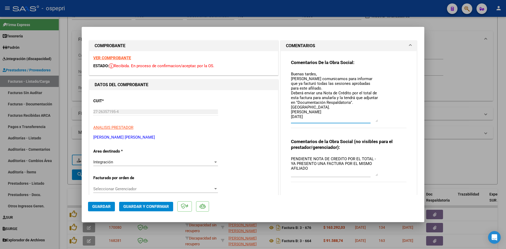
drag, startPoint x: 374, startPoint y: 165, endPoint x: 376, endPoint y: 175, distance: 9.6
click at [376, 175] on textarea "PENDIENTE NOTA DE CREDITO POR EL TOTAL - YA PRESENTO UNA FACTURA POR EL MISMO A…" at bounding box center [334, 166] width 87 height 20
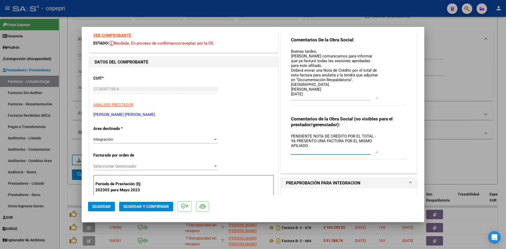
scroll to position [26, 0]
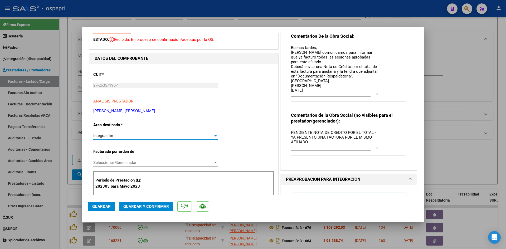
click at [182, 137] on div "Integración" at bounding box center [153, 135] width 120 height 5
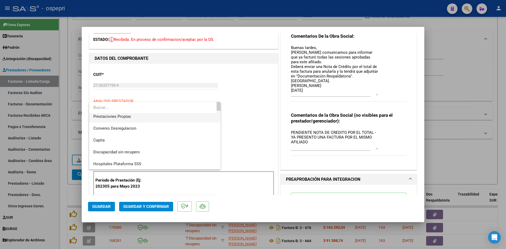
scroll to position [51, 0]
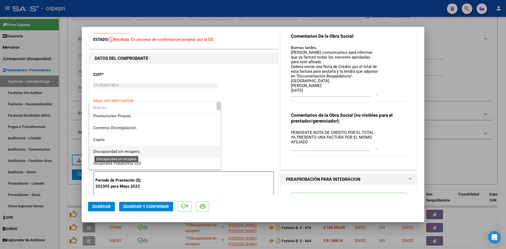
click at [135, 152] on span "Discapacidad sin recupero" at bounding box center [116, 151] width 47 height 5
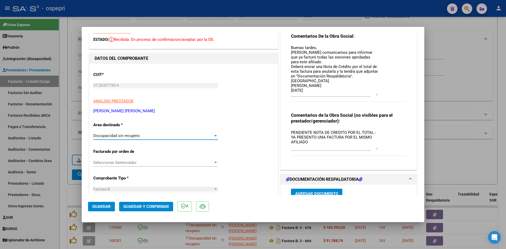
click at [101, 207] on span "Guardar" at bounding box center [101, 206] width 18 height 5
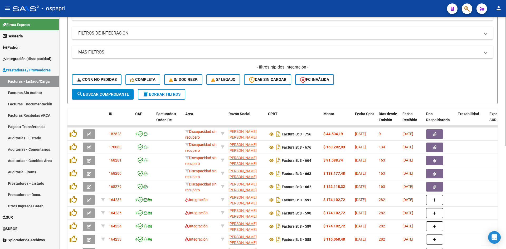
scroll to position [0, 0]
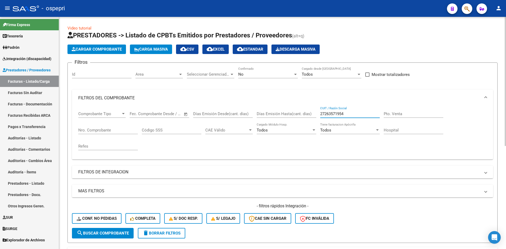
drag, startPoint x: 352, startPoint y: 114, endPoint x: 315, endPoint y: 124, distance: 37.5
click at [313, 125] on div "Comprobante Tipo Comprobante Tipo Start date – End date Fec. Comprobante Desde …" at bounding box center [282, 130] width 409 height 49
paste input "27178220190"
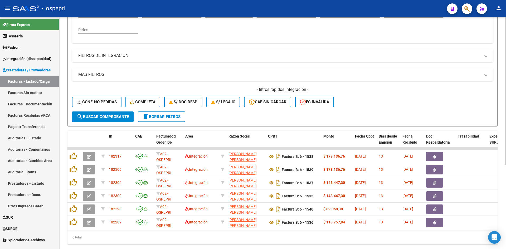
scroll to position [132, 0]
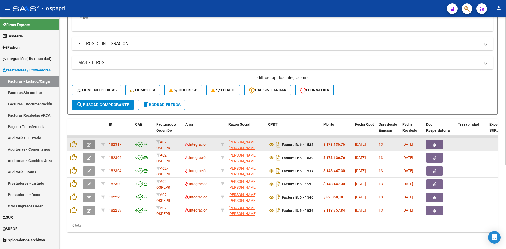
click at [89, 143] on icon "button" at bounding box center [89, 145] width 4 height 4
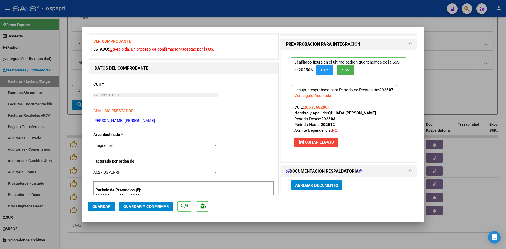
scroll to position [0, 0]
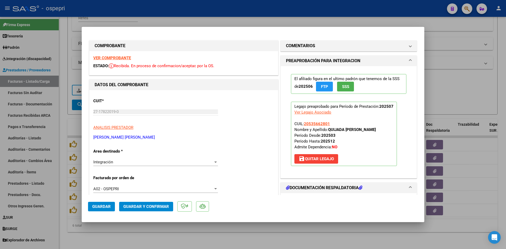
click at [119, 58] on strong "VER COMPROBANTE" at bounding box center [112, 58] width 38 height 5
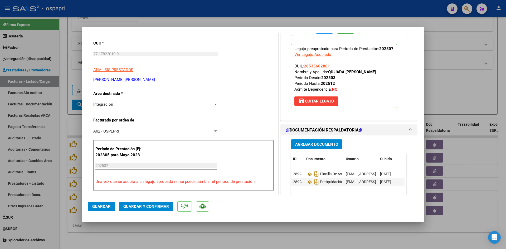
scroll to position [105, 0]
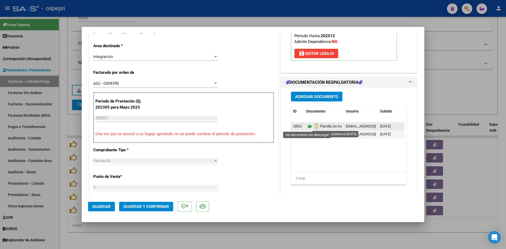
click at [307, 126] on icon at bounding box center [309, 126] width 7 height 6
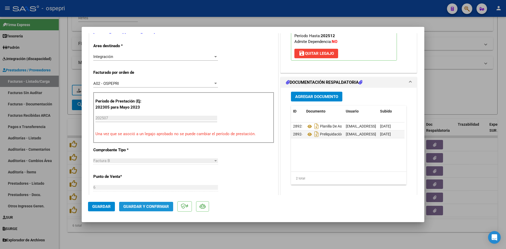
click at [158, 206] on span "Guardar y Confirmar" at bounding box center [146, 206] width 46 height 5
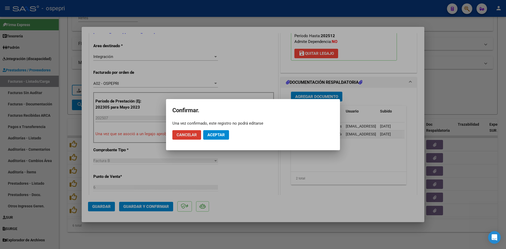
click at [223, 129] on mat-dialog-actions "Cancelar Aceptar" at bounding box center [252, 135] width 161 height 18
click at [221, 134] on span "Aceptar" at bounding box center [215, 135] width 17 height 5
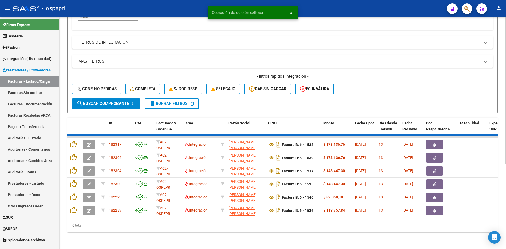
scroll to position [119, 0]
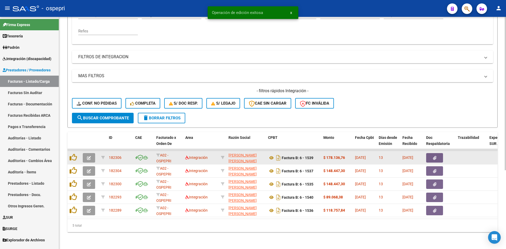
click at [86, 153] on button "button" at bounding box center [89, 157] width 12 height 9
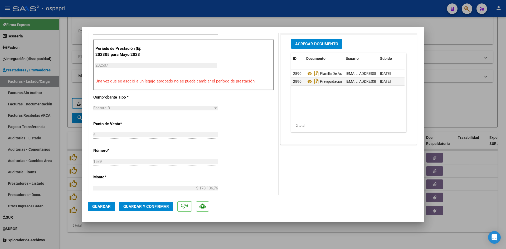
scroll to position [0, 0]
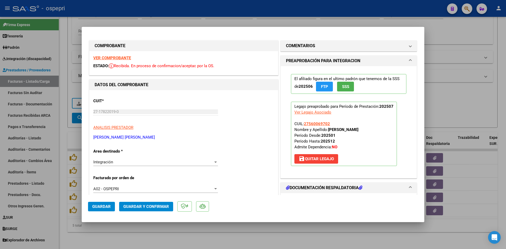
click at [128, 59] on strong "VER COMPROBANTE" at bounding box center [112, 58] width 38 height 5
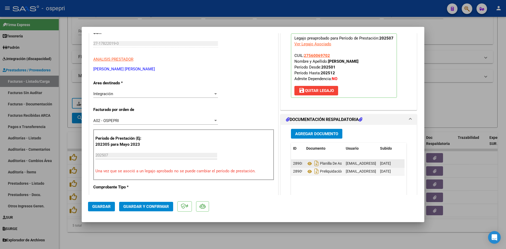
scroll to position [105, 0]
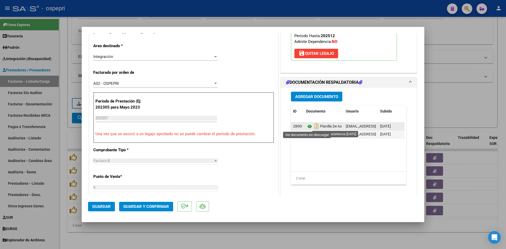
click at [308, 125] on icon at bounding box center [309, 126] width 7 height 6
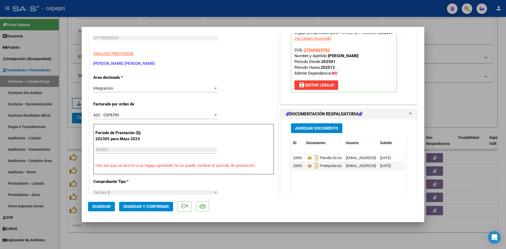
scroll to position [132, 0]
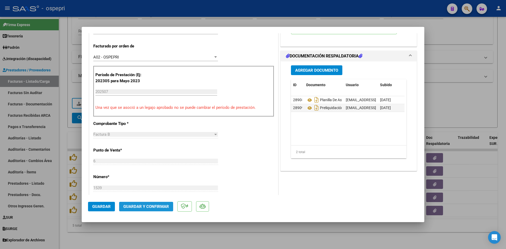
click at [159, 205] on span "Guardar y Confirmar" at bounding box center [146, 206] width 46 height 5
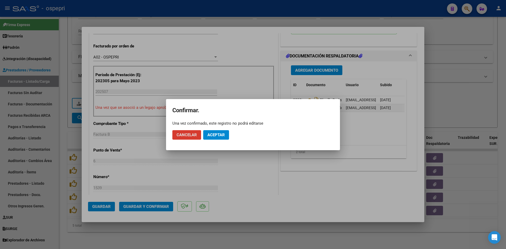
click at [216, 134] on span "Aceptar" at bounding box center [215, 135] width 17 height 5
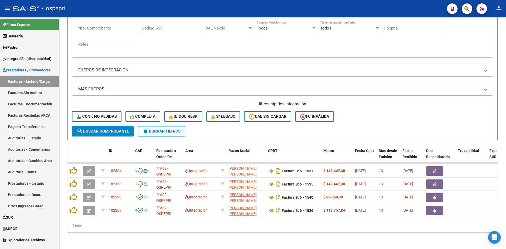
scroll to position [106, 0]
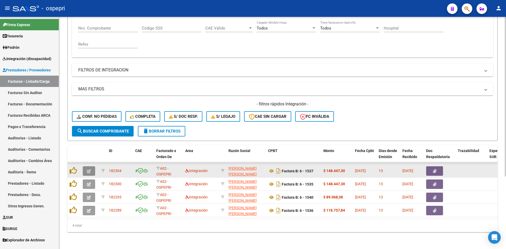
click at [88, 169] on icon "button" at bounding box center [89, 171] width 4 height 4
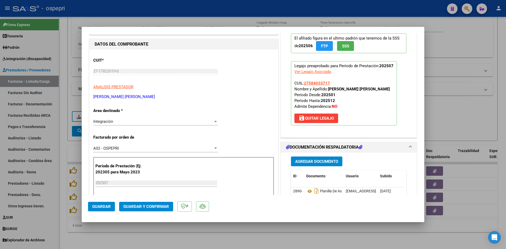
scroll to position [0, 0]
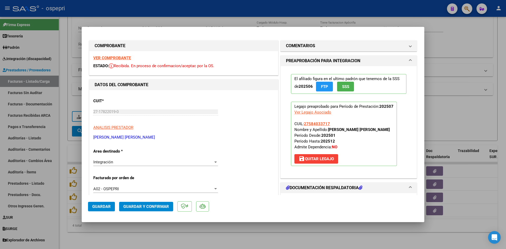
click at [107, 59] on strong "VER COMPROBANTE" at bounding box center [112, 58] width 38 height 5
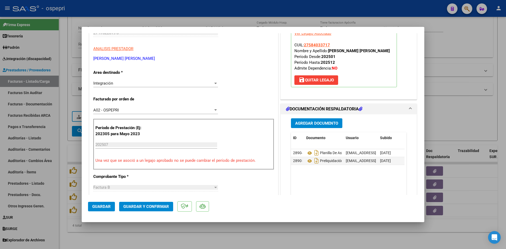
scroll to position [79, 0]
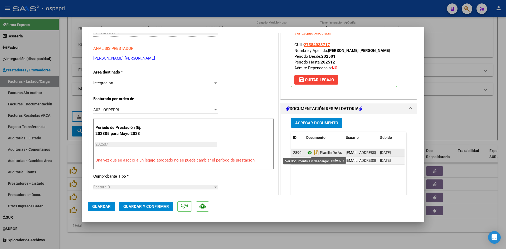
click at [308, 153] on icon at bounding box center [309, 153] width 7 height 6
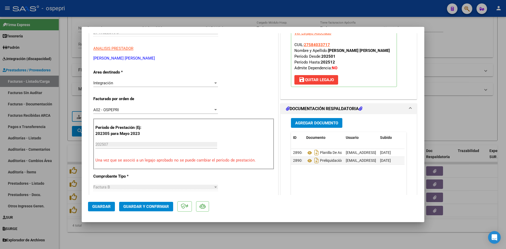
click at [158, 204] on span "Guardar y Confirmar" at bounding box center [146, 206] width 46 height 5
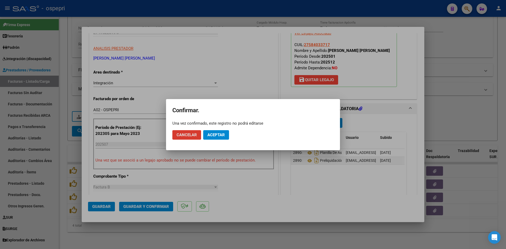
click at [226, 138] on button "Aceptar" at bounding box center [216, 134] width 26 height 9
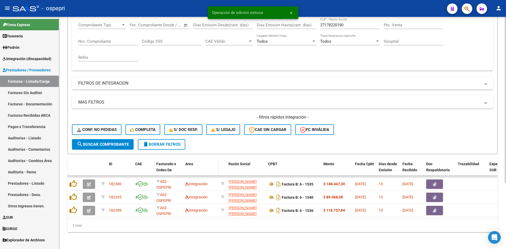
scroll to position [93, 0]
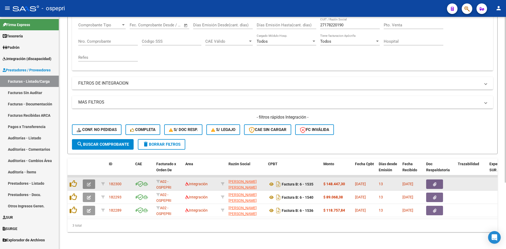
click at [87, 182] on icon "button" at bounding box center [89, 184] width 4 height 4
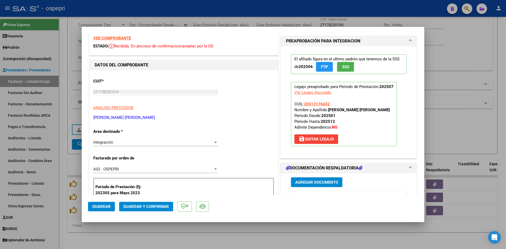
scroll to position [0, 0]
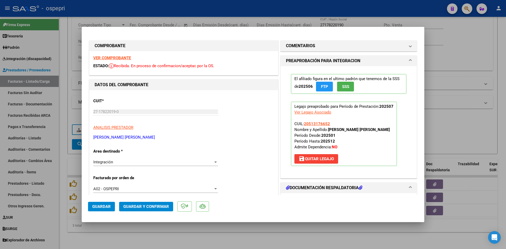
click at [127, 58] on strong "VER COMPROBANTE" at bounding box center [112, 58] width 38 height 5
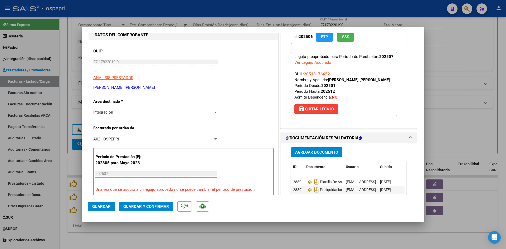
scroll to position [53, 0]
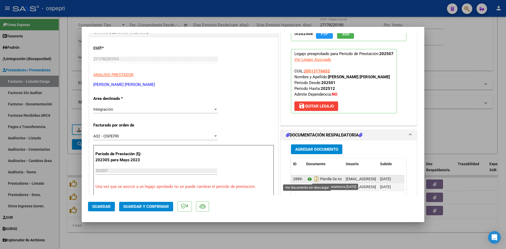
click at [308, 179] on icon at bounding box center [309, 179] width 7 height 6
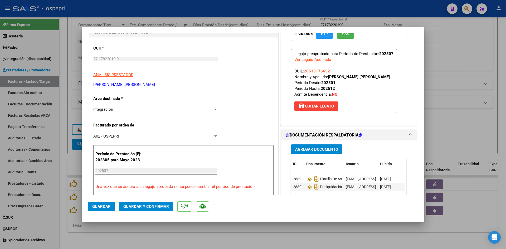
click at [153, 205] on span "Guardar y Confirmar" at bounding box center [146, 206] width 46 height 5
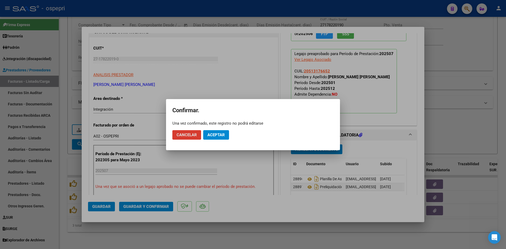
click at [216, 132] on button "Aceptar" at bounding box center [216, 134] width 26 height 9
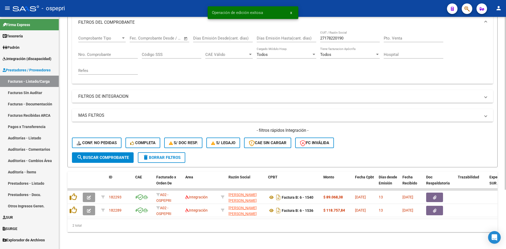
scroll to position [80, 0]
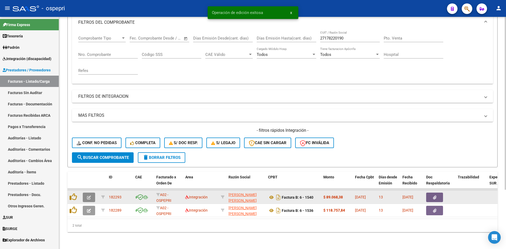
click at [90, 196] on icon "button" at bounding box center [89, 198] width 4 height 4
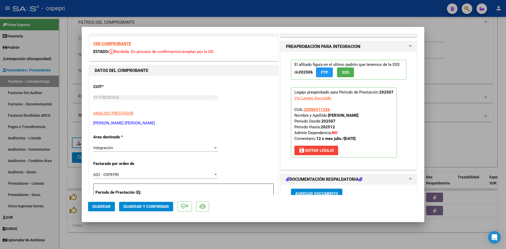
scroll to position [0, 0]
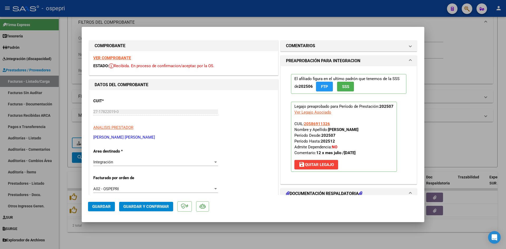
click at [119, 58] on strong "VER COMPROBANTE" at bounding box center [112, 58] width 38 height 5
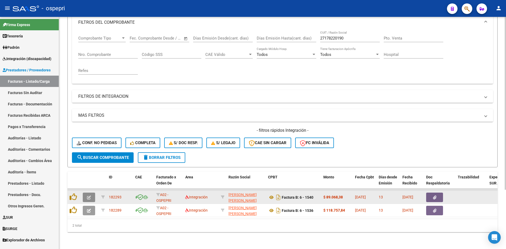
click at [91, 195] on button "button" at bounding box center [89, 197] width 12 height 9
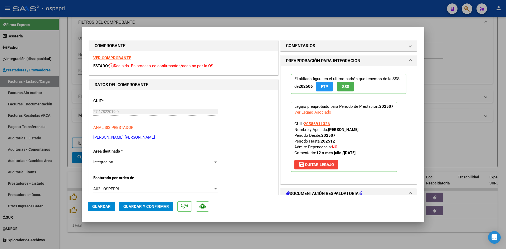
click at [127, 59] on strong "VER COMPROBANTE" at bounding box center [112, 58] width 38 height 5
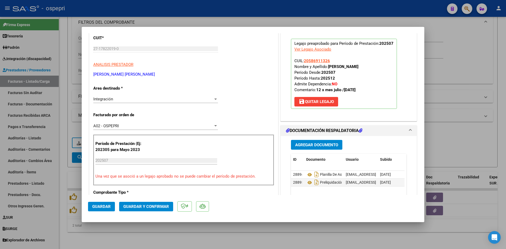
scroll to position [79, 0]
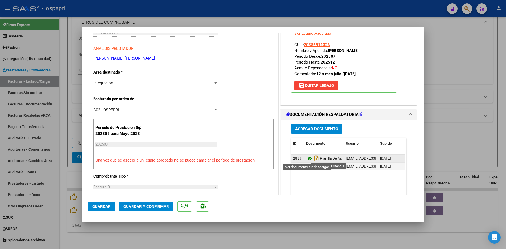
click at [308, 158] on icon at bounding box center [309, 158] width 7 height 6
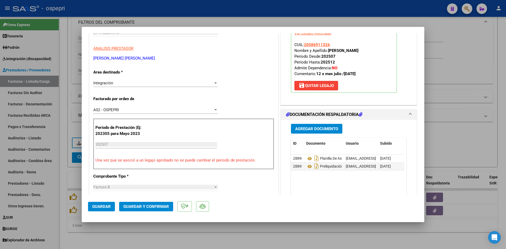
click at [153, 206] on span "Guardar y Confirmar" at bounding box center [146, 206] width 46 height 5
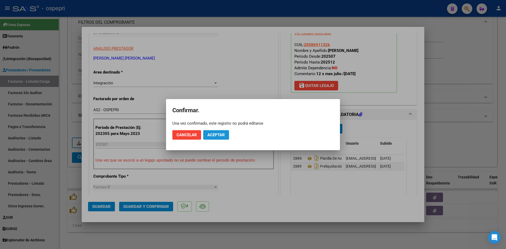
click at [224, 134] on span "Aceptar" at bounding box center [215, 135] width 17 height 5
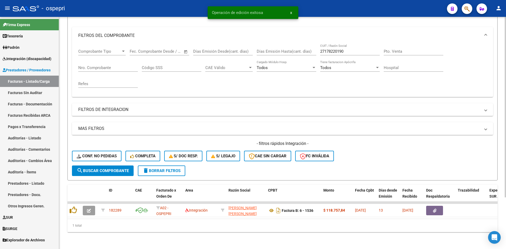
scroll to position [66, 0]
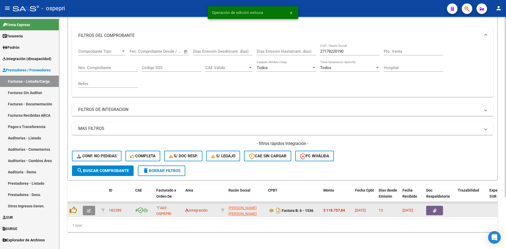
click at [85, 206] on button "button" at bounding box center [89, 210] width 12 height 9
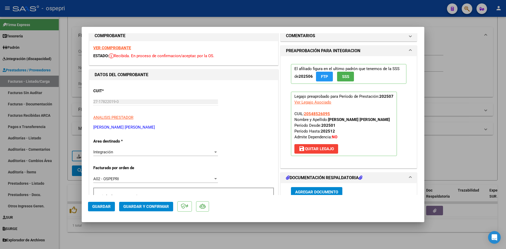
scroll to position [0, 0]
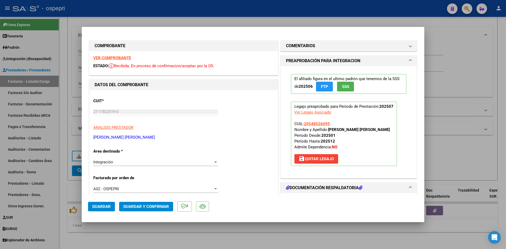
click at [121, 58] on strong "VER COMPROBANTE" at bounding box center [112, 58] width 38 height 5
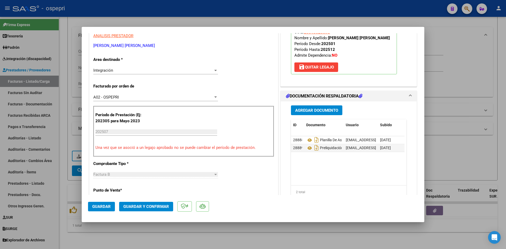
scroll to position [105, 0]
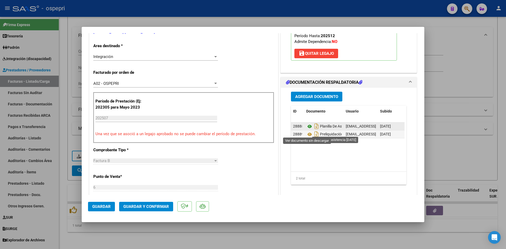
click at [306, 130] on icon at bounding box center [309, 126] width 7 height 6
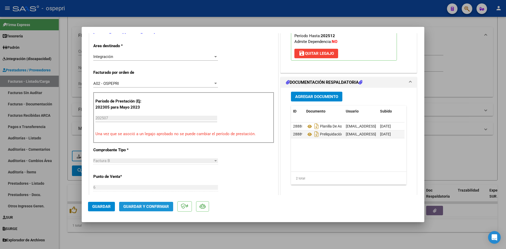
click at [162, 207] on span "Guardar y Confirmar" at bounding box center [146, 206] width 46 height 5
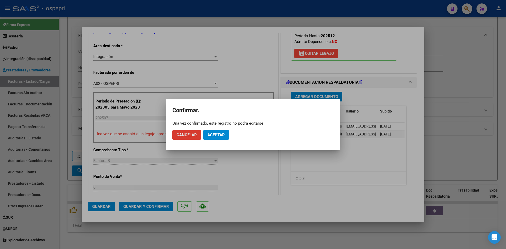
click at [226, 138] on button "Aceptar" at bounding box center [216, 134] width 26 height 9
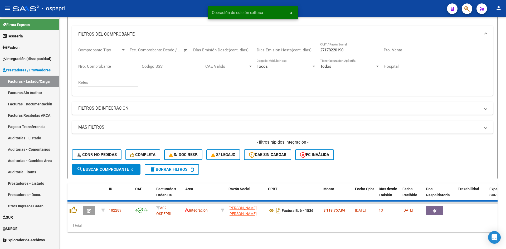
scroll to position [59, 0]
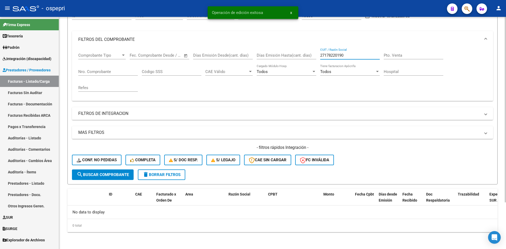
drag, startPoint x: 349, startPoint y: 56, endPoint x: 312, endPoint y: 64, distance: 37.5
click at [312, 64] on div "Comprobante Tipo Comprobante Tipo Start date – End date Fec. Comprobante Desde …" at bounding box center [282, 72] width 409 height 49
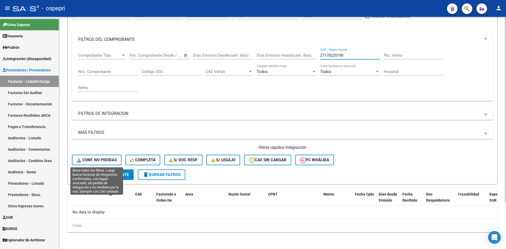
click at [114, 159] on span "Conf. no pedidas" at bounding box center [97, 160] width 40 height 5
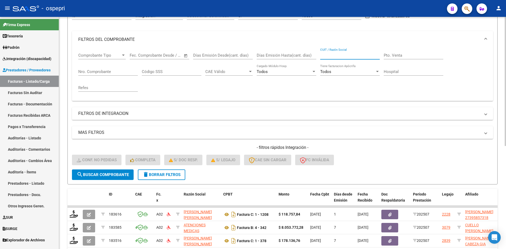
click at [328, 56] on input "CUIT / Razón Social" at bounding box center [350, 55] width 60 height 5
paste input "27178220190"
click at [97, 177] on button "search Buscar Comprobante" at bounding box center [103, 174] width 62 height 11
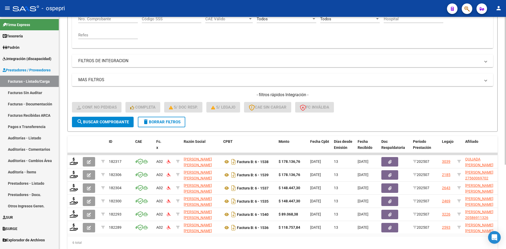
scroll to position [132, 0]
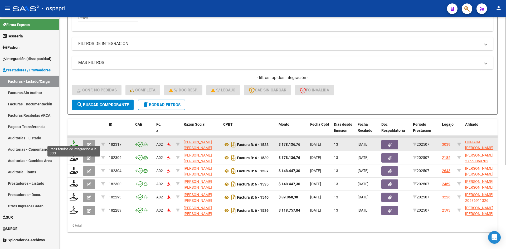
click at [71, 140] on icon at bounding box center [74, 143] width 8 height 7
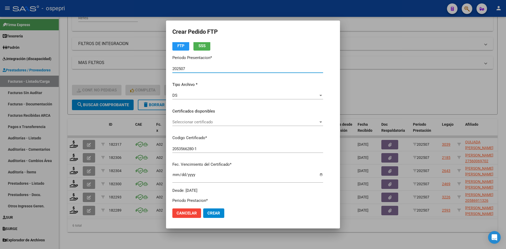
scroll to position [53, 0]
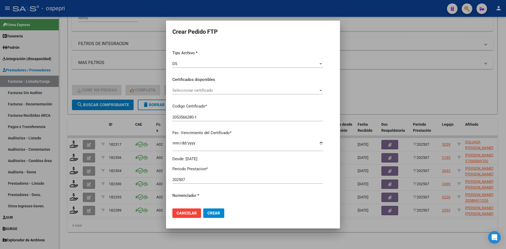
click at [201, 90] on span "Seleccionar certificado" at bounding box center [245, 90] width 146 height 5
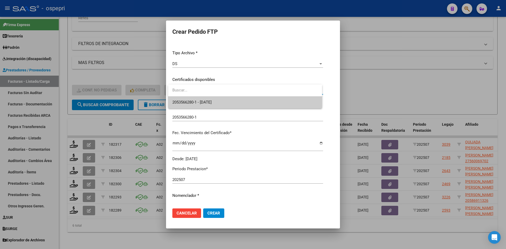
click at [223, 101] on span "2053566280-1 - [DATE]" at bounding box center [244, 102] width 145 height 12
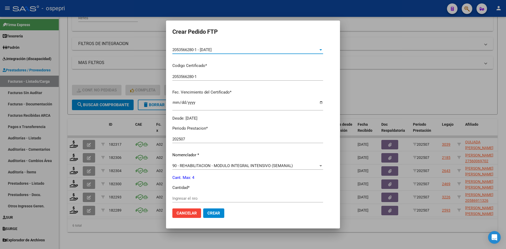
scroll to position [158, 0]
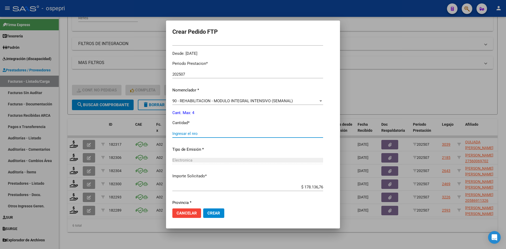
click at [183, 134] on input "Ingresar el nro" at bounding box center [247, 133] width 151 height 5
click at [218, 212] on span "Crear" at bounding box center [213, 213] width 13 height 5
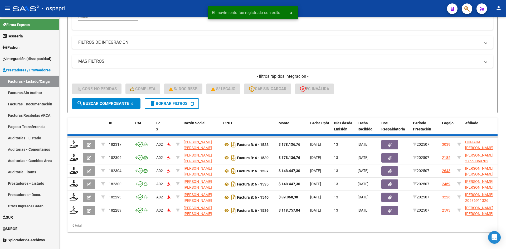
scroll to position [119, 0]
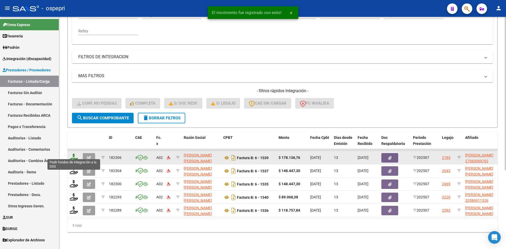
click at [72, 154] on icon at bounding box center [74, 157] width 8 height 7
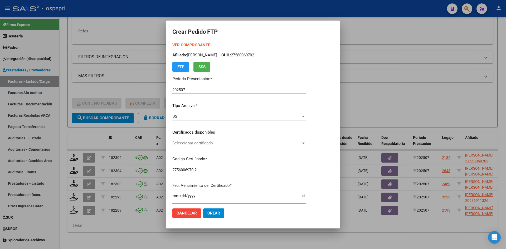
click at [204, 143] on span "Seleccionar certificado" at bounding box center [236, 143] width 129 height 5
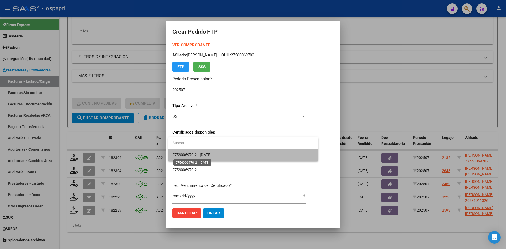
click at [210, 156] on span "2756006970-2 - [DATE]" at bounding box center [191, 155] width 39 height 5
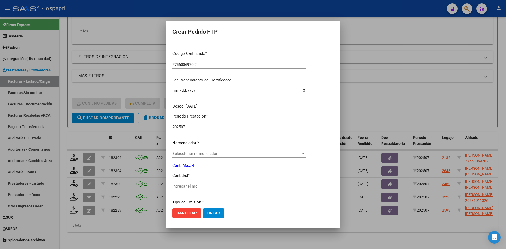
scroll to position [0, 0]
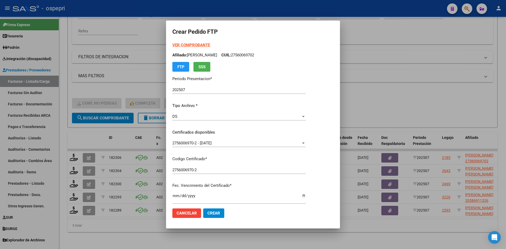
click at [207, 44] on strong "VER COMPROBANTE" at bounding box center [191, 45] width 38 height 5
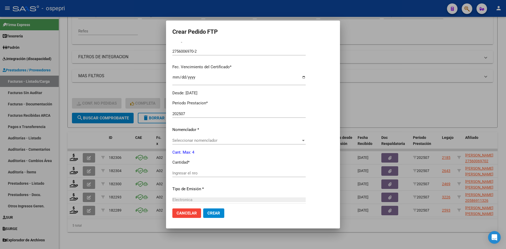
scroll to position [158, 0]
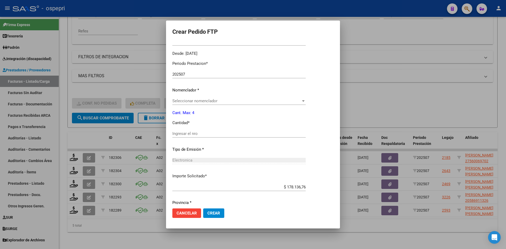
click at [220, 103] on span "Seleccionar nomenclador" at bounding box center [236, 101] width 129 height 5
click at [188, 135] on input "Ingresar el nro" at bounding box center [238, 133] width 133 height 5
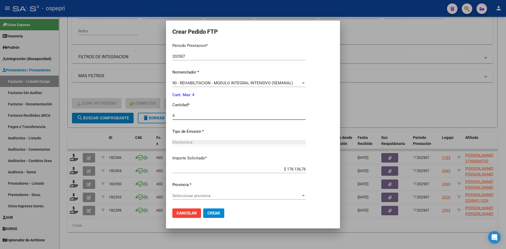
scroll to position [177, 0]
click at [179, 195] on span "Seleccionar provincia" at bounding box center [236, 195] width 129 height 5
click at [213, 213] on span "Crear" at bounding box center [213, 213] width 13 height 5
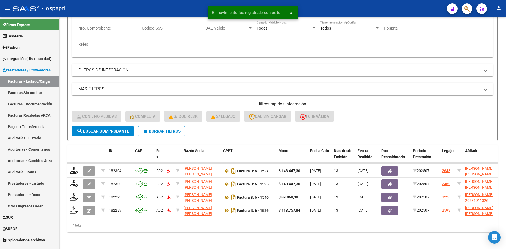
scroll to position [106, 0]
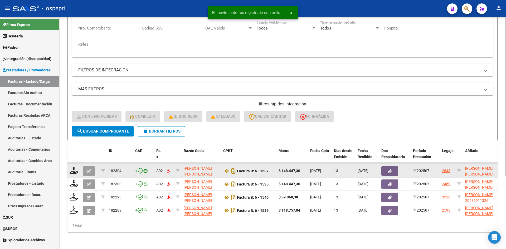
click at [69, 165] on datatable-body-cell at bounding box center [73, 170] width 13 height 13
click at [73, 167] on icon at bounding box center [74, 170] width 8 height 7
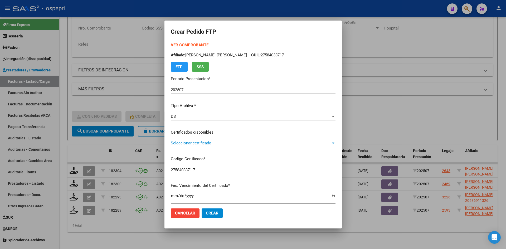
click at [229, 142] on span "Seleccionar certificado" at bounding box center [251, 143] width 160 height 5
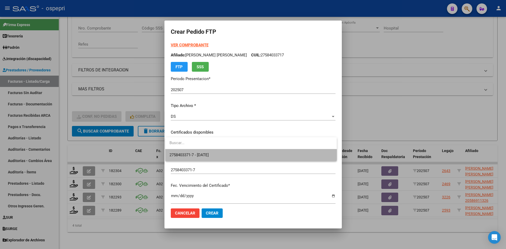
click at [233, 152] on span "2758403371-7 - [DATE]" at bounding box center [250, 155] width 163 height 12
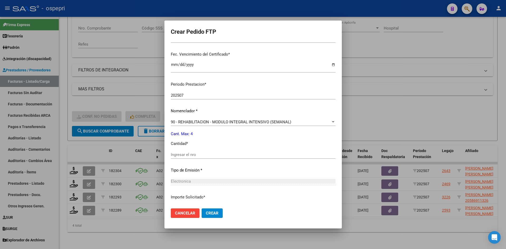
scroll to position [132, 0]
click at [192, 158] on div "Ingresar el nro" at bounding box center [253, 154] width 165 height 8
click at [214, 211] on span "Crear" at bounding box center [212, 213] width 13 height 5
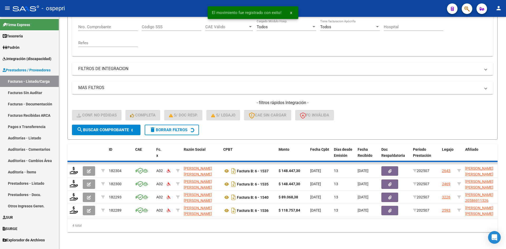
scroll to position [93, 0]
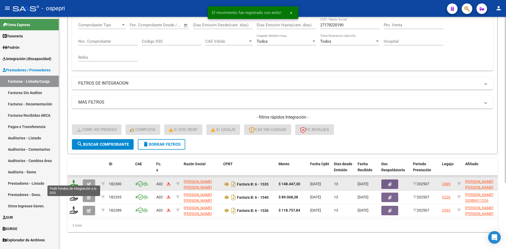
click at [74, 181] on icon at bounding box center [74, 183] width 8 height 7
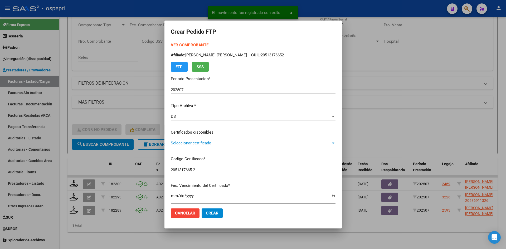
click at [207, 144] on span "Seleccionar certificado" at bounding box center [251, 143] width 160 height 5
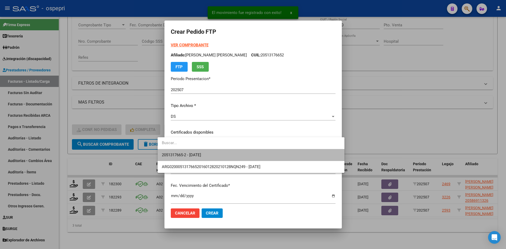
click at [211, 153] on span "2051317665-2 - [DATE]" at bounding box center [251, 155] width 178 height 12
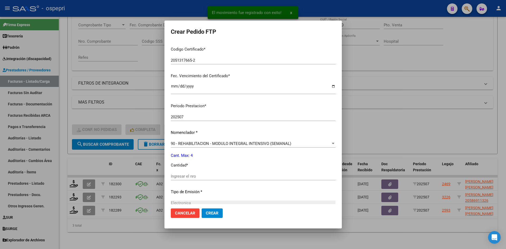
scroll to position [132, 0]
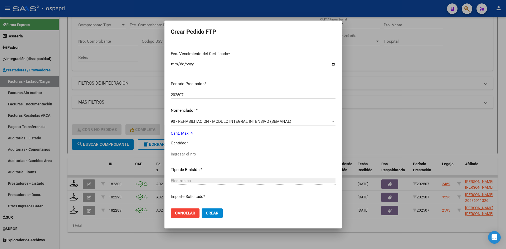
click at [194, 155] on input "Ingresar el nro" at bounding box center [253, 154] width 165 height 5
click at [208, 214] on span "Crear" at bounding box center [212, 213] width 13 height 5
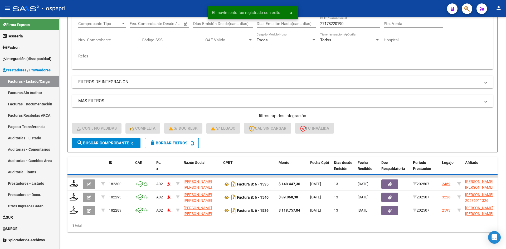
scroll to position [80, 0]
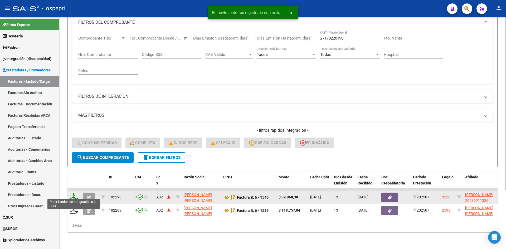
click at [73, 193] on icon at bounding box center [74, 196] width 8 height 7
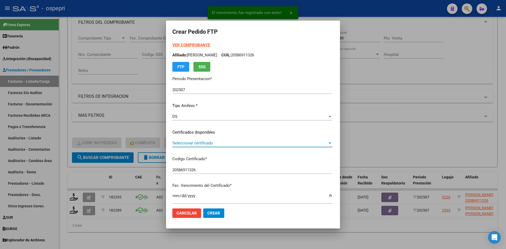
click at [208, 144] on span "Seleccionar certificado" at bounding box center [249, 143] width 155 height 5
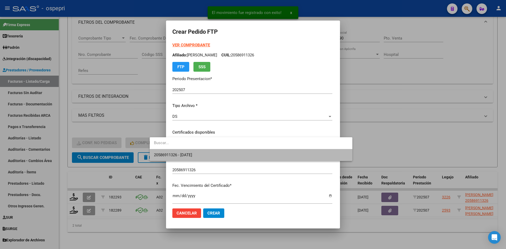
click at [207, 155] on span "20586911326 - [DATE]" at bounding box center [251, 155] width 194 height 12
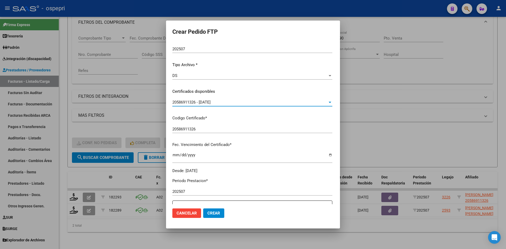
scroll to position [0, 0]
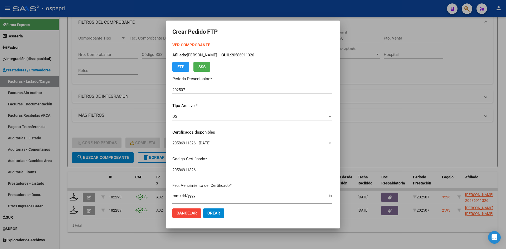
click at [177, 44] on strong "VER COMPROBANTE" at bounding box center [191, 45] width 38 height 5
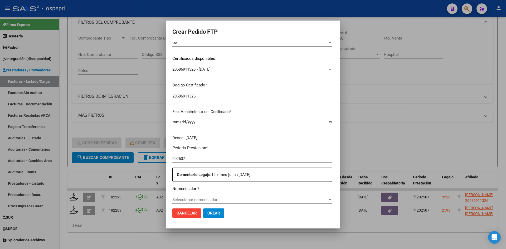
scroll to position [132, 0]
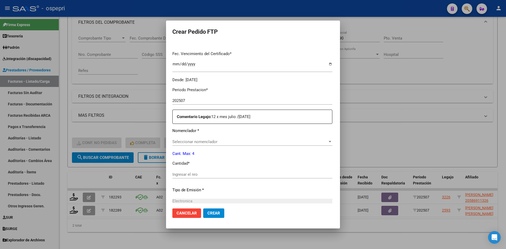
click at [189, 141] on span "Seleccionar nomenclador" at bounding box center [249, 141] width 155 height 5
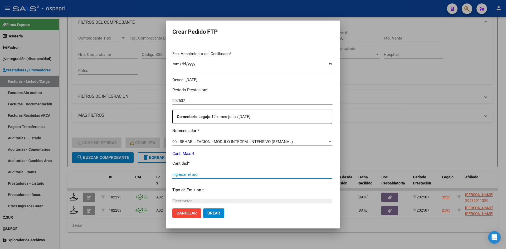
click at [172, 176] on input "Ingresar el nro" at bounding box center [252, 174] width 160 height 5
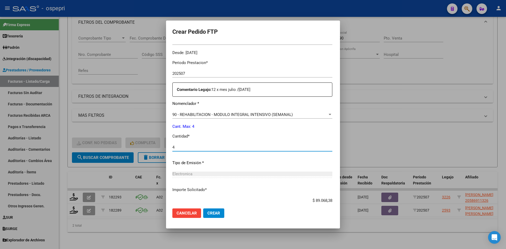
scroll to position [0, 0]
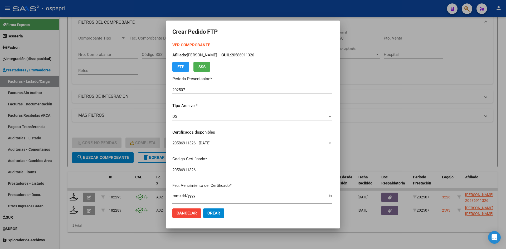
click at [175, 45] on strong "VER COMPROBANTE" at bounding box center [191, 45] width 38 height 5
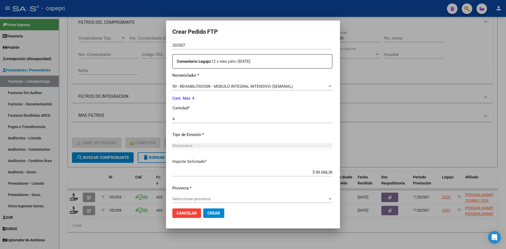
scroll to position [191, 0]
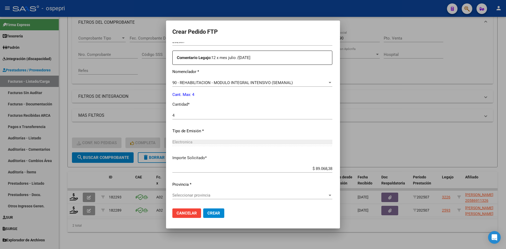
click at [172, 198] on div "Seleccionar provincia Seleccionar provincia" at bounding box center [252, 195] width 160 height 8
click at [207, 215] on span "Crear" at bounding box center [213, 213] width 13 height 5
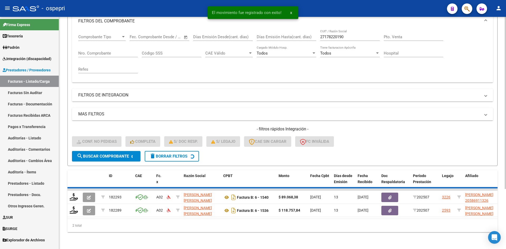
scroll to position [66, 0]
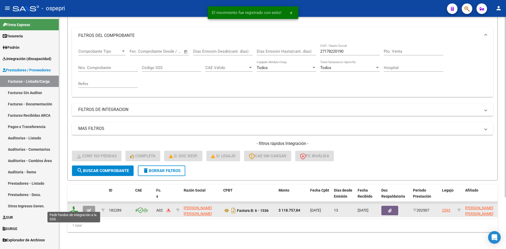
click at [72, 207] on icon at bounding box center [74, 209] width 8 height 7
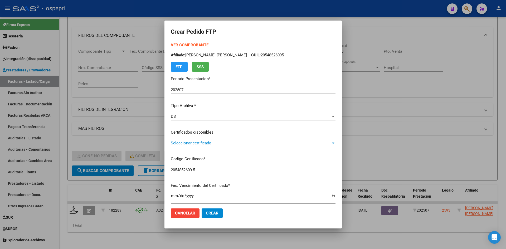
click at [192, 143] on span "Seleccionar certificado" at bounding box center [251, 143] width 160 height 5
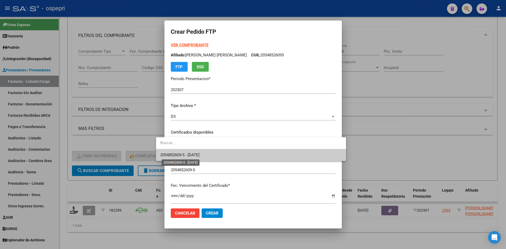
drag, startPoint x: 202, startPoint y: 157, endPoint x: 205, endPoint y: 155, distance: 3.1
click at [200, 156] on span "2054852609-5 - [DATE]" at bounding box center [179, 155] width 39 height 5
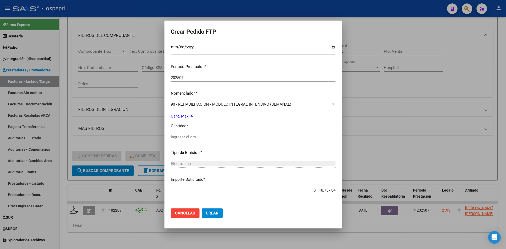
scroll to position [158, 0]
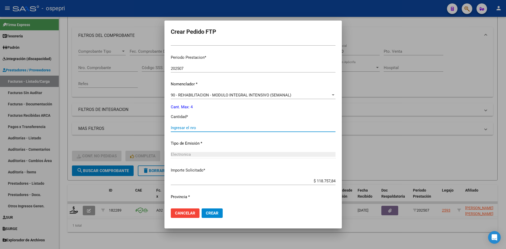
click at [190, 128] on input "Ingresar el nro" at bounding box center [253, 127] width 165 height 5
click at [206, 213] on span "Crear" at bounding box center [212, 213] width 13 height 5
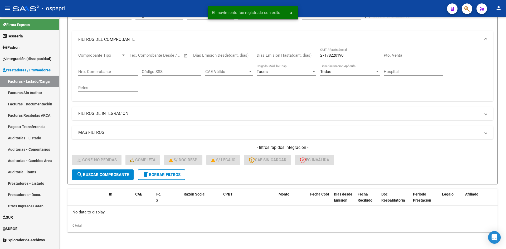
scroll to position [59, 0]
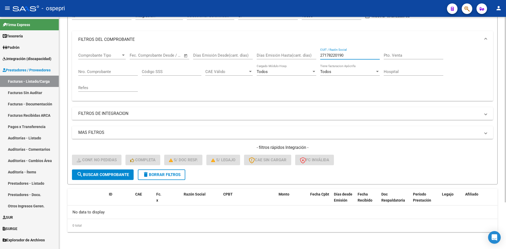
drag, startPoint x: 345, startPoint y: 56, endPoint x: 318, endPoint y: 67, distance: 29.1
click at [318, 67] on div "Comprobante Tipo Comprobante Tipo Start date – End date Fec. Comprobante Desde …" at bounding box center [282, 72] width 409 height 49
click at [168, 172] on span "delete Borrar Filtros" at bounding box center [162, 174] width 38 height 5
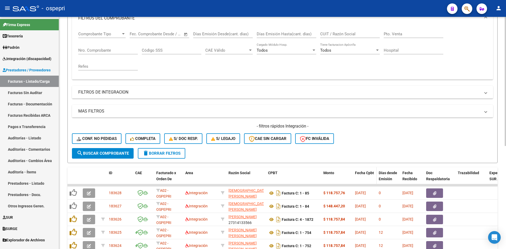
scroll to position [0, 0]
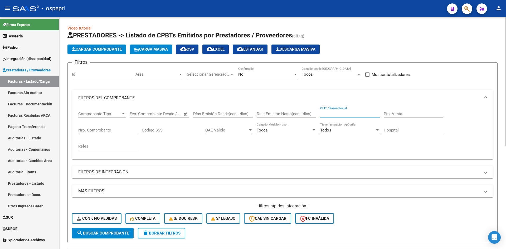
click at [332, 115] on input "CUIT / Razón Social" at bounding box center [350, 113] width 60 height 5
paste input "27178220190"
click at [118, 233] on span "search Buscar Comprobante" at bounding box center [103, 233] width 52 height 5
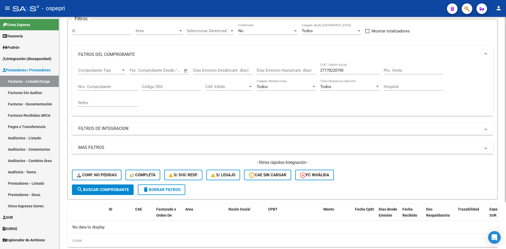
scroll to position [32, 0]
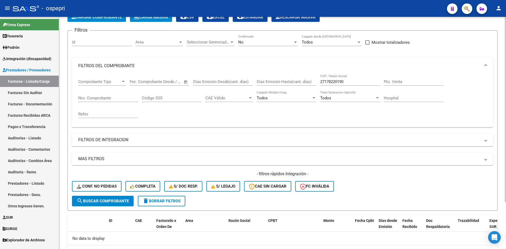
click at [176, 205] on button "delete Borrar Filtros" at bounding box center [161, 201] width 47 height 11
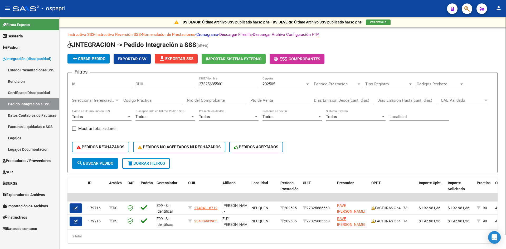
drag, startPoint x: 225, startPoint y: 81, endPoint x: 215, endPoint y: 85, distance: 11.2
click at [215, 85] on div "27325685560 CUIT/Nombre" at bounding box center [229, 82] width 60 height 11
drag, startPoint x: 230, startPoint y: 81, endPoint x: 193, endPoint y: 85, distance: 36.6
click at [193, 85] on div "Filtros Id CUIL 27325685560 CUIT/Nombre 202505 Carpeta Periodo Prestacion Perio…" at bounding box center [282, 117] width 421 height 81
drag, startPoint x: 225, startPoint y: 82, endPoint x: 196, endPoint y: 91, distance: 29.8
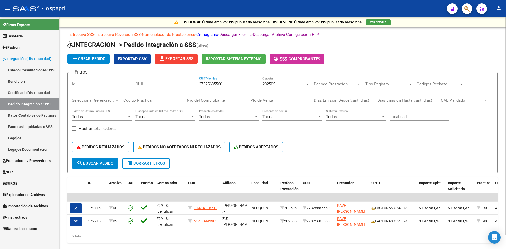
click at [194, 91] on div "Filtros Id CUIL 27325685560 CUIT/Nombre 202505 Carpeta Periodo Prestacion Perio…" at bounding box center [282, 117] width 421 height 81
click at [288, 84] on div "202505" at bounding box center [283, 84] width 43 height 5
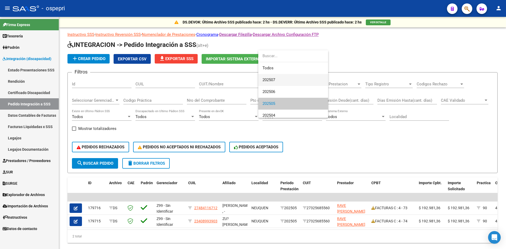
click at [291, 82] on span "202507" at bounding box center [292, 80] width 61 height 12
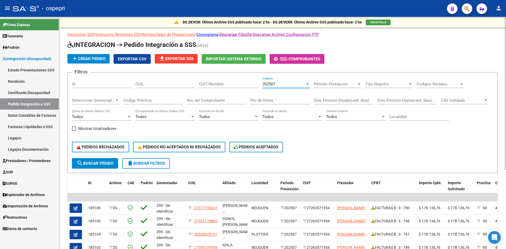
click at [216, 83] on input "CUIT/Nombre" at bounding box center [229, 84] width 60 height 5
paste input "27263571954"
type input "27263571954"
click at [112, 163] on span "search Buscar Pedido" at bounding box center [95, 163] width 37 height 5
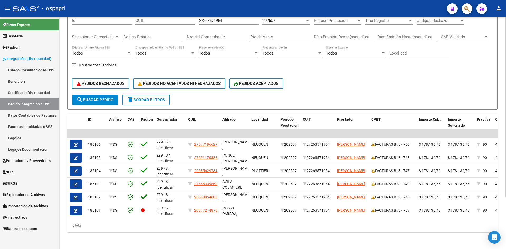
click at [157, 98] on span "delete Borrar Filtros" at bounding box center [146, 100] width 38 height 5
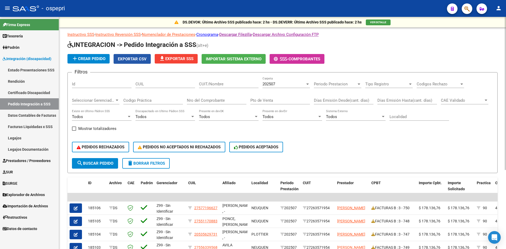
click at [137, 58] on span "Exportar CSV" at bounding box center [132, 59] width 29 height 5
click at [443, 50] on h1 "INTEGRACION -> Pedido Integración a SSS (alt+e)" at bounding box center [282, 45] width 430 height 9
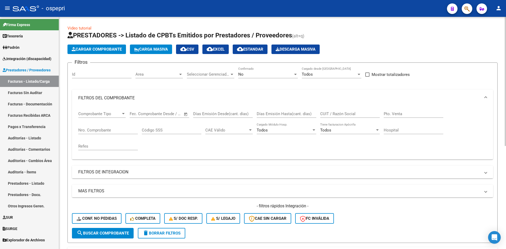
scroll to position [32, 0]
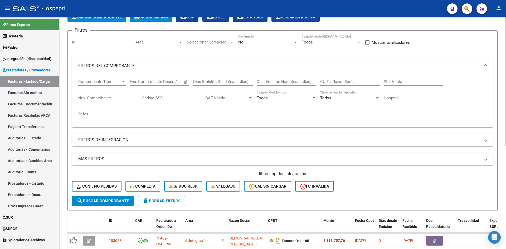
click at [329, 82] on input "CUIT / Razón Social" at bounding box center [350, 81] width 60 height 5
paste input "27236126752"
type input "27236126752"
click at [120, 200] on span "search Buscar Comprobante" at bounding box center [103, 201] width 52 height 5
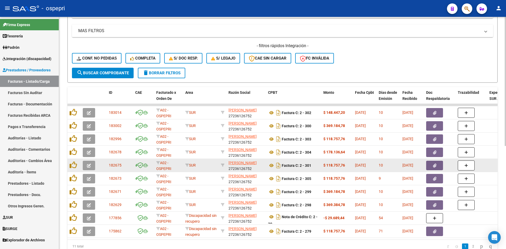
scroll to position [164, 0]
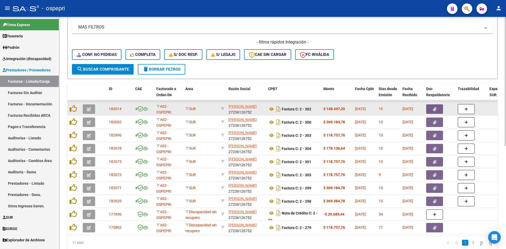
click at [91, 107] on icon "button" at bounding box center [89, 109] width 4 height 4
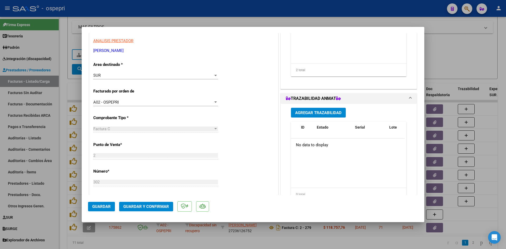
scroll to position [0, 0]
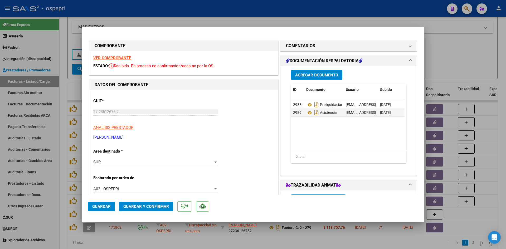
click at [114, 58] on strong "VER COMPROBANTE" at bounding box center [112, 58] width 38 height 5
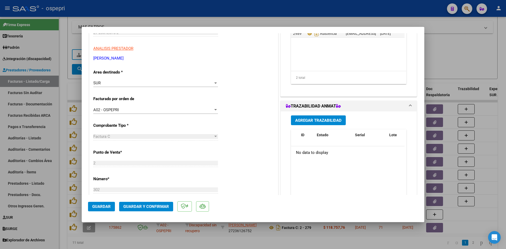
click at [136, 86] on div "SUR Seleccionar Area" at bounding box center [155, 83] width 125 height 8
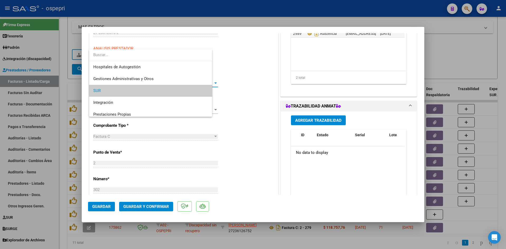
scroll to position [8, 0]
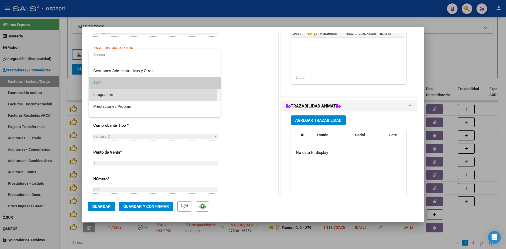
click at [115, 96] on span "Integración" at bounding box center [154, 95] width 123 height 12
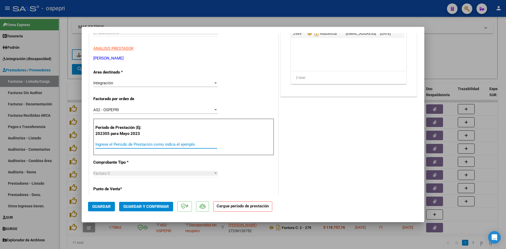
click at [121, 143] on input "Ingrese el Período de Prestación como indica el ejemplo" at bounding box center [156, 144] width 122 height 5
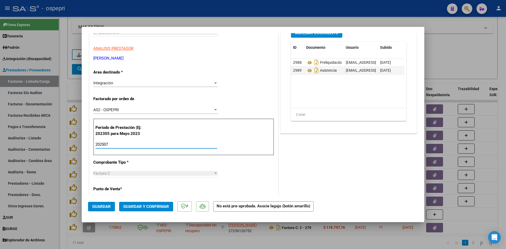
type input "202507"
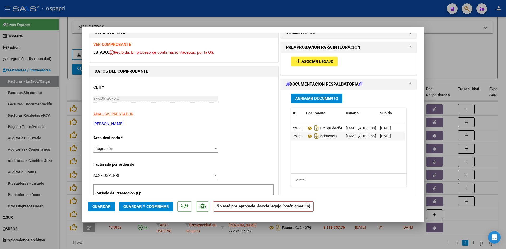
scroll to position [0, 0]
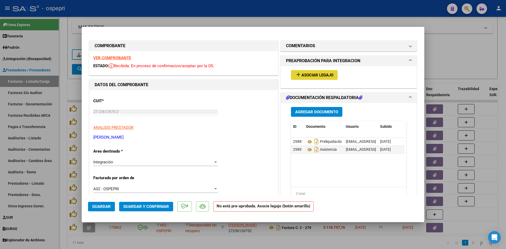
click at [333, 76] on button "add Asociar Legajo" at bounding box center [314, 75] width 47 height 10
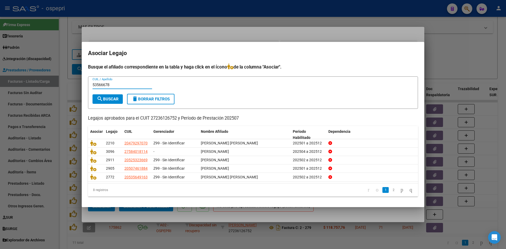
type input "53566678"
click at [111, 98] on span "search Buscar" at bounding box center [108, 99] width 22 height 5
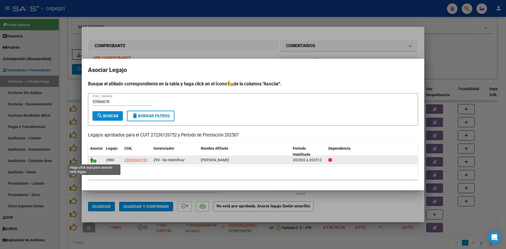
click at [93, 160] on icon at bounding box center [93, 160] width 6 height 6
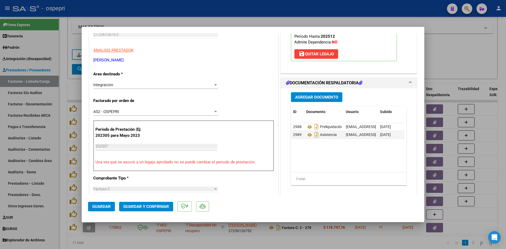
scroll to position [79, 0]
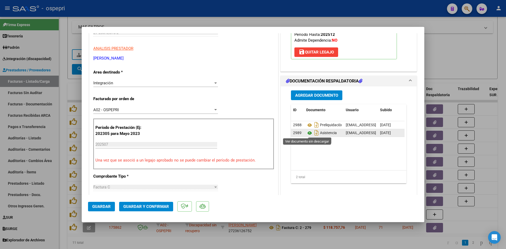
click at [307, 133] on icon at bounding box center [309, 133] width 7 height 6
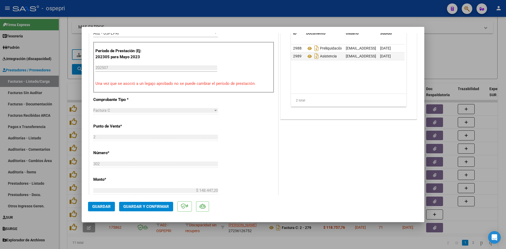
scroll to position [158, 0]
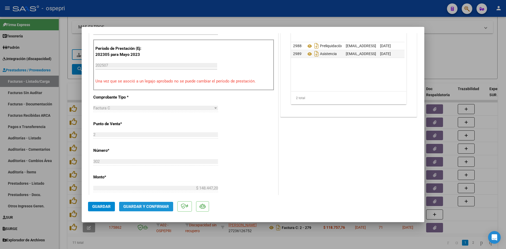
click at [139, 206] on span "Guardar y Confirmar" at bounding box center [146, 206] width 46 height 5
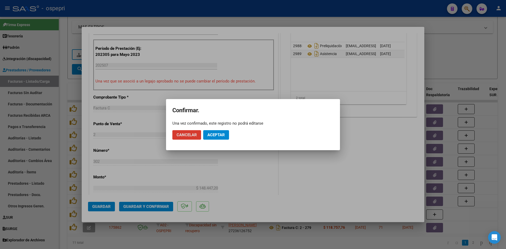
click at [223, 134] on span "Aceptar" at bounding box center [215, 135] width 17 height 5
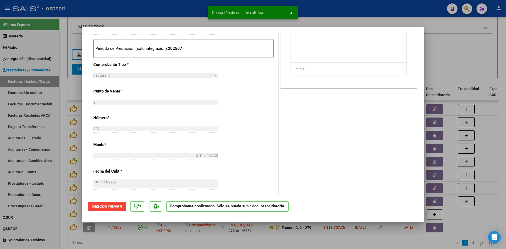
scroll to position [0, 0]
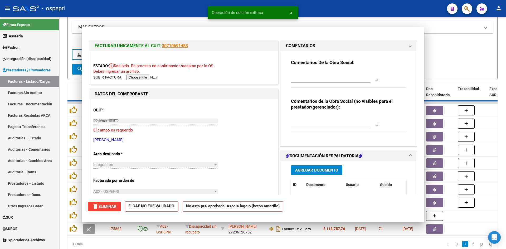
type input "$ 0,00"
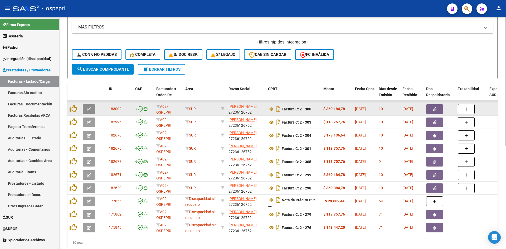
click at [92, 108] on button "button" at bounding box center [89, 108] width 12 height 9
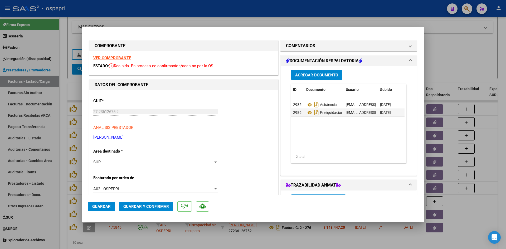
click at [124, 58] on strong "VER COMPROBANTE" at bounding box center [112, 58] width 38 height 5
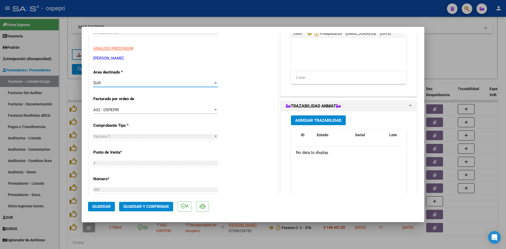
click at [157, 84] on div "SUR" at bounding box center [153, 83] width 120 height 5
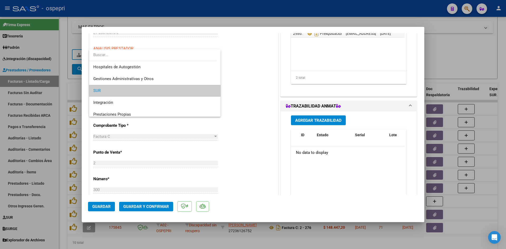
scroll to position [8, 0]
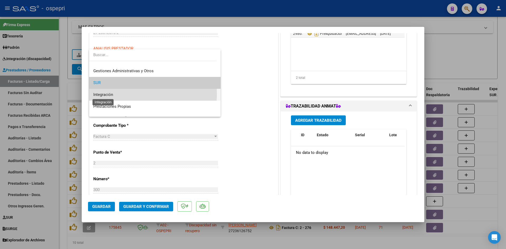
click at [113, 93] on span "Integración" at bounding box center [103, 94] width 20 height 5
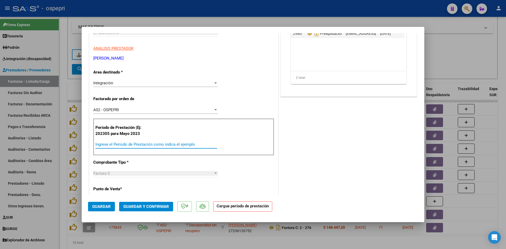
click at [125, 145] on input "Ingrese el Período de Prestación como indica el ejemplo" at bounding box center [156, 144] width 122 height 5
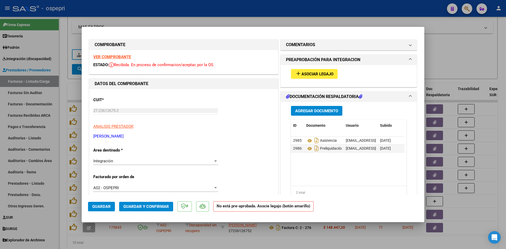
scroll to position [0, 0]
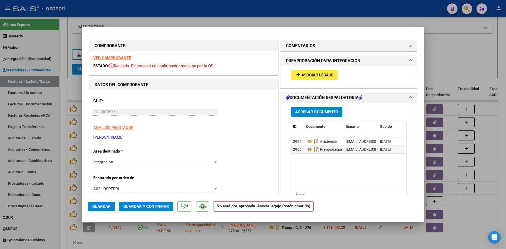
type input "202507"
click at [302, 76] on span "Asociar Legajo" at bounding box center [317, 75] width 32 height 5
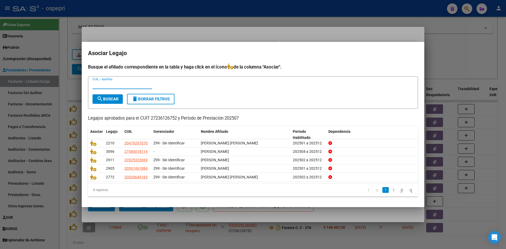
paste input "47929707"
type input "47929707"
click at [104, 101] on button "search Buscar" at bounding box center [108, 98] width 30 height 9
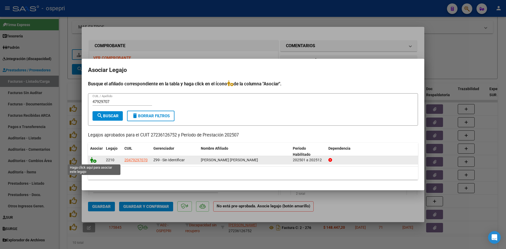
click at [93, 159] on icon at bounding box center [93, 160] width 6 height 6
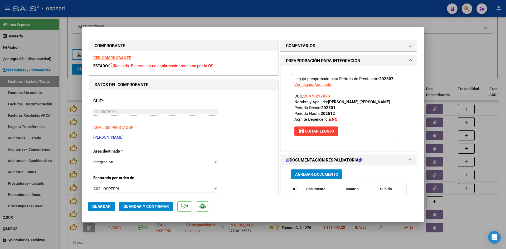
scroll to position [79, 0]
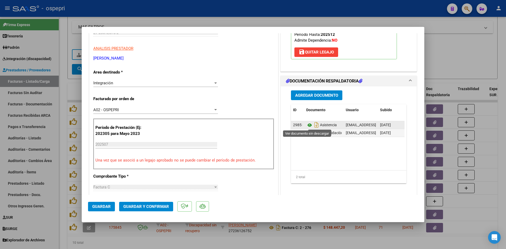
click at [307, 124] on icon at bounding box center [309, 125] width 7 height 6
click at [152, 207] on span "Guardar y Confirmar" at bounding box center [146, 206] width 46 height 5
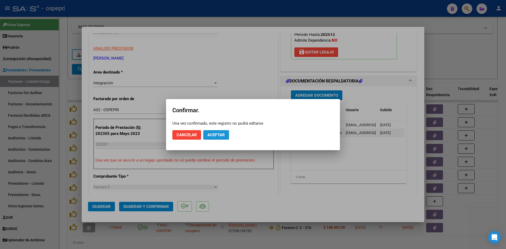
click at [219, 136] on span "Aceptar" at bounding box center [215, 135] width 17 height 5
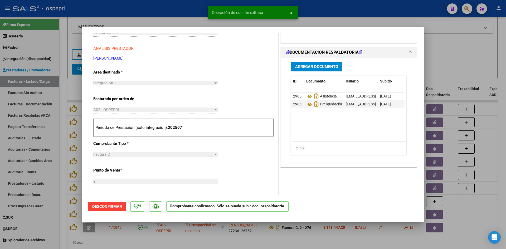
type input "$ 0,00"
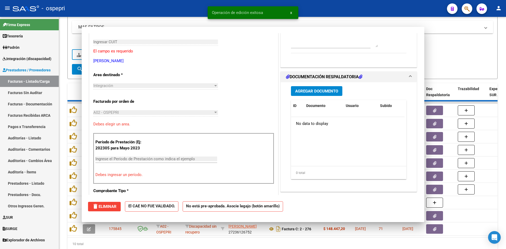
scroll to position [88, 0]
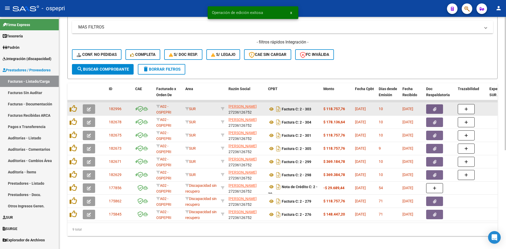
click at [89, 110] on icon "button" at bounding box center [89, 109] width 4 height 4
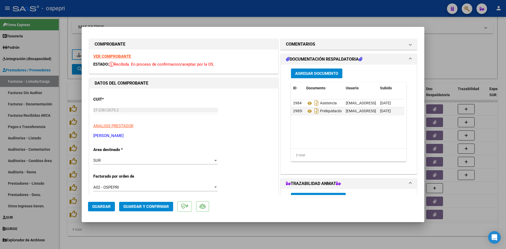
scroll to position [0, 0]
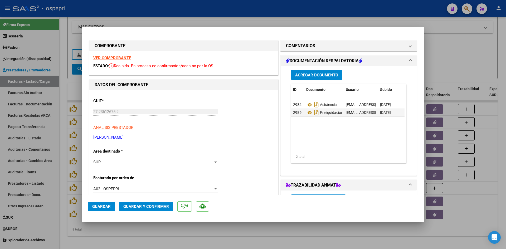
click at [118, 57] on strong "VER COMPROBANTE" at bounding box center [112, 58] width 38 height 5
click at [307, 104] on icon at bounding box center [309, 105] width 7 height 6
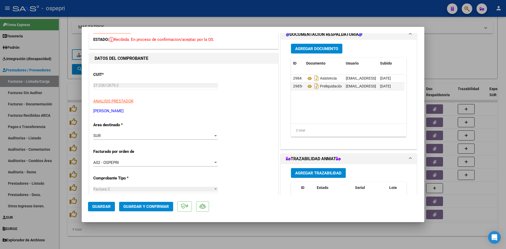
click at [203, 134] on div "SUR" at bounding box center [153, 135] width 120 height 5
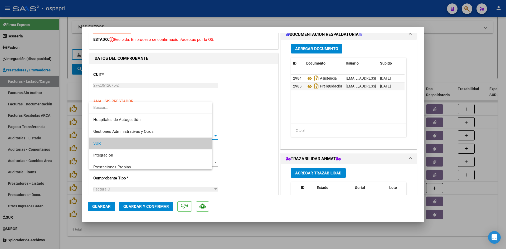
scroll to position [8, 0]
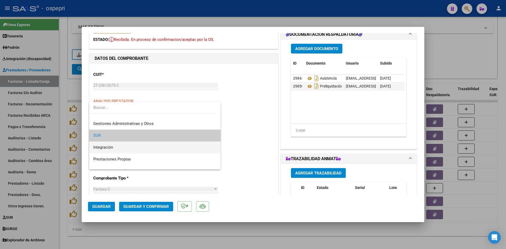
click at [98, 143] on span "Integración" at bounding box center [154, 148] width 123 height 12
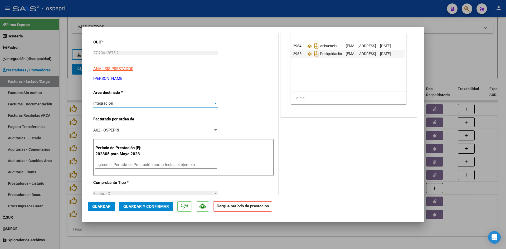
scroll to position [132, 0]
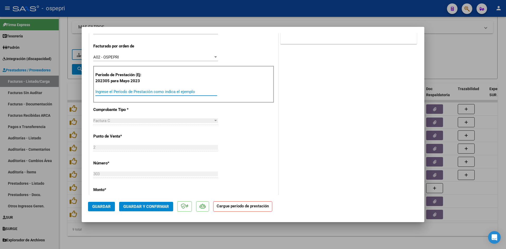
click at [114, 91] on input "Ingrese el Período de Prestación como indica el ejemplo" at bounding box center [156, 91] width 122 height 5
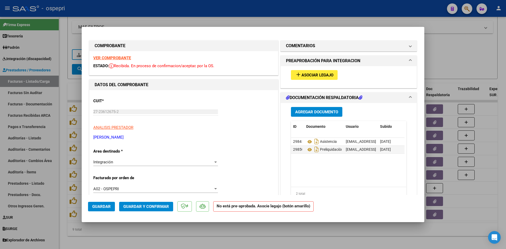
type input "202507"
click at [316, 74] on span "Asociar Legajo" at bounding box center [317, 75] width 32 height 5
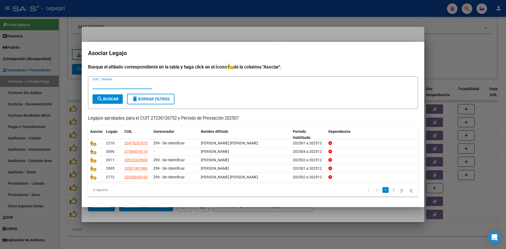
paste input "58401811"
type input "58401811"
click at [115, 100] on span "search Buscar" at bounding box center [108, 99] width 22 height 5
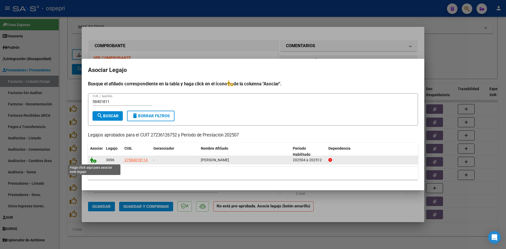
click at [93, 162] on icon at bounding box center [93, 160] width 6 height 6
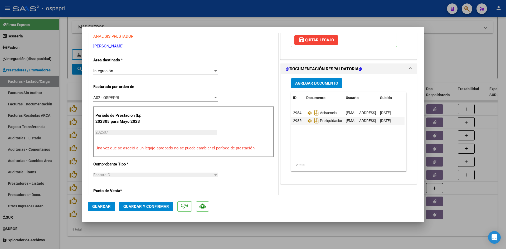
scroll to position [79, 0]
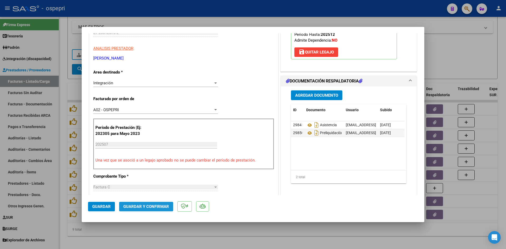
click at [142, 207] on span "Guardar y Confirmar" at bounding box center [146, 206] width 46 height 5
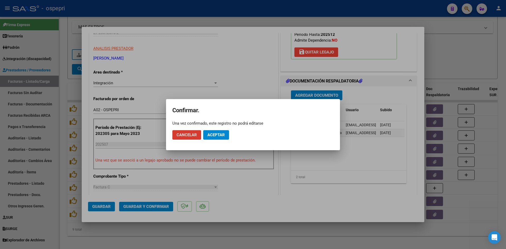
click at [218, 140] on mat-dialog-actions "Cancelar Aceptar" at bounding box center [252, 135] width 161 height 18
click at [219, 136] on span "Aceptar" at bounding box center [215, 135] width 17 height 5
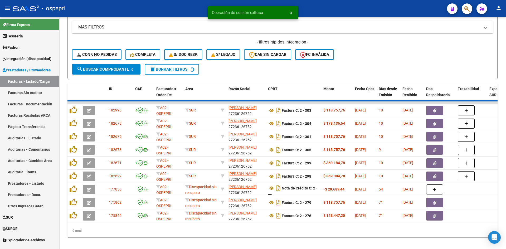
scroll to position [159, 0]
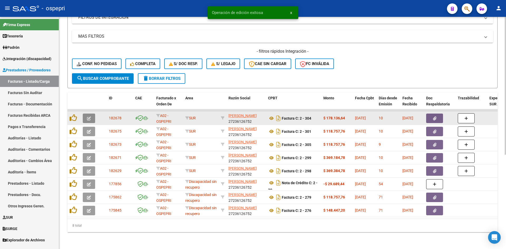
click at [89, 116] on span "button" at bounding box center [89, 118] width 4 height 5
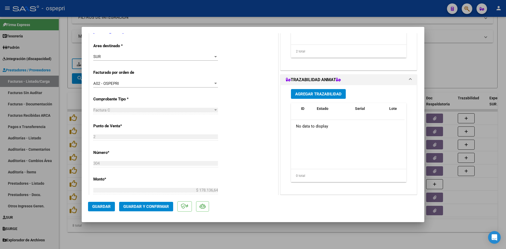
scroll to position [0, 0]
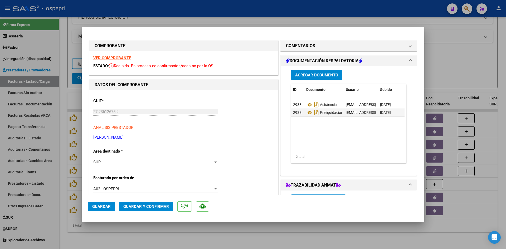
click at [125, 58] on strong "VER COMPROBANTE" at bounding box center [112, 58] width 38 height 5
click at [119, 59] on strong "VER COMPROBANTE" at bounding box center [112, 58] width 38 height 5
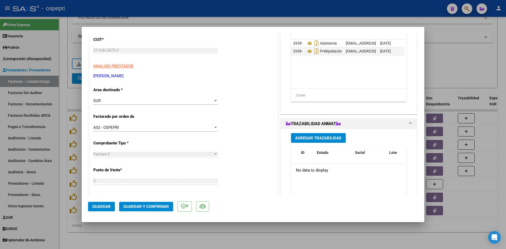
scroll to position [26, 0]
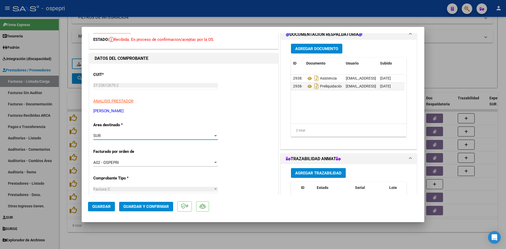
click at [153, 138] on div "SUR" at bounding box center [153, 135] width 120 height 5
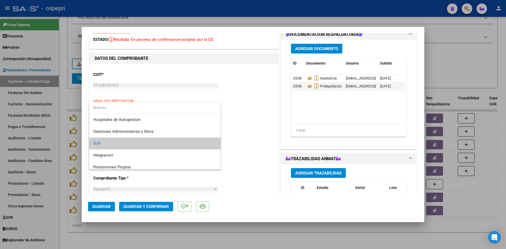
scroll to position [8, 0]
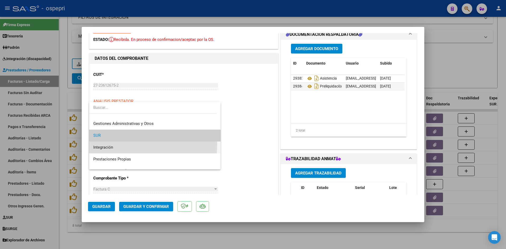
click at [106, 144] on span "Integración" at bounding box center [154, 148] width 123 height 12
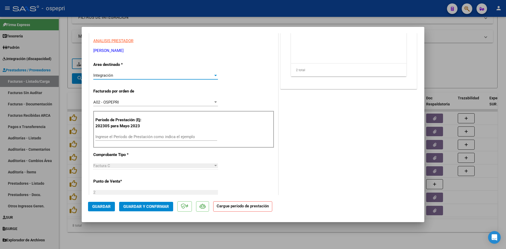
scroll to position [79, 0]
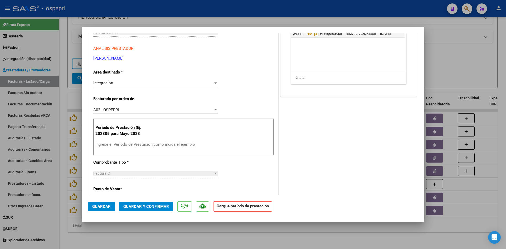
click at [361, 144] on div "COMENTARIOS Comentarios De la Obra Social: Comentarios de la Obra Social (no vi…" at bounding box center [348, 204] width 139 height 489
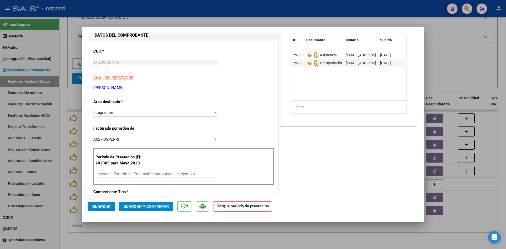
scroll to position [105, 0]
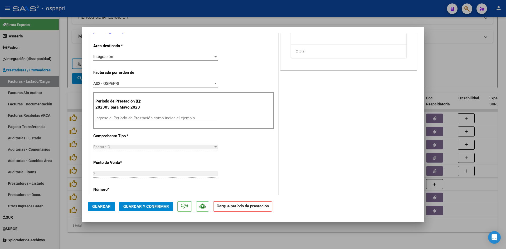
click at [114, 118] on input "Ingrese el Período de Prestación como indica el ejemplo" at bounding box center [156, 118] width 122 height 5
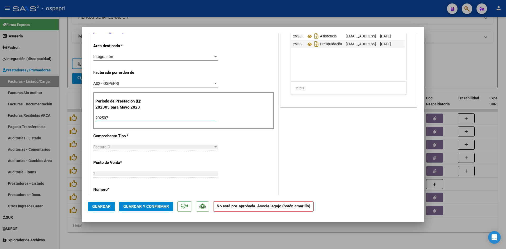
scroll to position [0, 0]
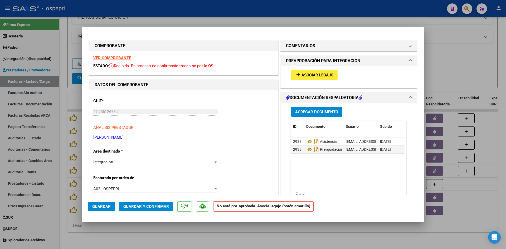
type input "202507"
click at [330, 71] on button "add Asociar Legajo" at bounding box center [314, 75] width 47 height 10
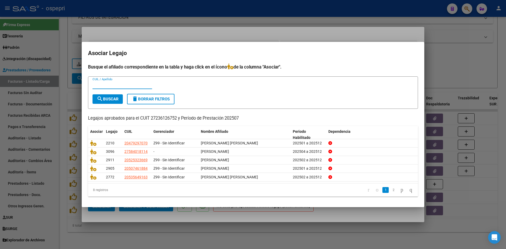
paste input "47849823"
type input "47849823"
click at [107, 99] on span "search Buscar" at bounding box center [108, 99] width 22 height 5
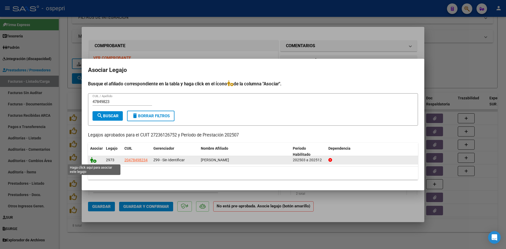
click at [92, 161] on icon at bounding box center [93, 160] width 6 height 6
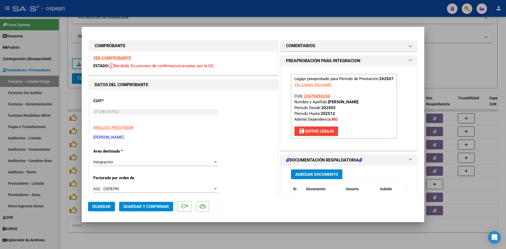
scroll to position [79, 0]
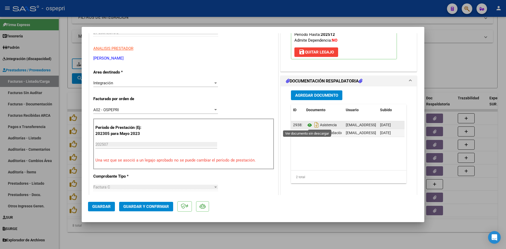
click at [308, 125] on icon at bounding box center [309, 125] width 7 height 6
click at [148, 206] on span "Guardar y Confirmar" at bounding box center [146, 206] width 46 height 5
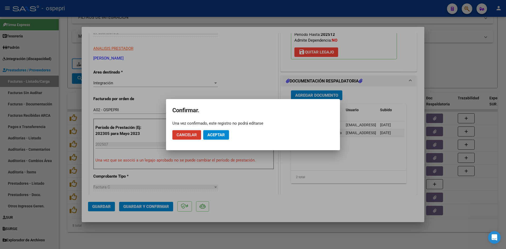
click at [220, 132] on button "Aceptar" at bounding box center [216, 134] width 26 height 9
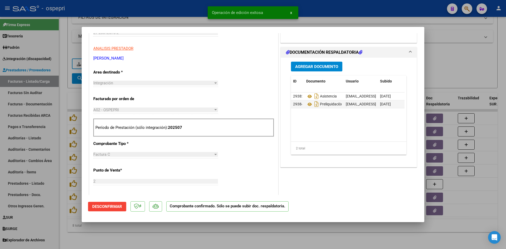
type input "$ 0,00"
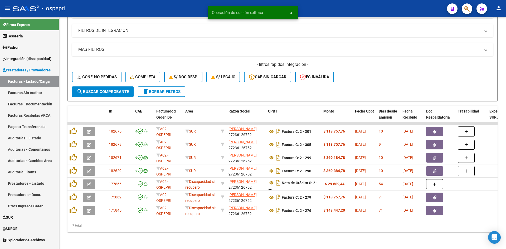
scroll to position [145, 0]
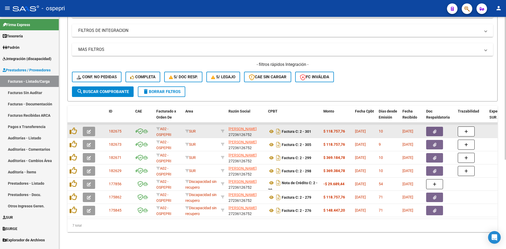
click at [92, 129] on button "button" at bounding box center [89, 131] width 12 height 9
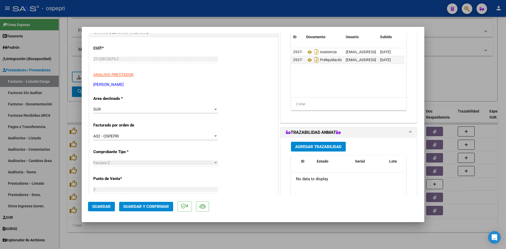
scroll to position [0, 0]
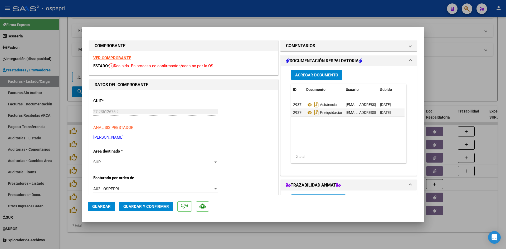
click at [123, 58] on strong "VER COMPROBANTE" at bounding box center [112, 58] width 38 height 5
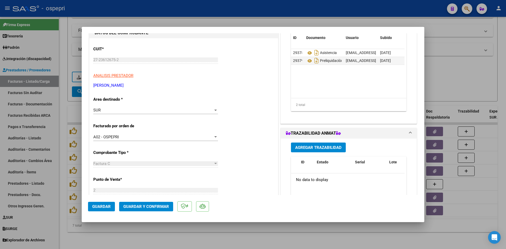
scroll to position [53, 0]
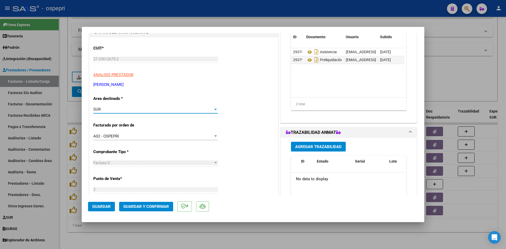
click at [177, 111] on div "SUR" at bounding box center [153, 109] width 120 height 5
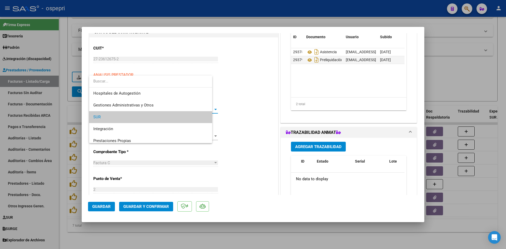
scroll to position [8, 0]
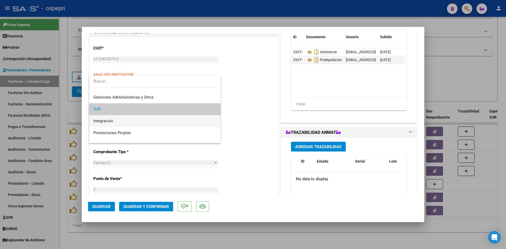
click at [138, 124] on span "Integración" at bounding box center [154, 121] width 123 height 12
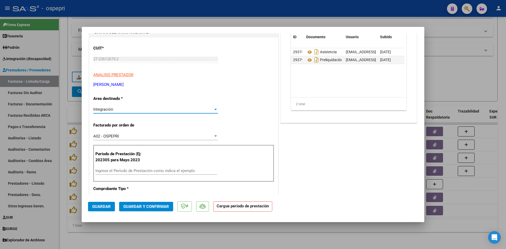
click at [102, 169] on input "Ingrese el Período de Prestación como indica el ejemplo" at bounding box center [156, 170] width 122 height 5
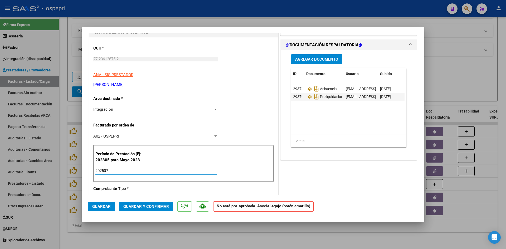
scroll to position [0, 0]
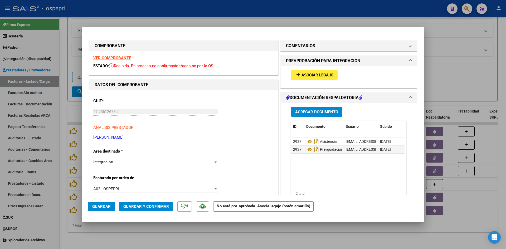
type input "202507"
click at [328, 77] on span "Asociar Legajo" at bounding box center [317, 75] width 32 height 5
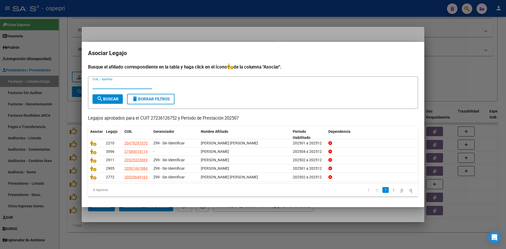
paste input "53564916"
type input "53564916"
click at [97, 96] on mat-icon "search" at bounding box center [100, 99] width 6 height 6
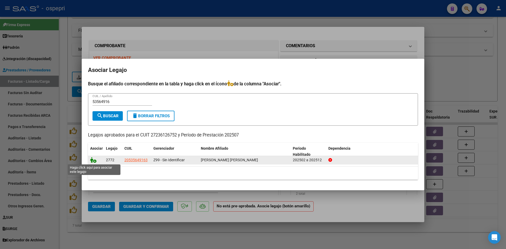
click at [91, 161] on icon at bounding box center [93, 160] width 6 height 6
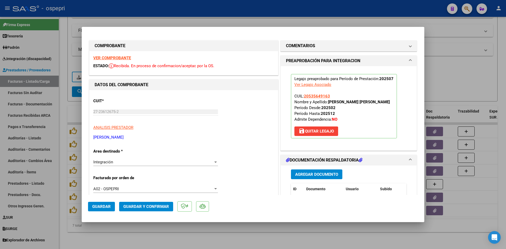
scroll to position [79, 0]
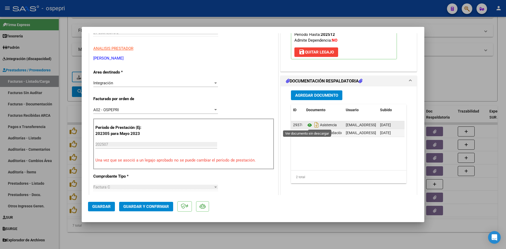
click at [308, 124] on icon at bounding box center [309, 125] width 7 height 6
click at [147, 202] on button "Guardar y Confirmar" at bounding box center [146, 206] width 54 height 9
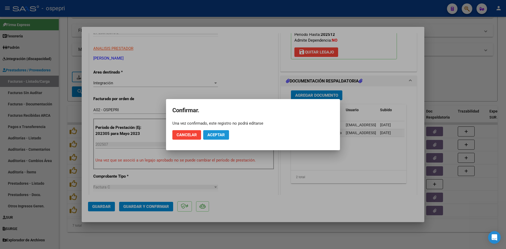
click at [220, 132] on button "Aceptar" at bounding box center [216, 134] width 26 height 9
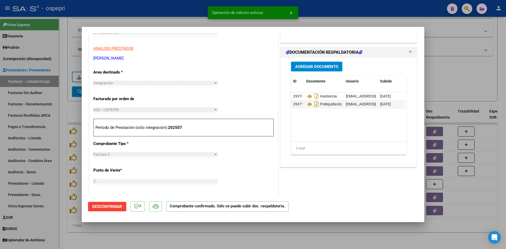
type input "$ 0,00"
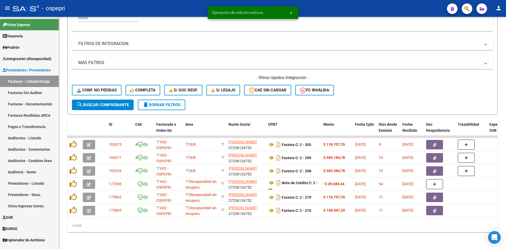
scroll to position [132, 0]
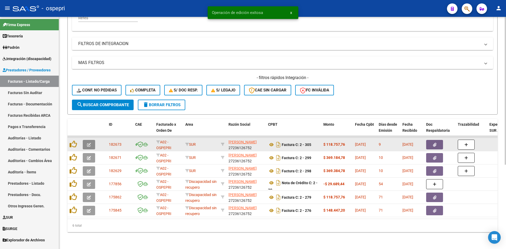
click at [86, 140] on button "button" at bounding box center [89, 144] width 12 height 9
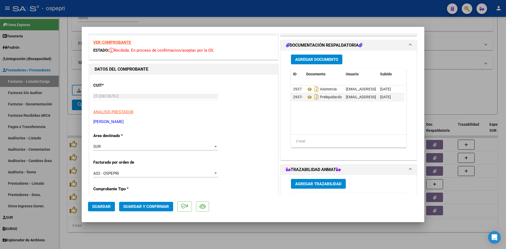
scroll to position [0, 0]
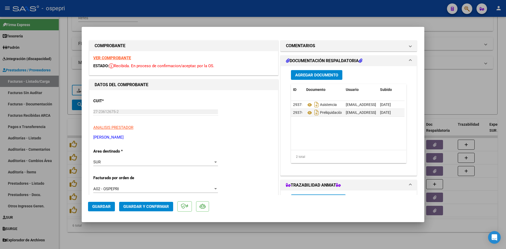
click at [122, 57] on strong "VER COMPROBANTE" at bounding box center [112, 58] width 38 height 5
click at [167, 164] on div "SUR" at bounding box center [153, 162] width 120 height 5
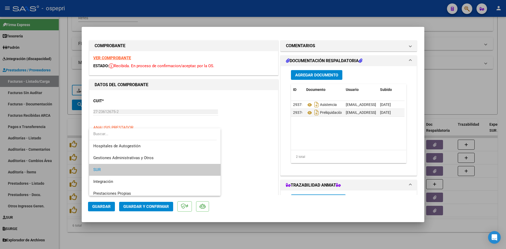
scroll to position [8, 0]
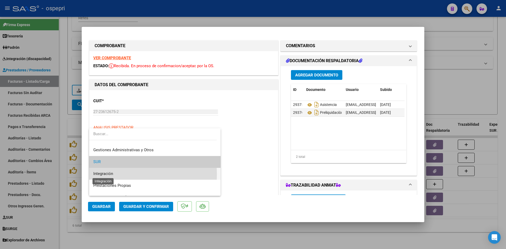
click at [107, 174] on span "Integración" at bounding box center [103, 173] width 20 height 5
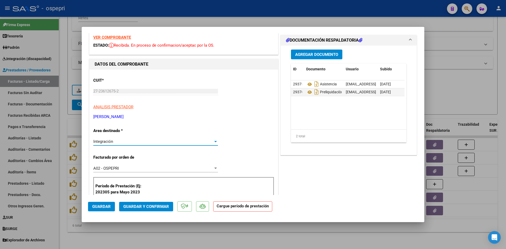
scroll to position [105, 0]
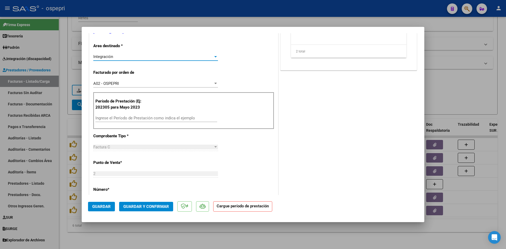
click at [116, 119] on input "Ingrese el Período de Prestación como indica el ejemplo" at bounding box center [156, 118] width 122 height 5
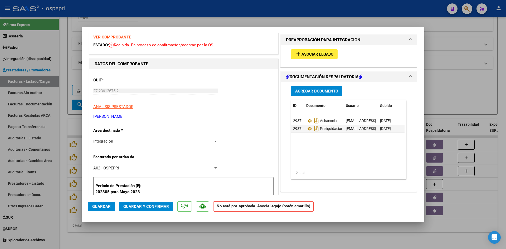
scroll to position [0, 0]
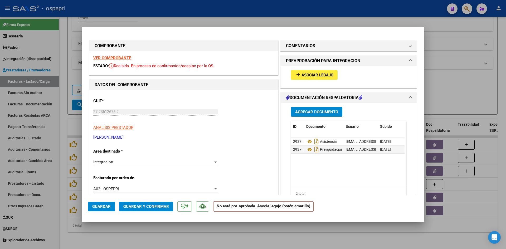
type input "202507"
click at [325, 76] on span "Asociar Legajo" at bounding box center [317, 75] width 32 height 5
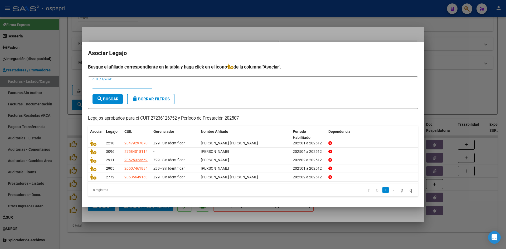
paste input "53072875"
type input "53072875"
click at [106, 98] on span "search Buscar" at bounding box center [108, 99] width 22 height 5
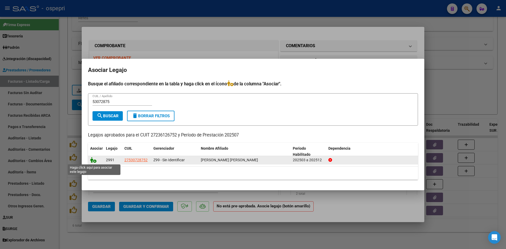
click at [94, 162] on icon at bounding box center [93, 160] width 6 height 6
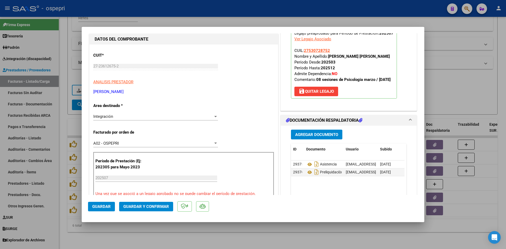
scroll to position [53, 0]
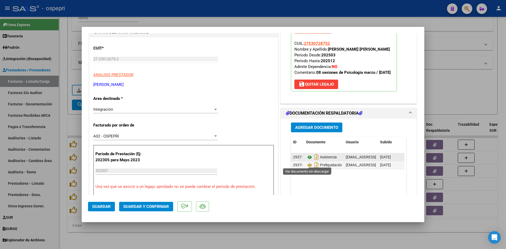
click at [307, 161] on icon at bounding box center [309, 157] width 7 height 6
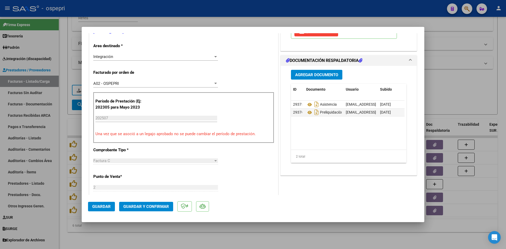
click at [157, 208] on span "Guardar y Confirmar" at bounding box center [146, 206] width 46 height 5
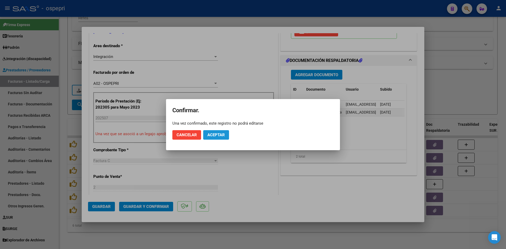
click at [220, 137] on span "Aceptar" at bounding box center [215, 135] width 17 height 5
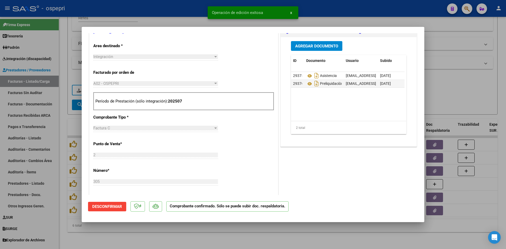
type input "$ 0,00"
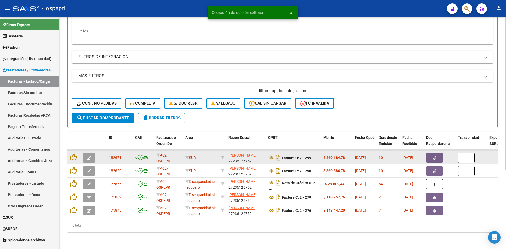
scroll to position [119, 0]
click at [85, 153] on button "button" at bounding box center [89, 157] width 12 height 9
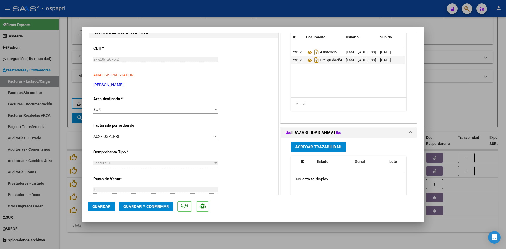
scroll to position [0, 0]
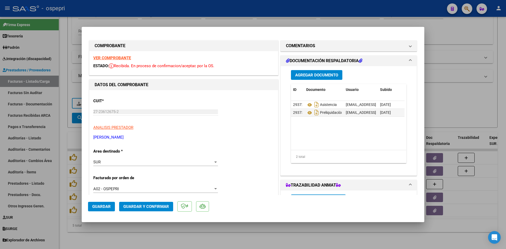
click at [165, 165] on div "SUR Seleccionar Area" at bounding box center [155, 162] width 125 height 8
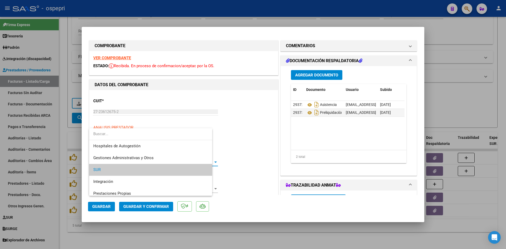
scroll to position [8, 0]
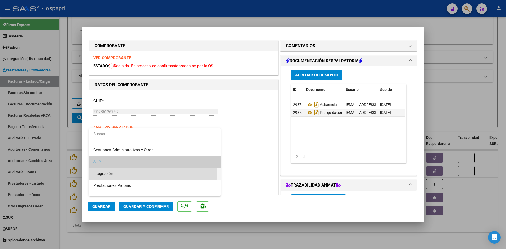
click at [117, 173] on span "Integración" at bounding box center [154, 174] width 123 height 12
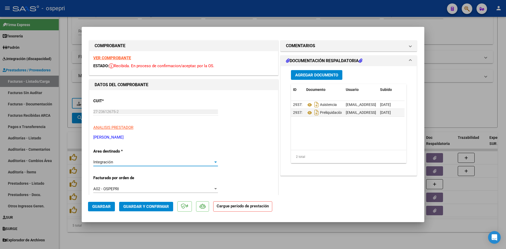
click at [121, 58] on strong "VER COMPROBANTE" at bounding box center [112, 58] width 38 height 5
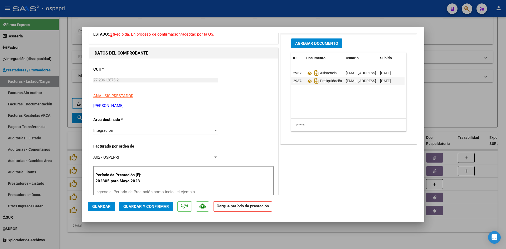
scroll to position [79, 0]
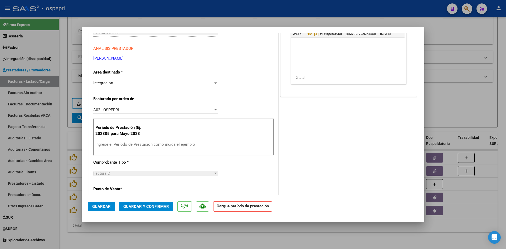
click at [107, 142] on div "Ingrese el Período de Prestación como indica el ejemplo" at bounding box center [156, 144] width 122 height 8
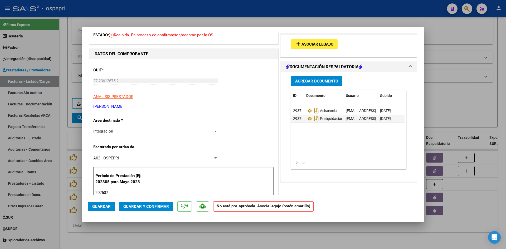
scroll to position [0, 0]
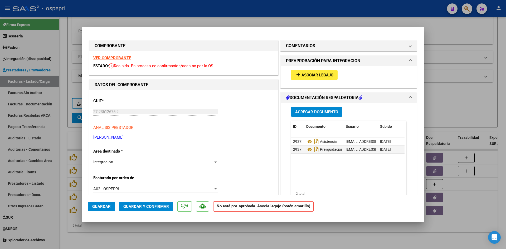
type input "202507"
click at [310, 73] on span "Asociar Legajo" at bounding box center [317, 75] width 32 height 5
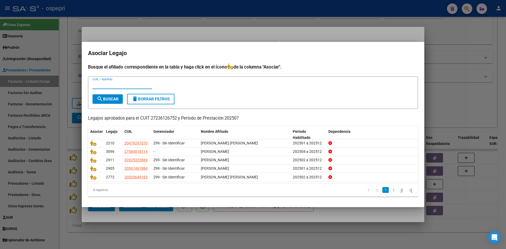
paste input "52532366"
type input "52532366"
click at [99, 99] on mat-icon "search" at bounding box center [100, 99] width 6 height 6
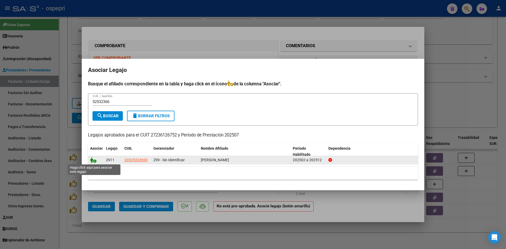
click at [93, 160] on icon at bounding box center [93, 160] width 6 height 6
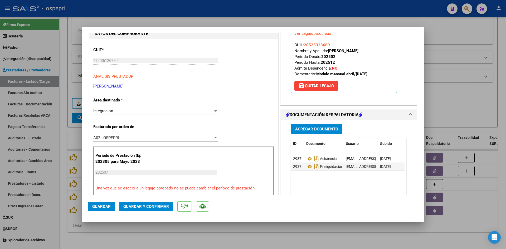
scroll to position [53, 0]
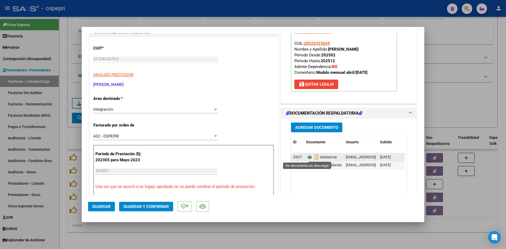
click at [308, 157] on icon at bounding box center [309, 157] width 7 height 6
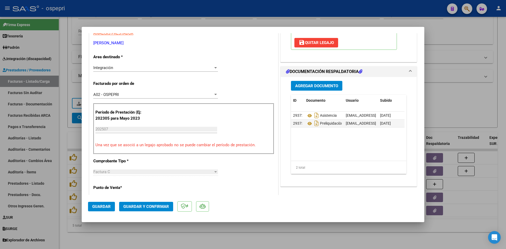
scroll to position [105, 0]
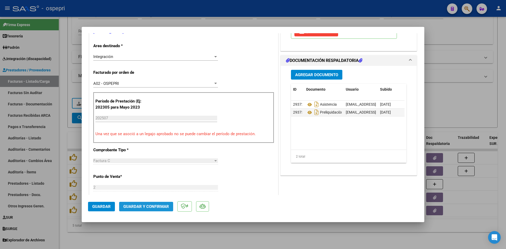
click at [147, 205] on span "Guardar y Confirmar" at bounding box center [146, 206] width 46 height 5
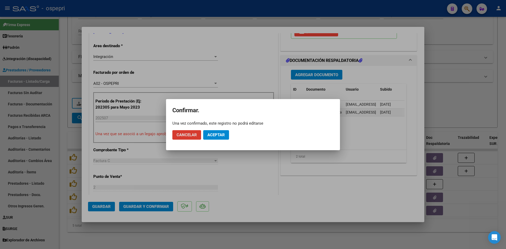
click at [215, 131] on button "Aceptar" at bounding box center [216, 134] width 26 height 9
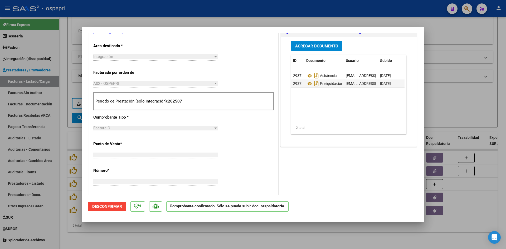
type input "$ 0,00"
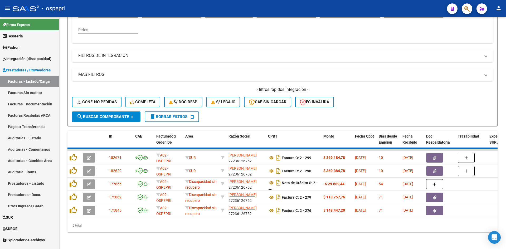
scroll to position [106, 0]
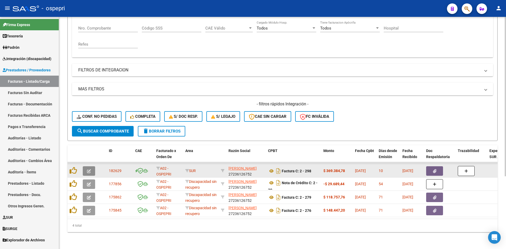
click at [91, 167] on button "button" at bounding box center [89, 170] width 12 height 9
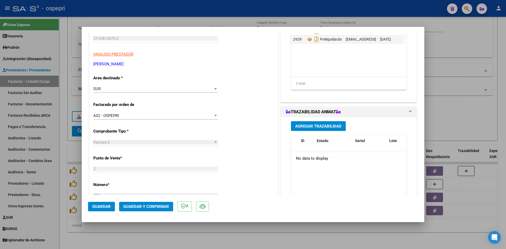
scroll to position [79, 0]
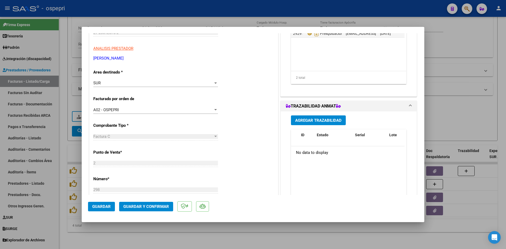
click at [207, 83] on div "SUR" at bounding box center [153, 83] width 120 height 5
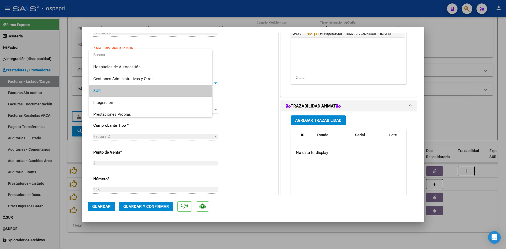
scroll to position [8, 0]
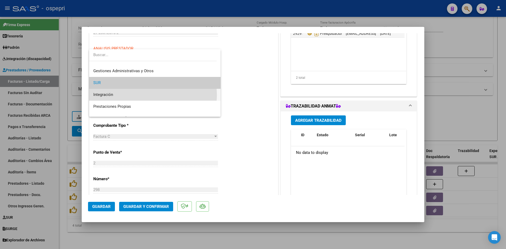
click at [153, 95] on span "Integración" at bounding box center [154, 95] width 123 height 12
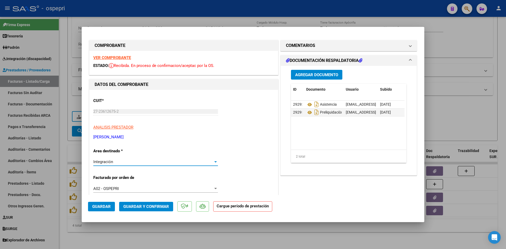
scroll to position [0, 0]
click at [124, 58] on strong "VER COMPROBANTE" at bounding box center [112, 58] width 38 height 5
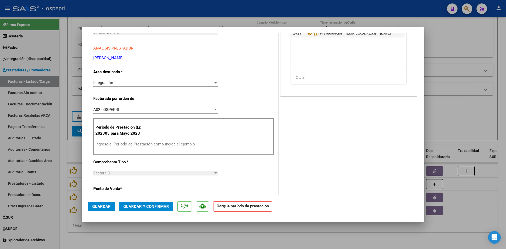
scroll to position [105, 0]
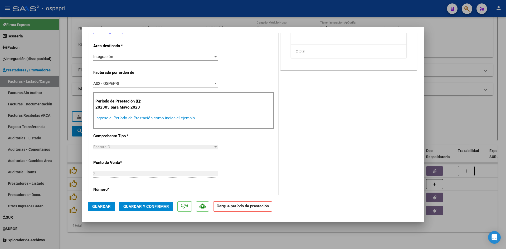
click at [104, 118] on input "Ingrese el Período de Prestación como indica el ejemplo" at bounding box center [156, 118] width 122 height 5
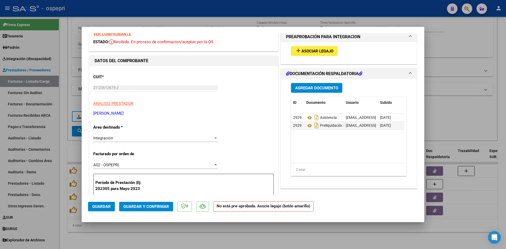
scroll to position [0, 0]
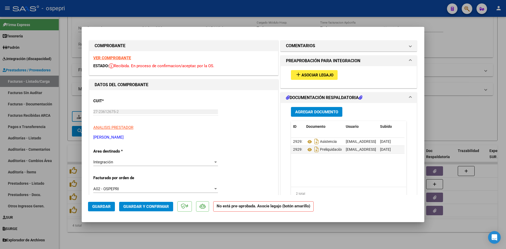
type input "202507"
click at [327, 73] on span "Asociar Legajo" at bounding box center [317, 75] width 32 height 5
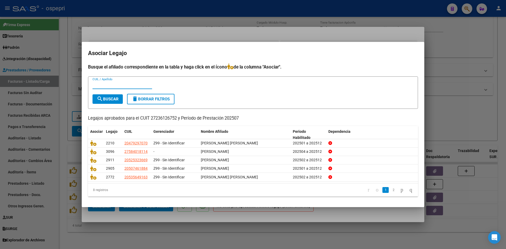
paste input "50746188"
type input "50746188"
click at [111, 97] on span "search Buscar" at bounding box center [108, 99] width 22 height 5
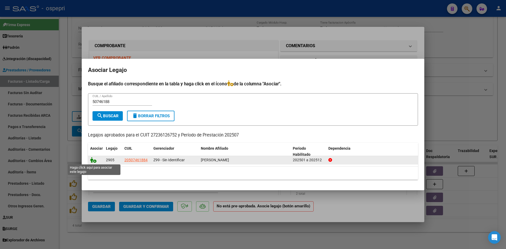
click at [93, 161] on icon at bounding box center [93, 160] width 6 height 6
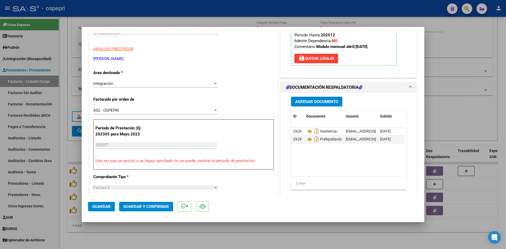
scroll to position [79, 0]
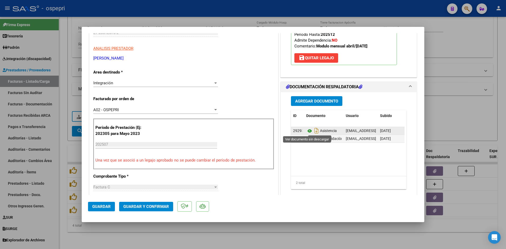
click at [307, 130] on icon at bounding box center [309, 131] width 7 height 6
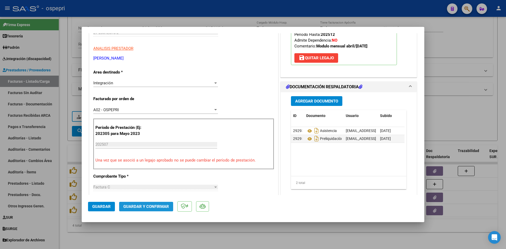
click at [151, 206] on span "Guardar y Confirmar" at bounding box center [146, 206] width 46 height 5
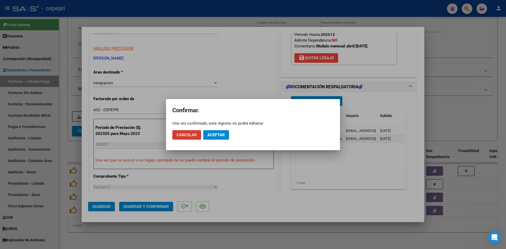
click at [226, 135] on button "Aceptar" at bounding box center [216, 134] width 26 height 9
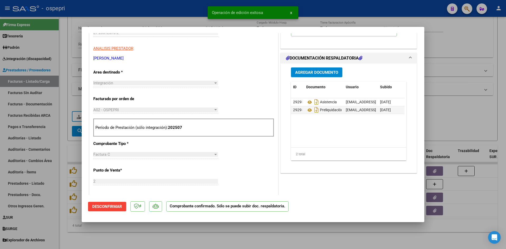
type input "$ 0,00"
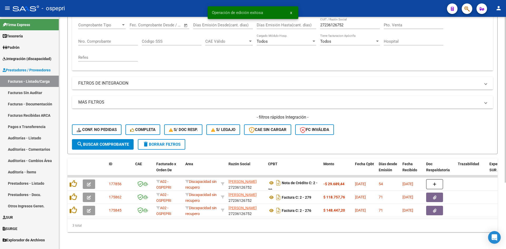
scroll to position [40, 0]
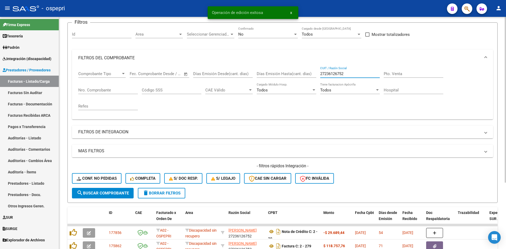
drag, startPoint x: 351, startPoint y: 73, endPoint x: 301, endPoint y: 76, distance: 49.7
click at [301, 76] on div "Comprobante Tipo Comprobante Tipo Start date – End date Fec. Comprobante Desde …" at bounding box center [282, 90] width 409 height 49
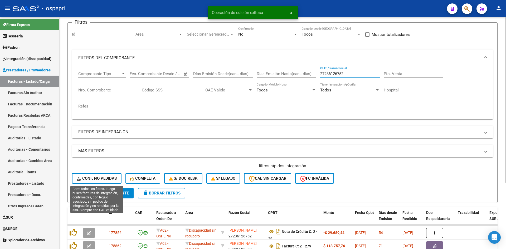
click at [109, 177] on span "Conf. no pedidas" at bounding box center [97, 178] width 40 height 5
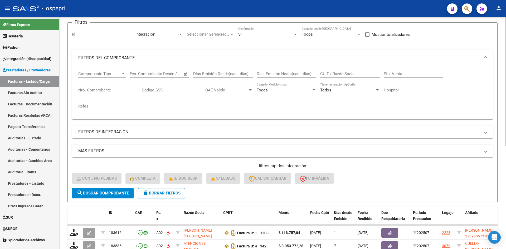
click at [327, 75] on input "CUIT / Razón Social" at bounding box center [350, 73] width 60 height 5
paste input "27236126752"
type input "27236126752"
click at [108, 196] on button "search Buscar Comprobante" at bounding box center [103, 193] width 62 height 11
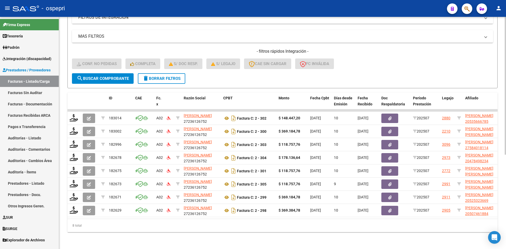
scroll to position [159, 0]
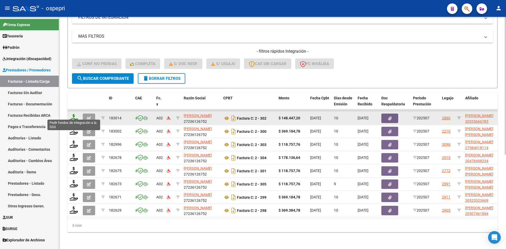
click at [74, 114] on icon at bounding box center [74, 117] width 8 height 7
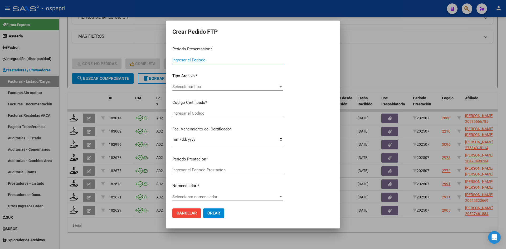
type input "202507"
type input "$ 148.447,20"
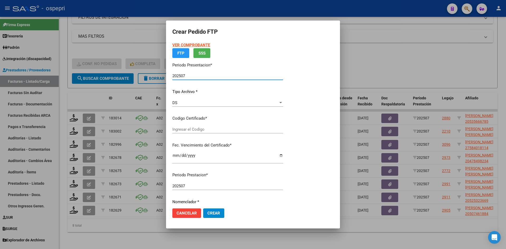
type input "2053566678-5"
type input "2033-05-10"
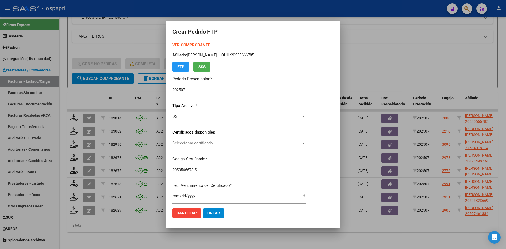
click at [216, 146] on div "Seleccionar certificado Seleccionar certificado" at bounding box center [238, 143] width 133 height 8
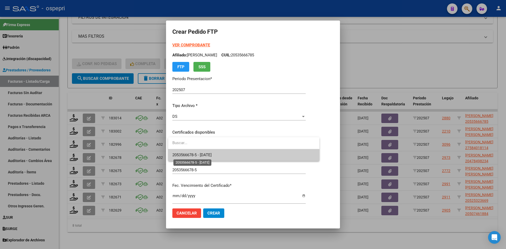
click at [212, 153] on span "2053566678-5 - 2033-05-10" at bounding box center [191, 155] width 39 height 5
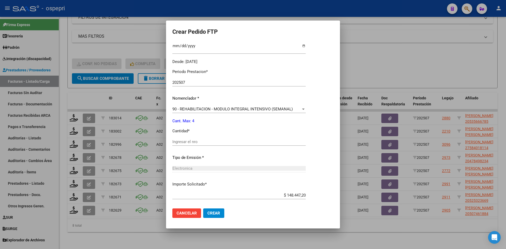
scroll to position [158, 0]
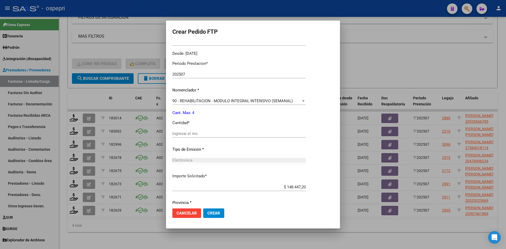
click at [192, 132] on input "Ingresar el nro" at bounding box center [238, 133] width 133 height 5
type input "4"
click at [212, 214] on span "Crear" at bounding box center [213, 213] width 13 height 5
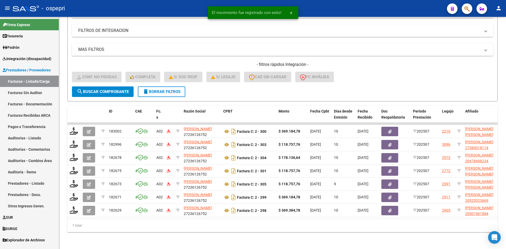
scroll to position [145, 0]
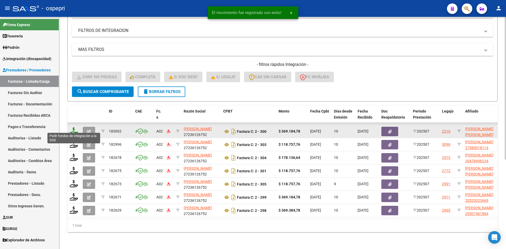
click at [73, 127] on icon at bounding box center [74, 130] width 8 height 7
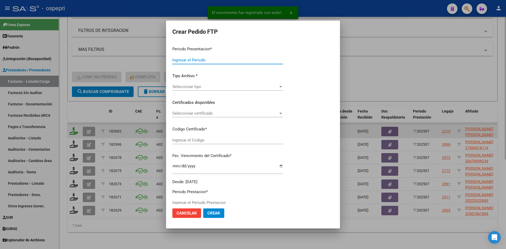
type input "202507"
type input "$ 369.184,78"
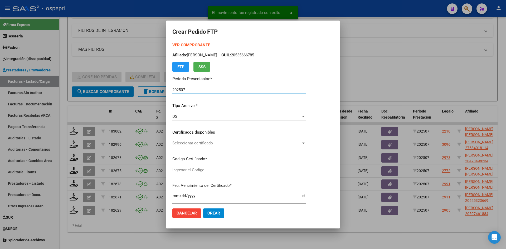
type input "ARG02000479297072018031620280316NQN798"
type input "2028-03-16"
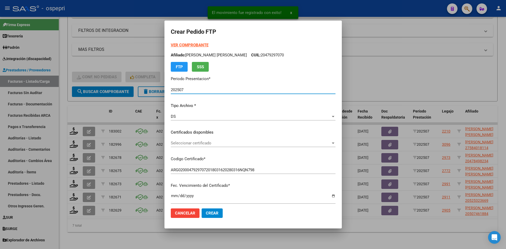
click at [209, 142] on span "Seleccionar certificado" at bounding box center [251, 143] width 160 height 5
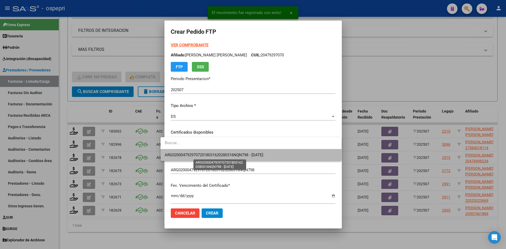
click at [216, 153] on span "ARG02000479297072018031620280316NQN798 - 2028-03-16" at bounding box center [214, 155] width 99 height 5
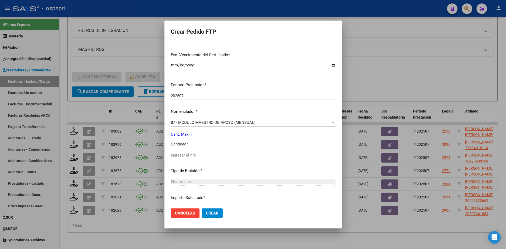
scroll to position [132, 0]
click at [180, 154] on input "Ingresar el nro" at bounding box center [253, 154] width 165 height 5
type input "1"
click at [212, 213] on button "Crear" at bounding box center [212, 212] width 21 height 9
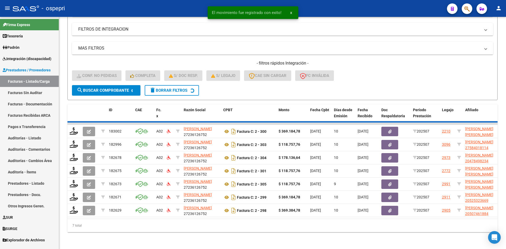
scroll to position [132, 0]
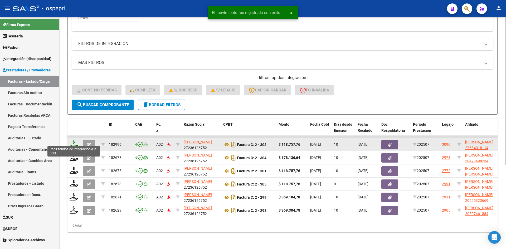
click at [73, 140] on icon at bounding box center [74, 143] width 8 height 7
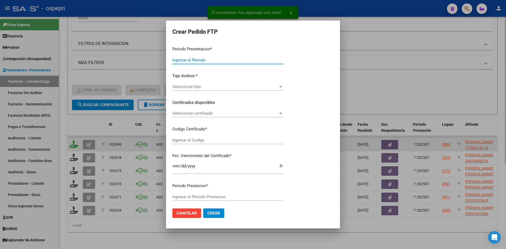
type input "202507"
type input "$ 118.757,76"
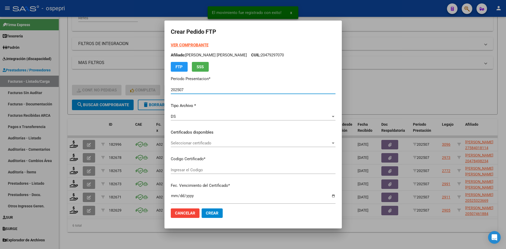
type input "27584018114"
type input "2028-06-01"
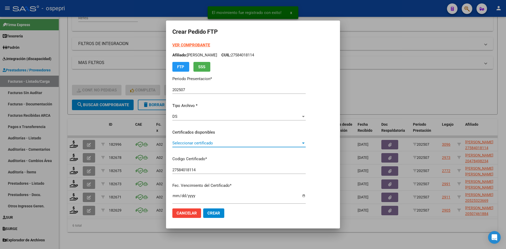
click at [195, 143] on span "Seleccionar certificado" at bounding box center [236, 143] width 129 height 5
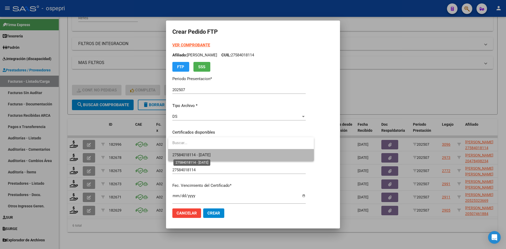
click at [197, 154] on span "27584018114 - 2028-06-01" at bounding box center [191, 155] width 38 height 5
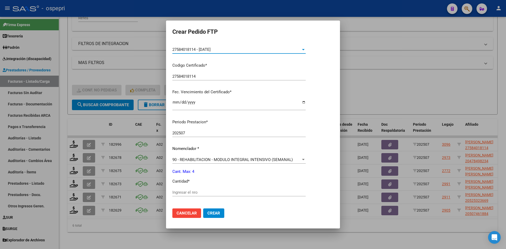
scroll to position [158, 0]
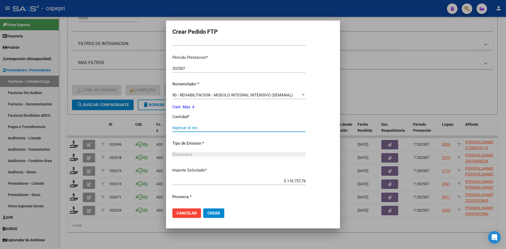
click at [198, 127] on input "Ingresar el nro" at bounding box center [238, 127] width 133 height 5
type input "4"
click at [217, 212] on span "Crear" at bounding box center [213, 213] width 13 height 5
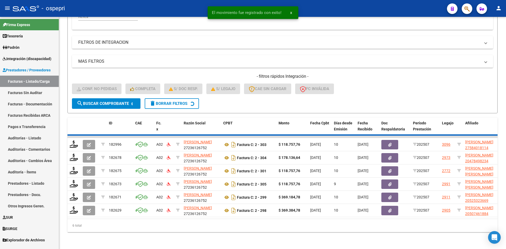
scroll to position [119, 0]
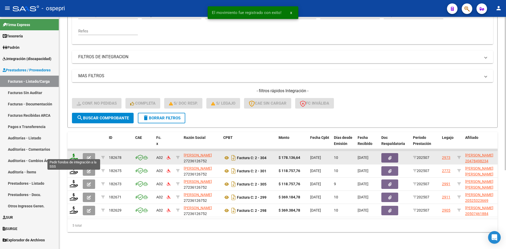
click at [74, 154] on icon at bounding box center [74, 157] width 8 height 7
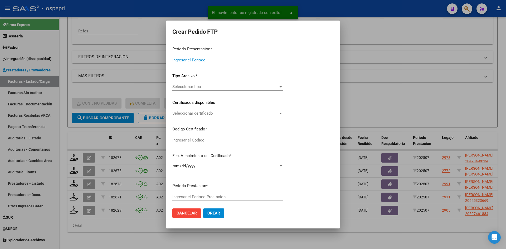
type input "202507"
type input "$ 178.136,64"
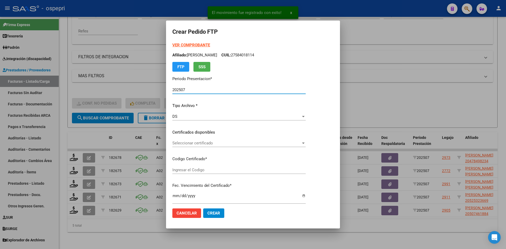
type input "2047849823-4"
type input "2032-02-25"
click at [209, 145] on span "Seleccionar certificado" at bounding box center [236, 143] width 129 height 5
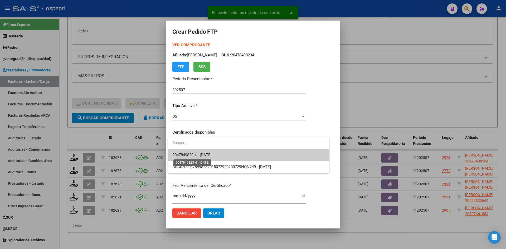
click at [212, 155] on span "2047849823-4 - 2032-02-25" at bounding box center [191, 155] width 39 height 5
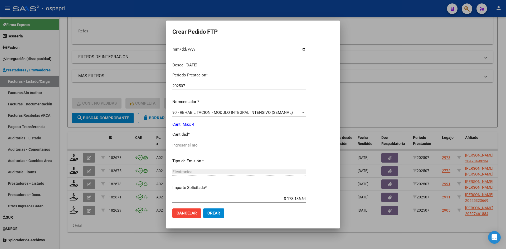
scroll to position [158, 0]
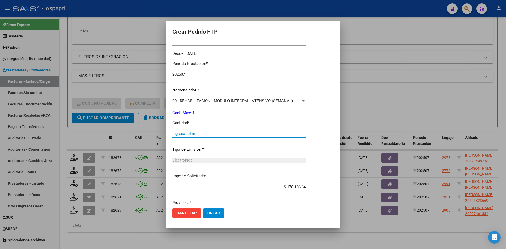
click at [191, 134] on input "Ingresar el nro" at bounding box center [238, 133] width 133 height 5
type input "4"
click at [214, 214] on span "Crear" at bounding box center [213, 213] width 13 height 5
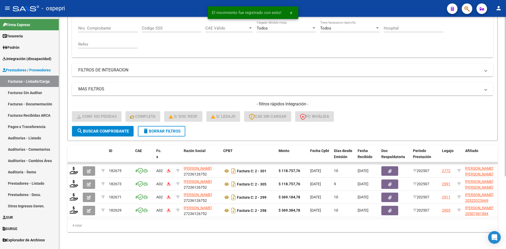
scroll to position [106, 0]
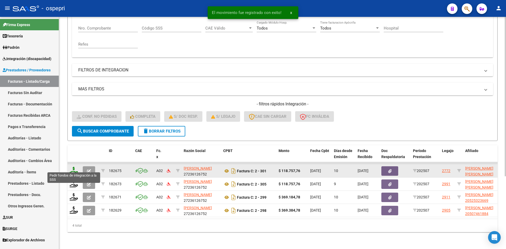
click at [71, 167] on icon at bounding box center [74, 170] width 8 height 7
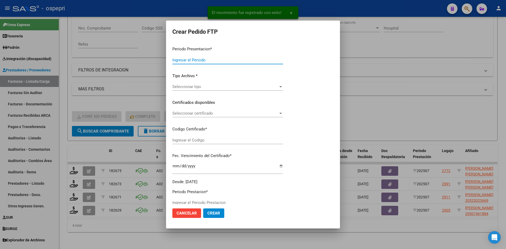
type input "202507"
type input "$ 118.757,76"
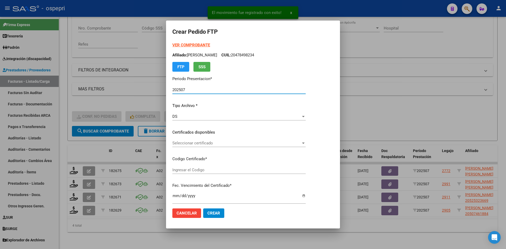
type input "2053564916-3"
type input "2032-09-01"
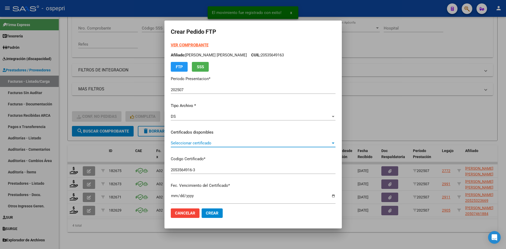
click at [209, 144] on span "Seleccionar certificado" at bounding box center [251, 143] width 160 height 5
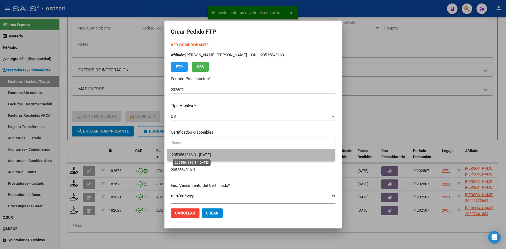
click at [211, 154] on span "2053564916-3 - 2032-09-01" at bounding box center [191, 155] width 39 height 5
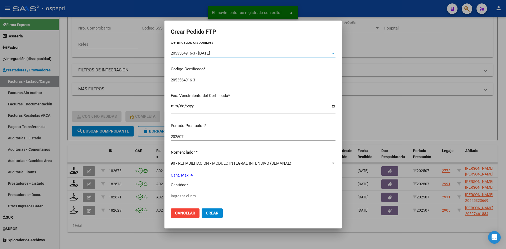
scroll to position [105, 0]
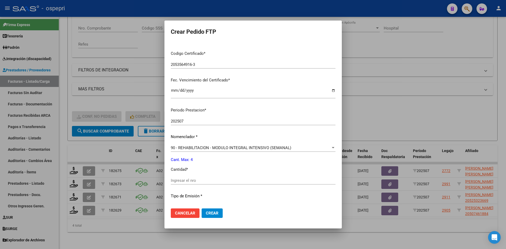
click at [188, 183] on input "Ingresar el nro" at bounding box center [253, 180] width 165 height 5
type input "4"
click at [211, 215] on span "Crear" at bounding box center [212, 213] width 13 height 5
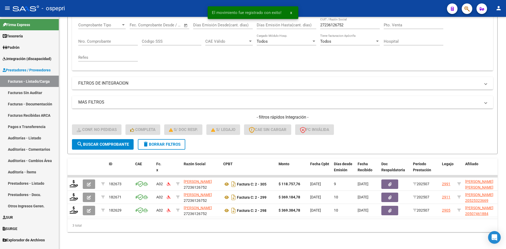
scroll to position [93, 0]
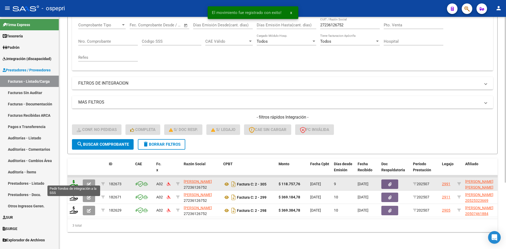
click at [74, 180] on icon at bounding box center [74, 183] width 8 height 7
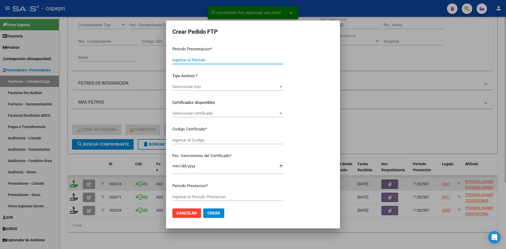
type input "202507"
type input "$ 118.757,76"
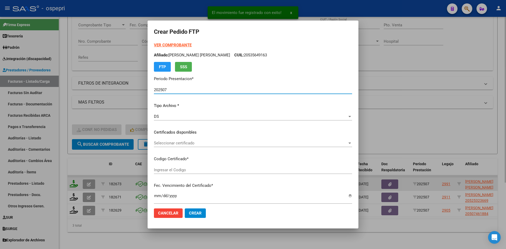
type input "ARG01000530728752023083020280830NQN798"
type input "2028-08-30"
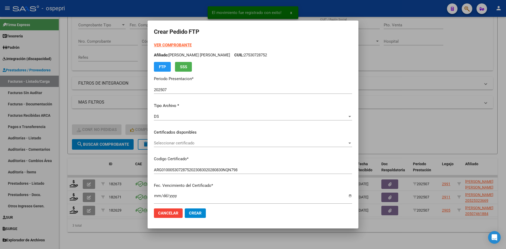
click at [173, 146] on div "Seleccionar certificado Seleccionar certificado" at bounding box center [253, 143] width 198 height 8
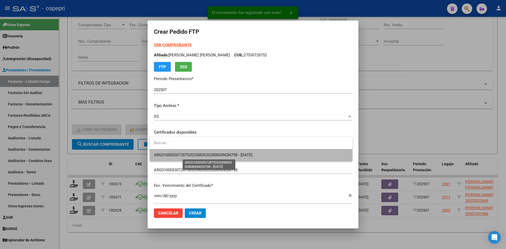
click at [178, 153] on span "ARG01000530728752023083020280830NQN798 - 2028-08-30" at bounding box center [203, 155] width 99 height 5
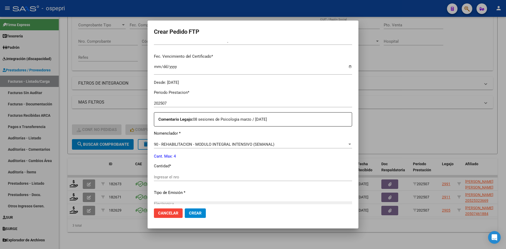
scroll to position [132, 0]
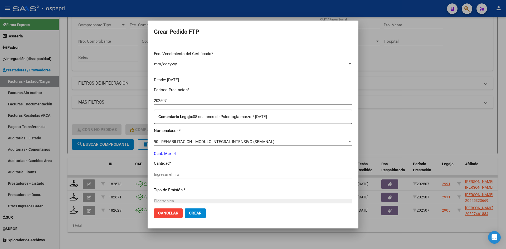
click at [168, 171] on div "Ingresar el nro" at bounding box center [253, 175] width 198 height 8
type input "4"
click at [198, 213] on span "Crear" at bounding box center [195, 213] width 13 height 5
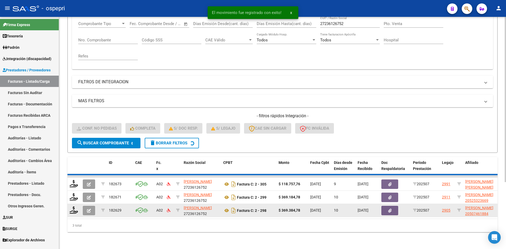
scroll to position [80, 0]
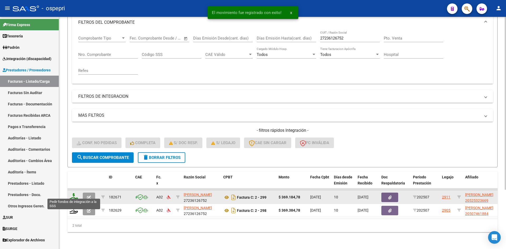
click at [76, 193] on icon at bounding box center [74, 196] width 8 height 7
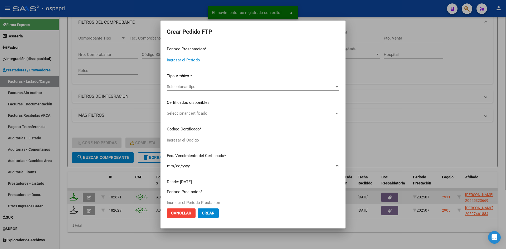
type input "202507"
type input "$ 369.184,78"
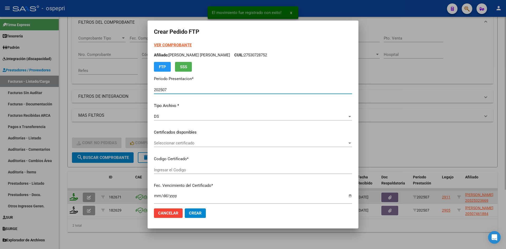
type input "2052532366-9"
type input "2032-08-22"
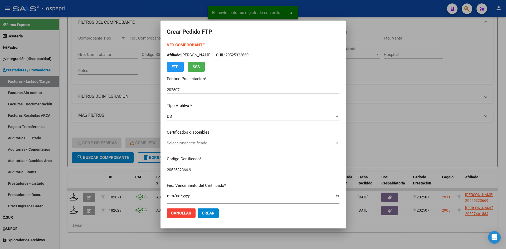
click at [205, 146] on div "Seleccionar certificado Seleccionar certificado" at bounding box center [253, 143] width 173 height 8
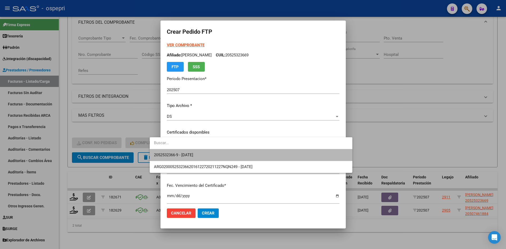
click at [211, 159] on span "2052532366-9 - 2032-08-22" at bounding box center [251, 155] width 194 height 12
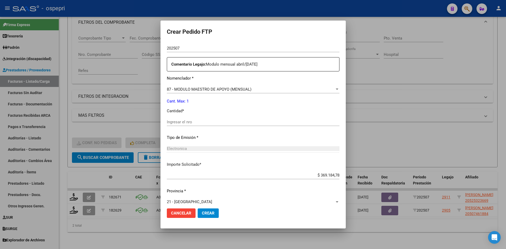
scroll to position [184, 0]
click at [178, 121] on input "Ingresar el nro" at bounding box center [253, 121] width 173 height 5
type input "1"
click at [202, 213] on span "Crear" at bounding box center [208, 213] width 13 height 5
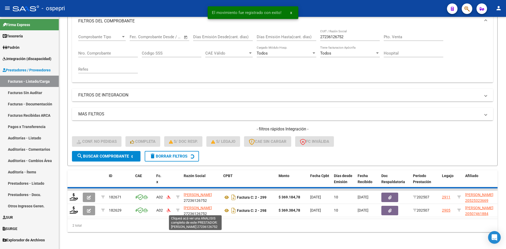
scroll to position [66, 0]
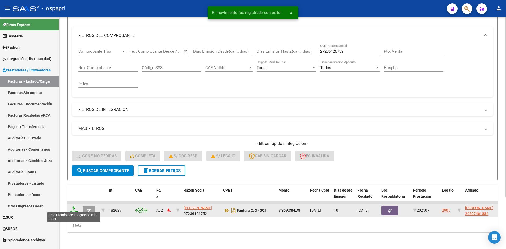
click at [75, 207] on icon at bounding box center [74, 209] width 8 height 7
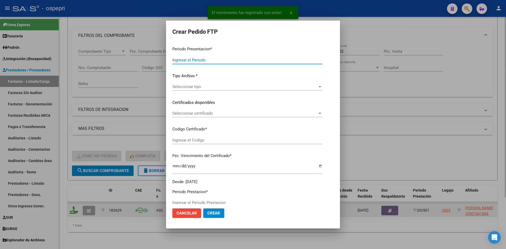
type input "202507"
type input "$ 369.384,78"
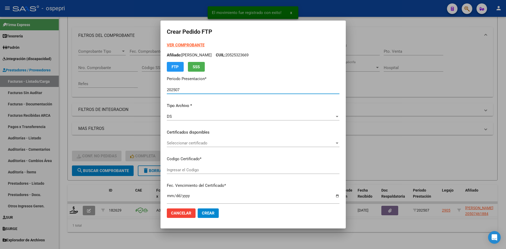
type input "20507461884"
type input "2040-03-05"
click at [210, 146] on div "Seleccionar certificado Seleccionar certificado" at bounding box center [253, 143] width 173 height 8
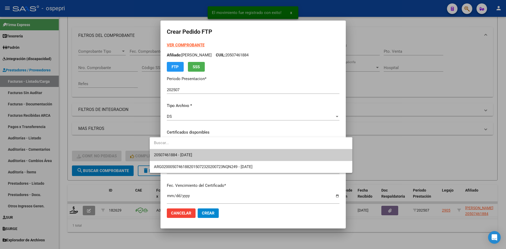
click at [210, 156] on span "20507461884 - 2040-03-05" at bounding box center [251, 155] width 194 height 12
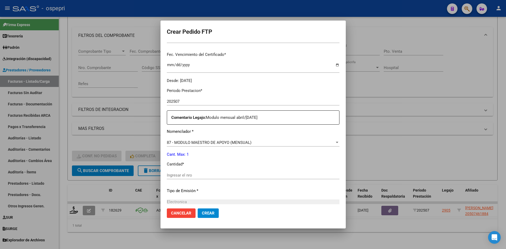
scroll to position [132, 0]
click at [167, 172] on input "Ingresar el nro" at bounding box center [253, 174] width 173 height 5
type input "1"
click at [202, 214] on span "Crear" at bounding box center [208, 213] width 13 height 5
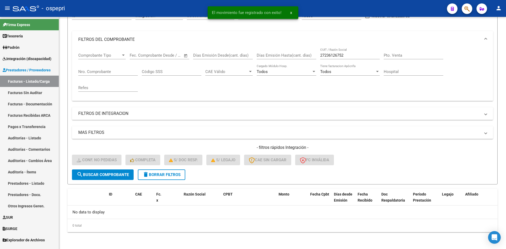
scroll to position [59, 0]
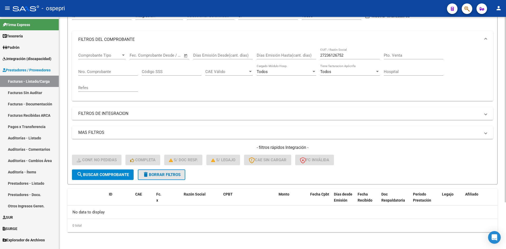
click at [168, 177] on span "delete Borrar Filtros" at bounding box center [162, 174] width 38 height 5
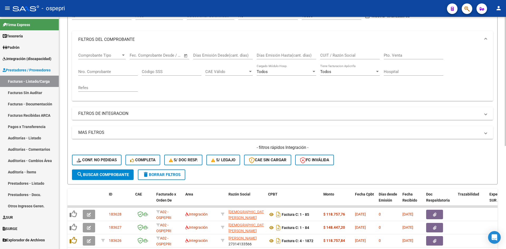
click at [331, 56] on input "CUIT / Razón Social" at bounding box center [350, 55] width 60 height 5
paste input "27247764890"
type input "27247764890"
click at [118, 172] on button "search Buscar Comprobante" at bounding box center [103, 174] width 62 height 11
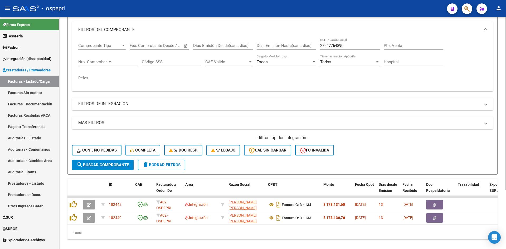
scroll to position [80, 0]
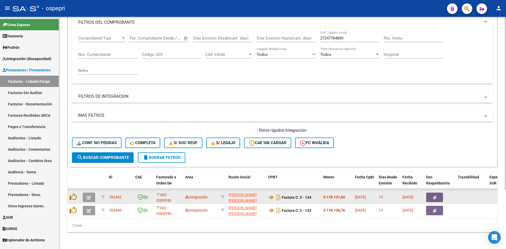
click at [89, 196] on icon "button" at bounding box center [89, 198] width 4 height 4
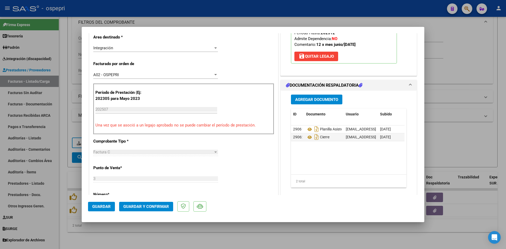
scroll to position [0, 0]
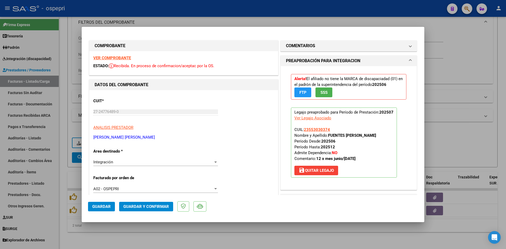
click at [119, 59] on strong "VER COMPROBANTE" at bounding box center [112, 58] width 38 height 5
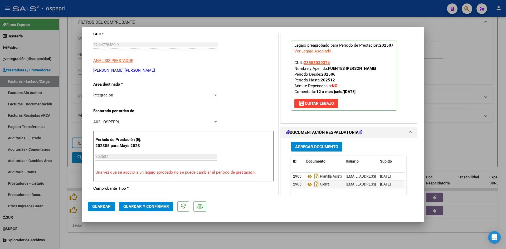
scroll to position [132, 0]
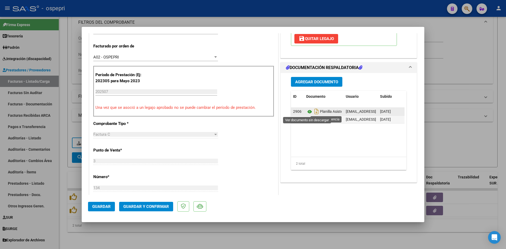
click at [308, 110] on icon at bounding box center [309, 112] width 7 height 6
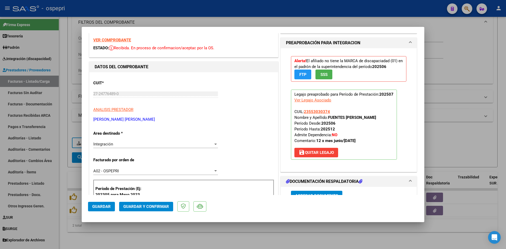
scroll to position [0, 0]
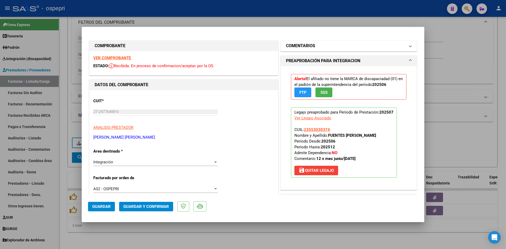
click at [318, 46] on mat-panel-title "COMENTARIOS" at bounding box center [345, 46] width 119 height 6
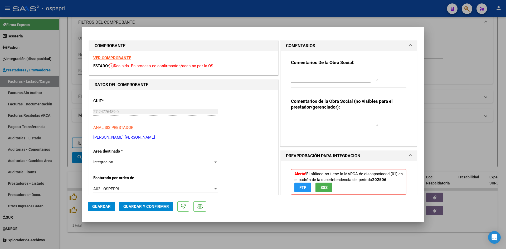
click at [295, 117] on textarea at bounding box center [334, 121] width 87 height 11
type textarea "PENDIENTE NOTA DE CREDITO POR EL TOTAL - ERROR EN DNI"
click at [292, 70] on div at bounding box center [334, 76] width 87 height 13
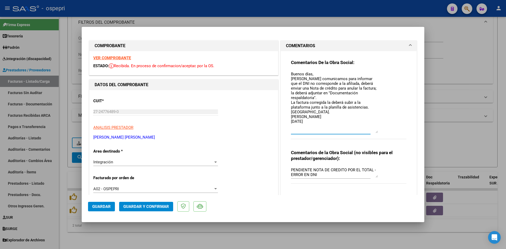
drag, startPoint x: 375, startPoint y: 81, endPoint x: 375, endPoint y: 133, distance: 51.1
click at [375, 133] on textarea "Buenos días, Nos comunicamos para informar que el DNI no corresponde a la afili…" at bounding box center [334, 102] width 87 height 62
click at [187, 166] on div "Integración Seleccionar Area" at bounding box center [155, 162] width 125 height 8
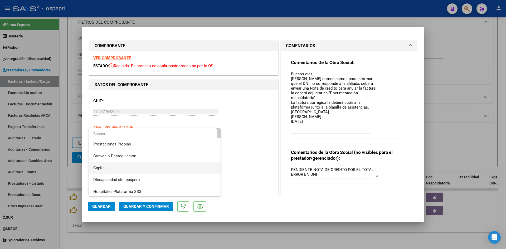
scroll to position [51, 0]
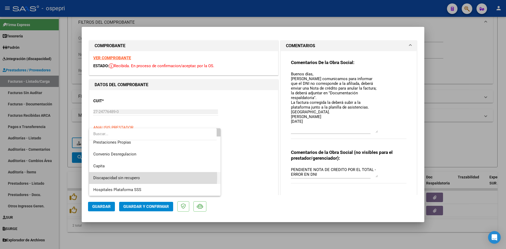
click at [140, 177] on span "Discapacidad sin recupero" at bounding box center [154, 178] width 123 height 12
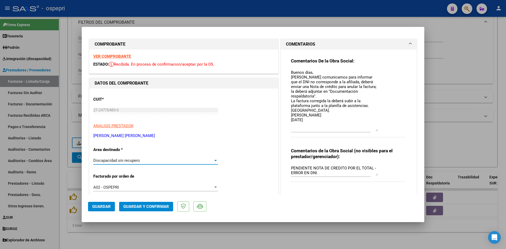
scroll to position [0, 0]
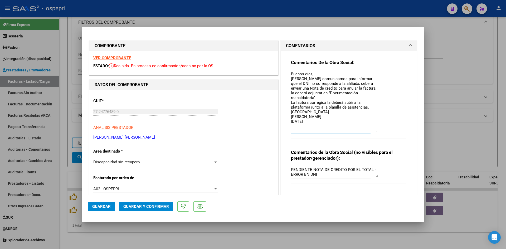
click at [340, 96] on textarea "Buenos días, Nos comunicamos para informar que el DNI no corresponde a la afili…" at bounding box center [334, 102] width 87 height 62
click at [342, 97] on textarea "Buenos días, Nos comunicamos para informar que el DNI no corresponde a la afili…" at bounding box center [334, 102] width 87 height 62
type textarea "Buenos días, Nos comunicamos para informar que el DNI no corresponde a la afili…"
click at [101, 206] on span "Guardar" at bounding box center [101, 206] width 18 height 5
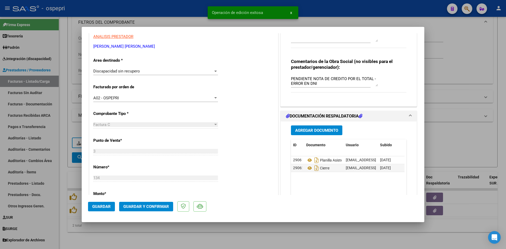
scroll to position [105, 0]
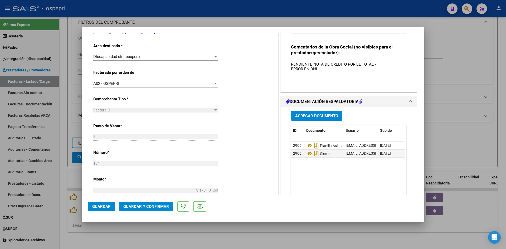
type input "$ 0,00"
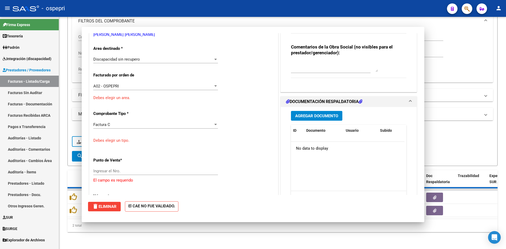
scroll to position [0, 0]
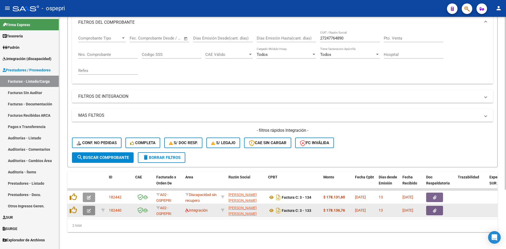
click at [88, 209] on icon "button" at bounding box center [89, 211] width 4 height 4
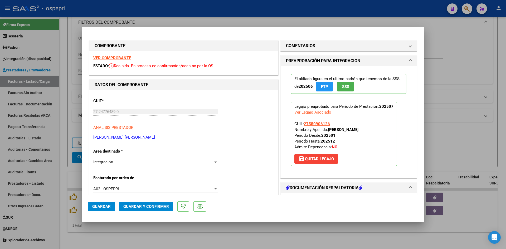
click at [123, 59] on strong "VER COMPROBANTE" at bounding box center [112, 58] width 38 height 5
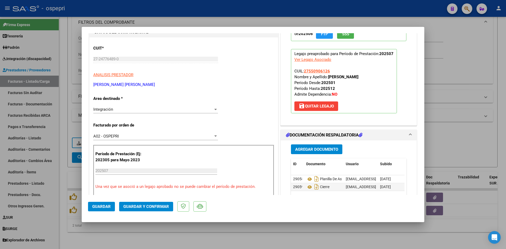
scroll to position [79, 0]
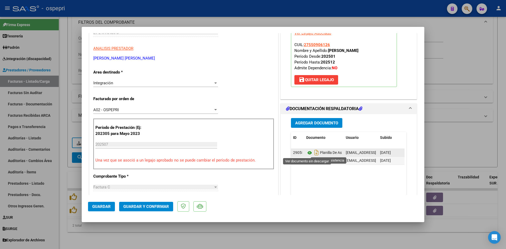
click at [308, 153] on icon at bounding box center [309, 153] width 7 height 6
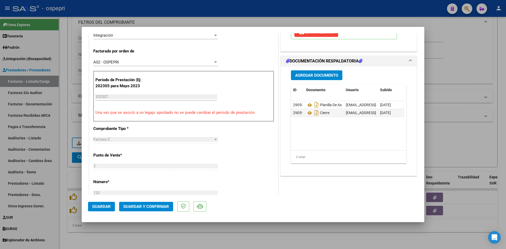
scroll to position [132, 0]
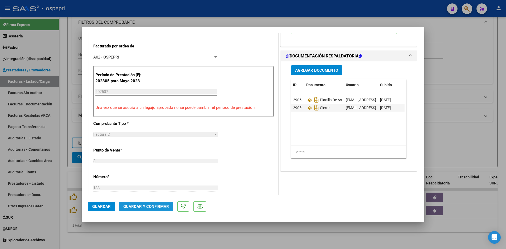
click at [141, 206] on span "Guardar y Confirmar" at bounding box center [146, 206] width 46 height 5
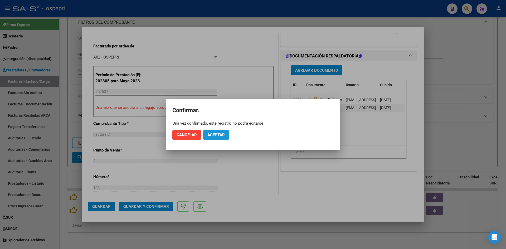
click at [218, 136] on span "Aceptar" at bounding box center [215, 135] width 17 height 5
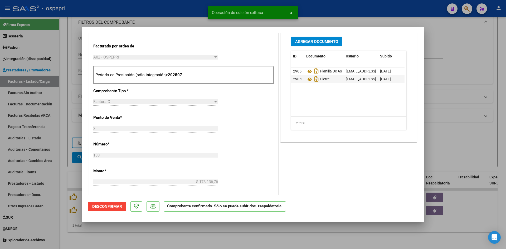
type input "$ 0,00"
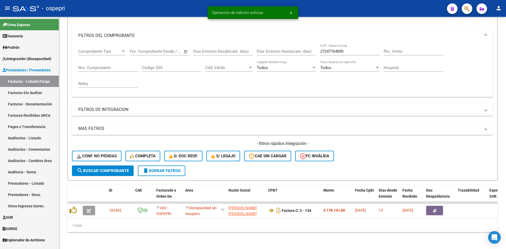
scroll to position [66, 0]
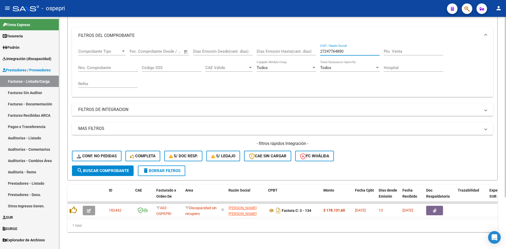
drag, startPoint x: 352, startPoint y: 48, endPoint x: 314, endPoint y: 51, distance: 37.6
click at [314, 51] on div "Comprobante Tipo Comprobante Tipo Start date – End date Fec. Comprobante Desde …" at bounding box center [282, 68] width 409 height 49
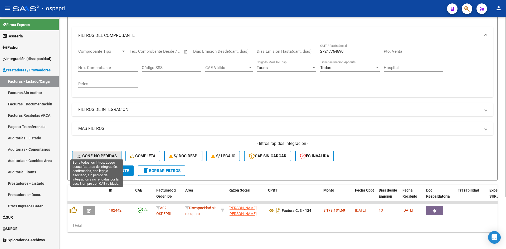
click at [100, 154] on span "Conf. no pedidas" at bounding box center [97, 156] width 40 height 5
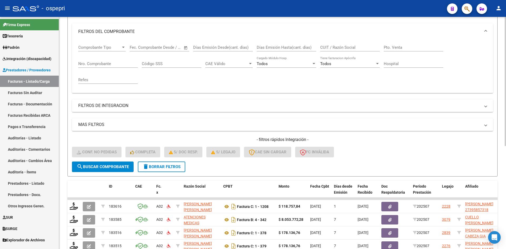
click at [328, 45] on input "CUIT / Razón Social" at bounding box center [350, 47] width 60 height 5
paste input "27247764890"
type input "27247764890"
click at [115, 170] on button "search Buscar Comprobante" at bounding box center [103, 167] width 62 height 11
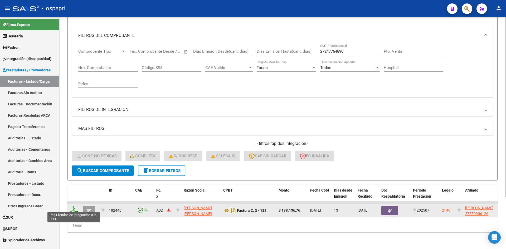
click at [75, 208] on icon at bounding box center [74, 209] width 8 height 7
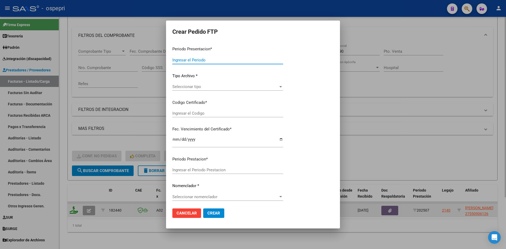
type input "202507"
type input "$ 178.136,76"
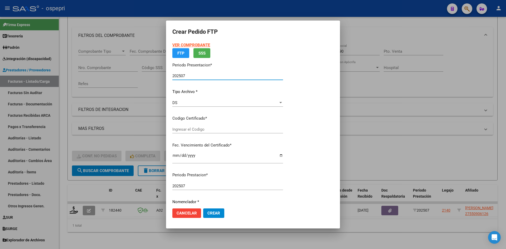
type input "2755090612-6"
type input "2030-05-14"
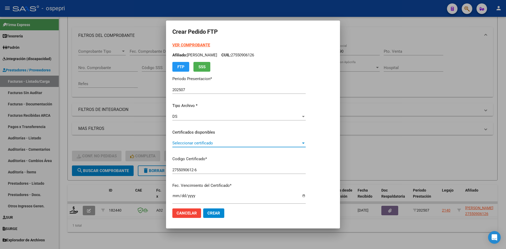
click at [191, 143] on span "Seleccionar certificado" at bounding box center [236, 143] width 129 height 5
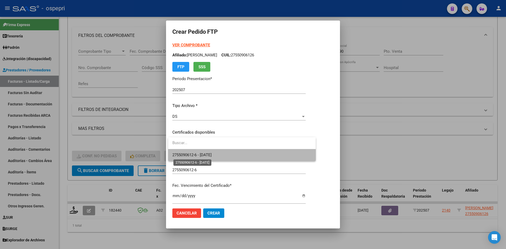
click at [207, 153] on span "2755090612-6 - 2030-05-14" at bounding box center [191, 155] width 39 height 5
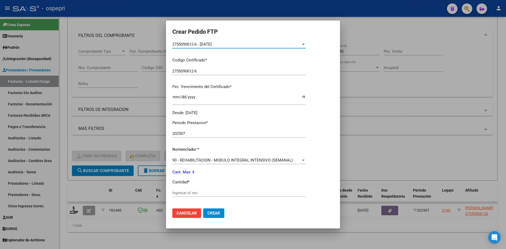
scroll to position [105, 0]
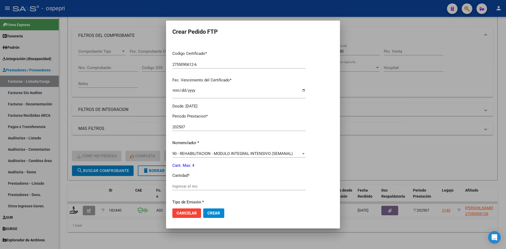
click at [185, 187] on input "Ingresar el nro" at bounding box center [238, 186] width 133 height 5
type input "4"
click at [215, 215] on span "Crear" at bounding box center [213, 213] width 13 height 5
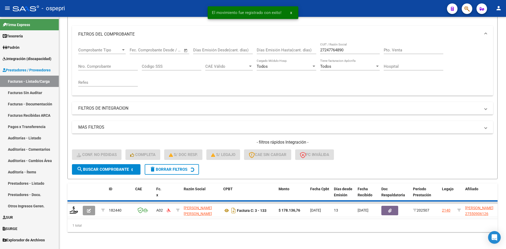
scroll to position [59, 0]
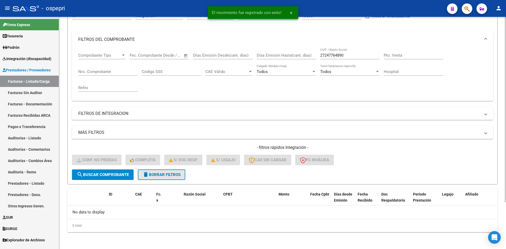
click at [176, 175] on span "delete Borrar Filtros" at bounding box center [162, 174] width 38 height 5
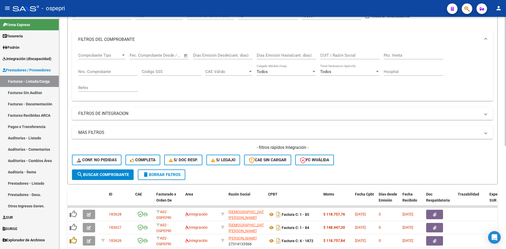
click at [400, 149] on h4 "- filtros rápidos Integración -" at bounding box center [282, 148] width 421 height 6
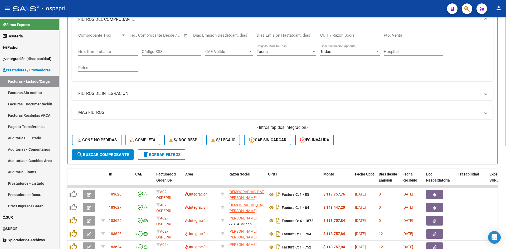
scroll to position [138, 0]
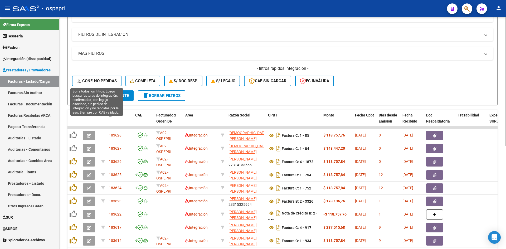
click at [84, 79] on span "Conf. no pedidas" at bounding box center [97, 81] width 40 height 5
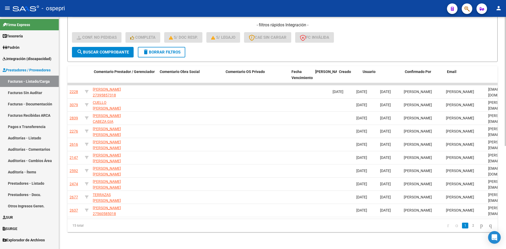
scroll to position [0, 414]
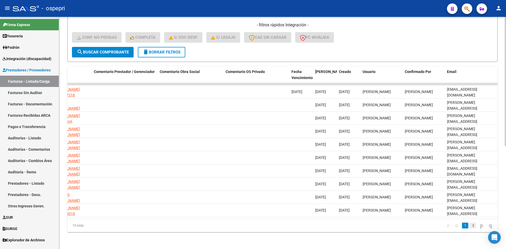
click at [470, 226] on link "2" at bounding box center [473, 226] width 6 height 6
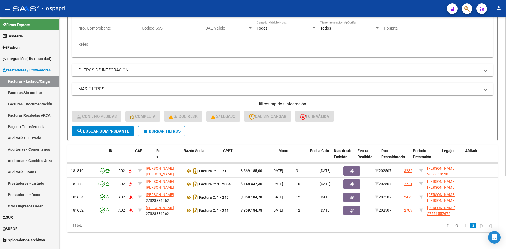
scroll to position [0, 0]
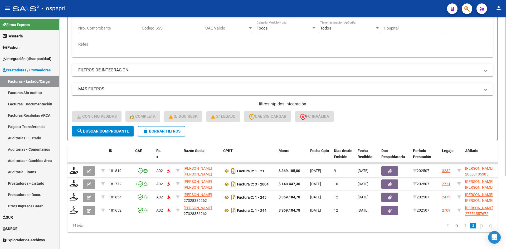
click at [157, 131] on button "delete Borrar Filtros" at bounding box center [161, 131] width 47 height 11
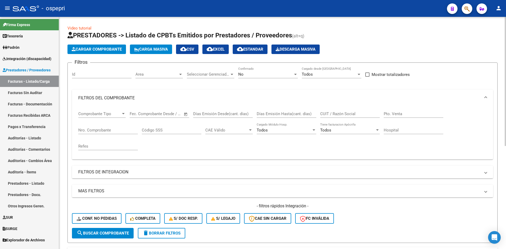
click at [334, 117] on div "CUIT / Razón Social" at bounding box center [350, 111] width 60 height 11
paste input "27389059566"
type input "27389059566"
click at [119, 236] on button "search Buscar Comprobante" at bounding box center [103, 233] width 62 height 11
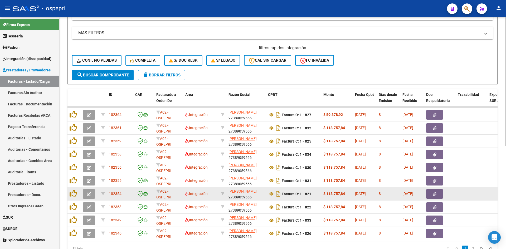
scroll to position [185, 0]
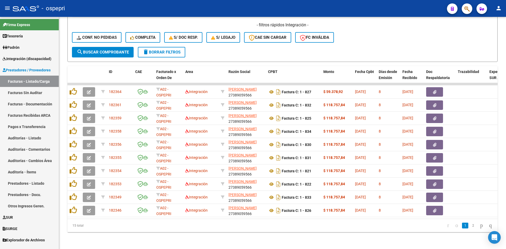
click at [501, 6] on mat-icon "person" at bounding box center [498, 8] width 6 height 6
click at [493, 36] on button "exit_to_app Salir" at bounding box center [488, 34] width 32 height 13
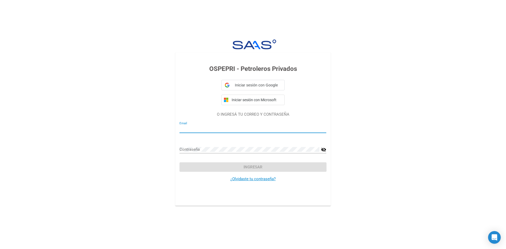
type input "[PERSON_NAME][EMAIL_ADDRESS][PERSON_NAME][DOMAIN_NAME]"
